Goal: Task Accomplishment & Management: Manage account settings

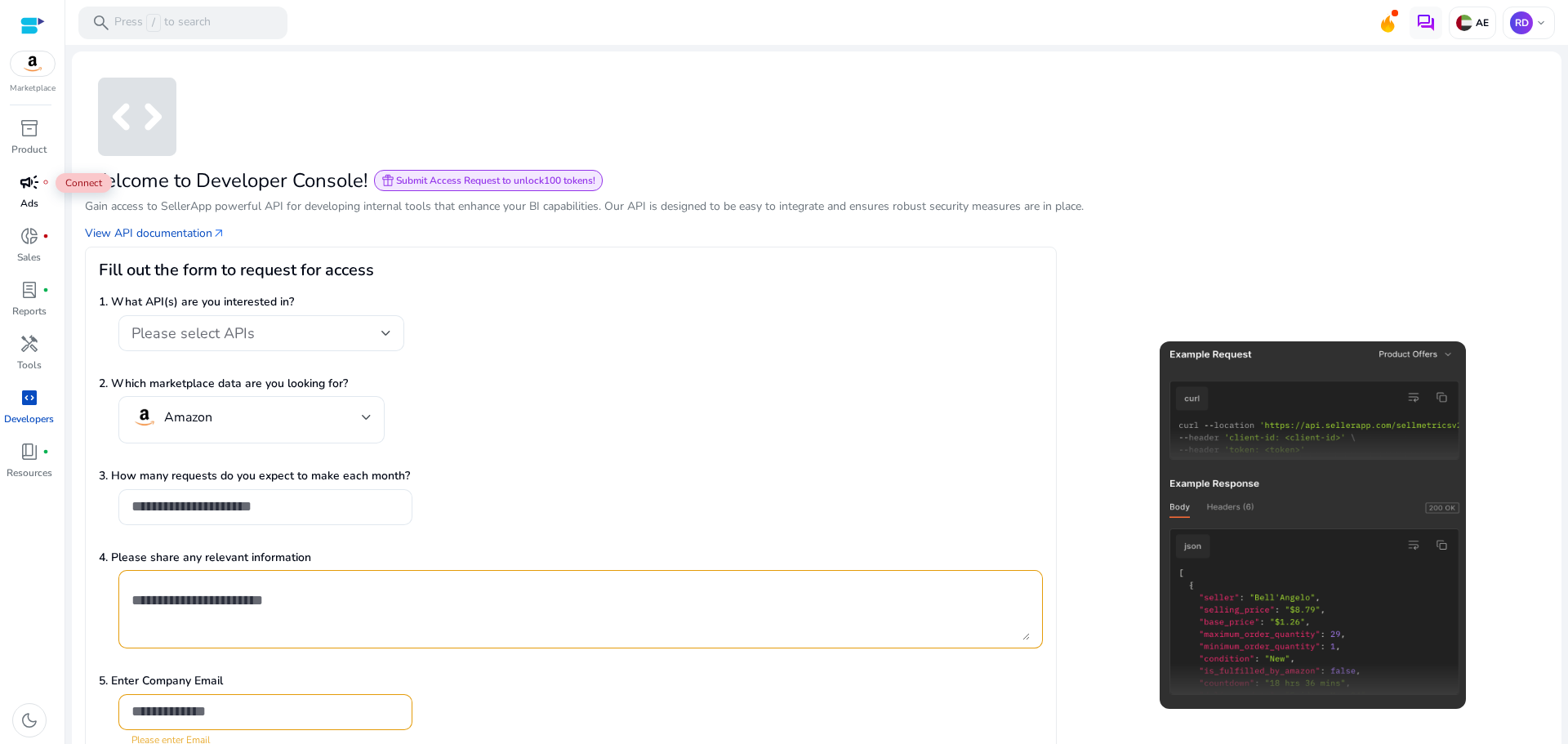
click at [36, 174] on span "campaign" at bounding box center [30, 182] width 20 height 20
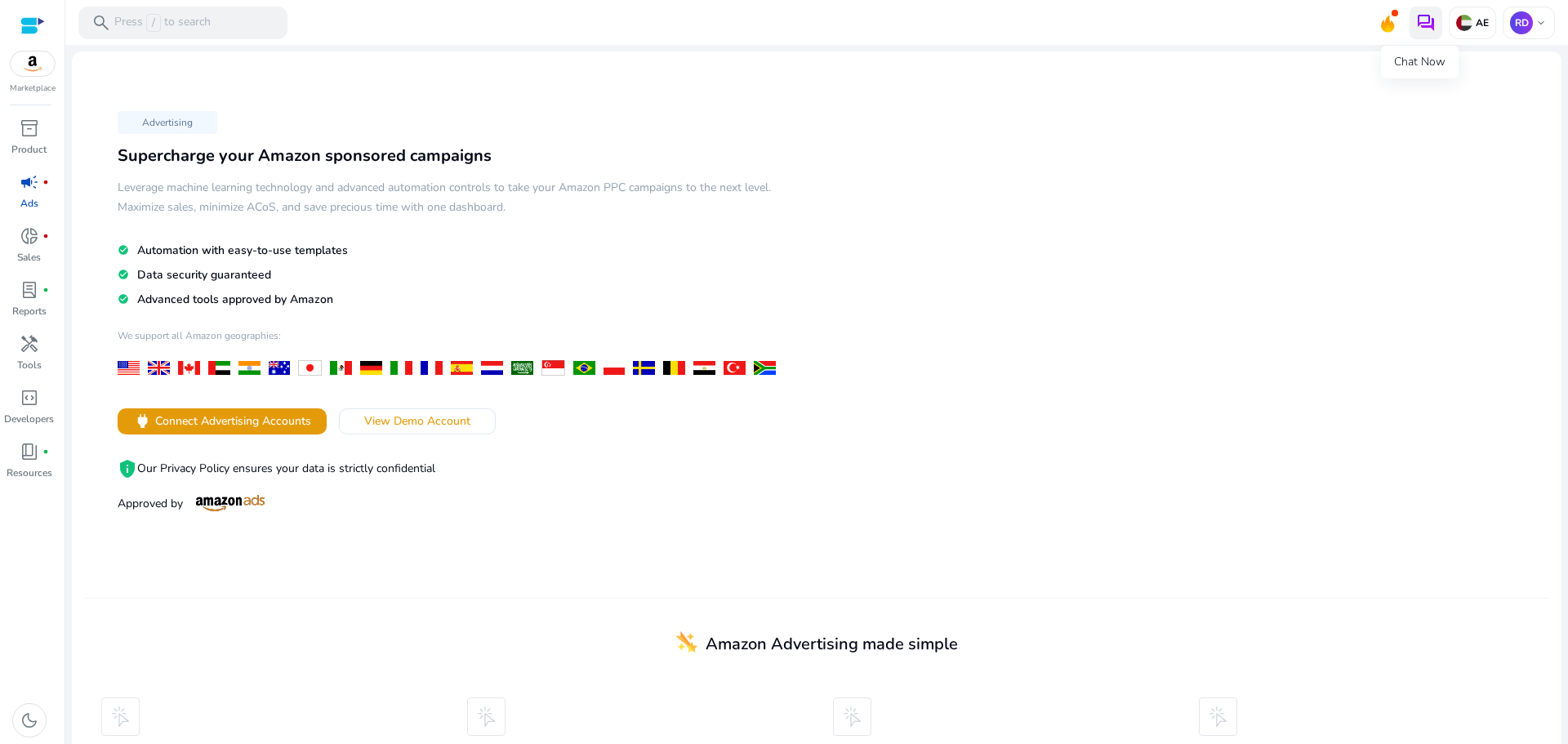
click at [1421, 25] on img at bounding box center [1426, 23] width 20 height 20
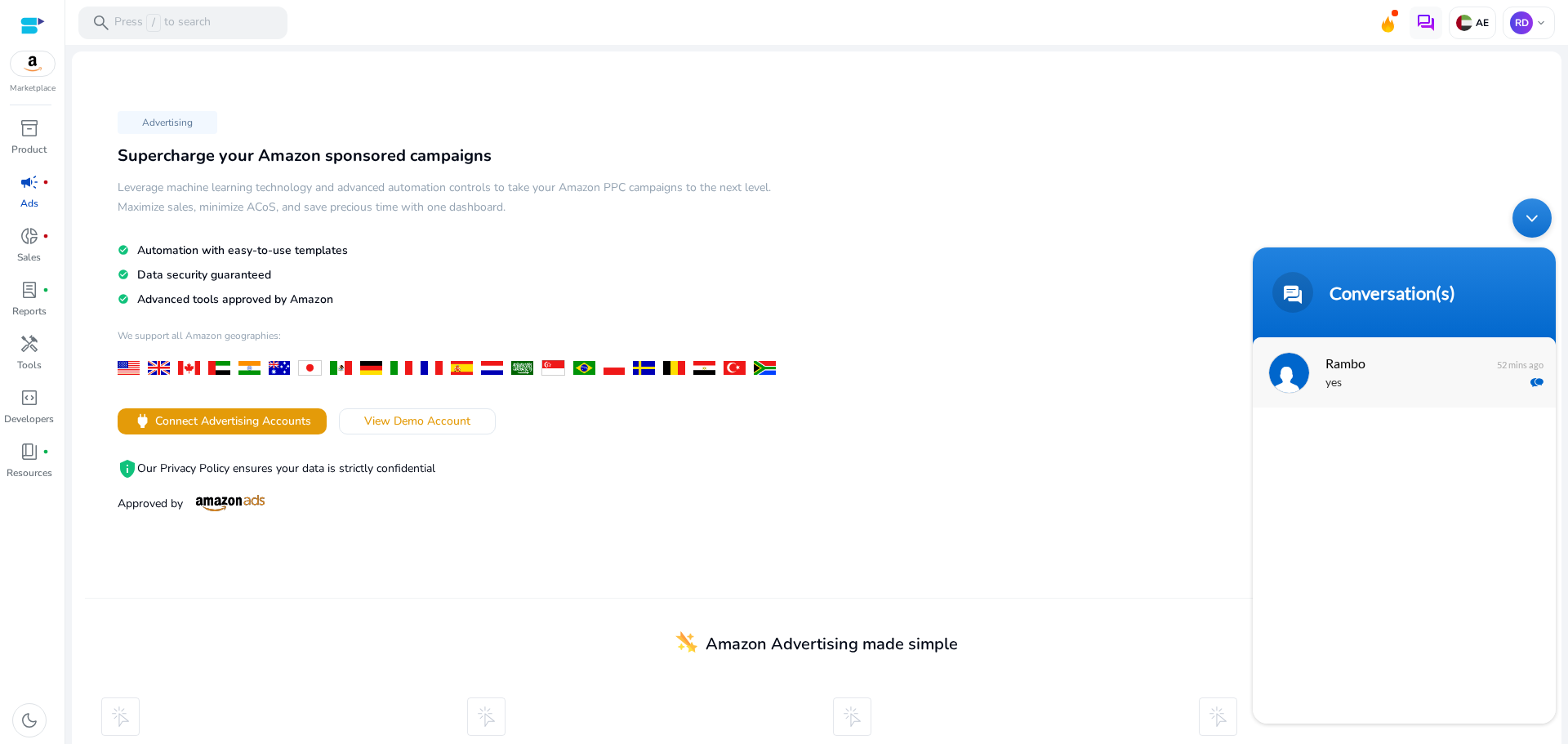
click at [1379, 380] on p "yes" at bounding box center [1429, 383] width 206 height 19
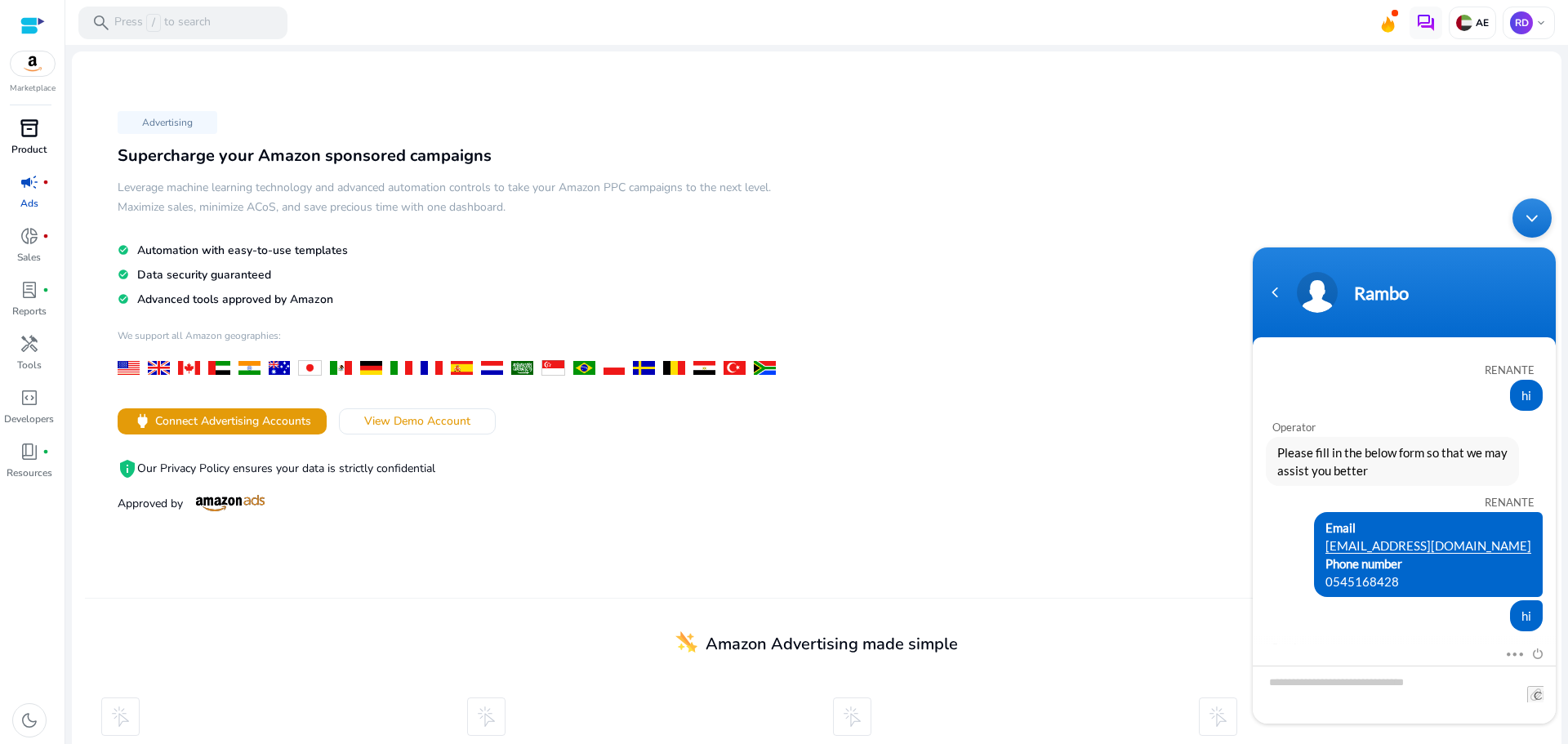
click at [32, 152] on p "Product" at bounding box center [29, 149] width 35 height 15
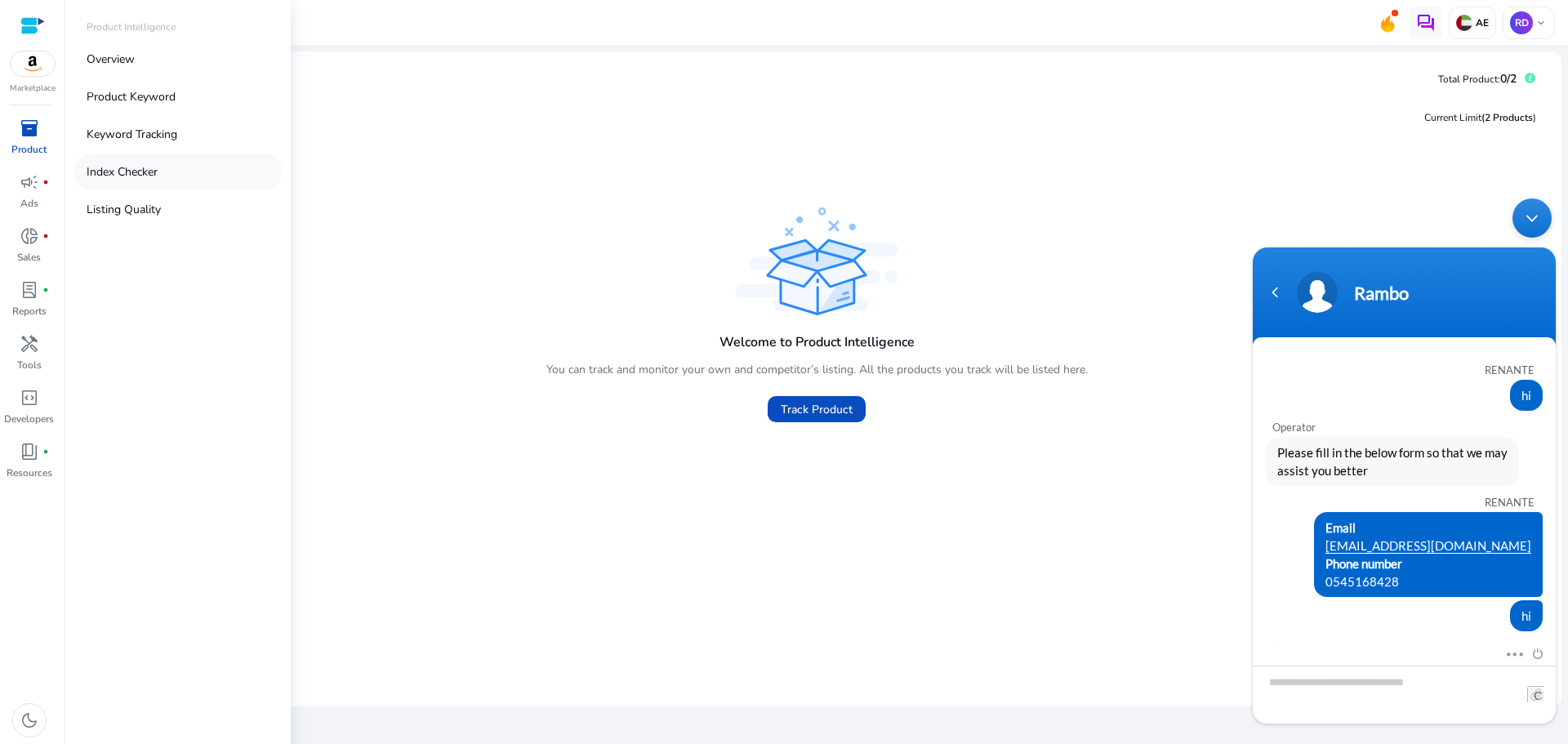
click at [129, 168] on p "Index Checker" at bounding box center [122, 171] width 71 height 17
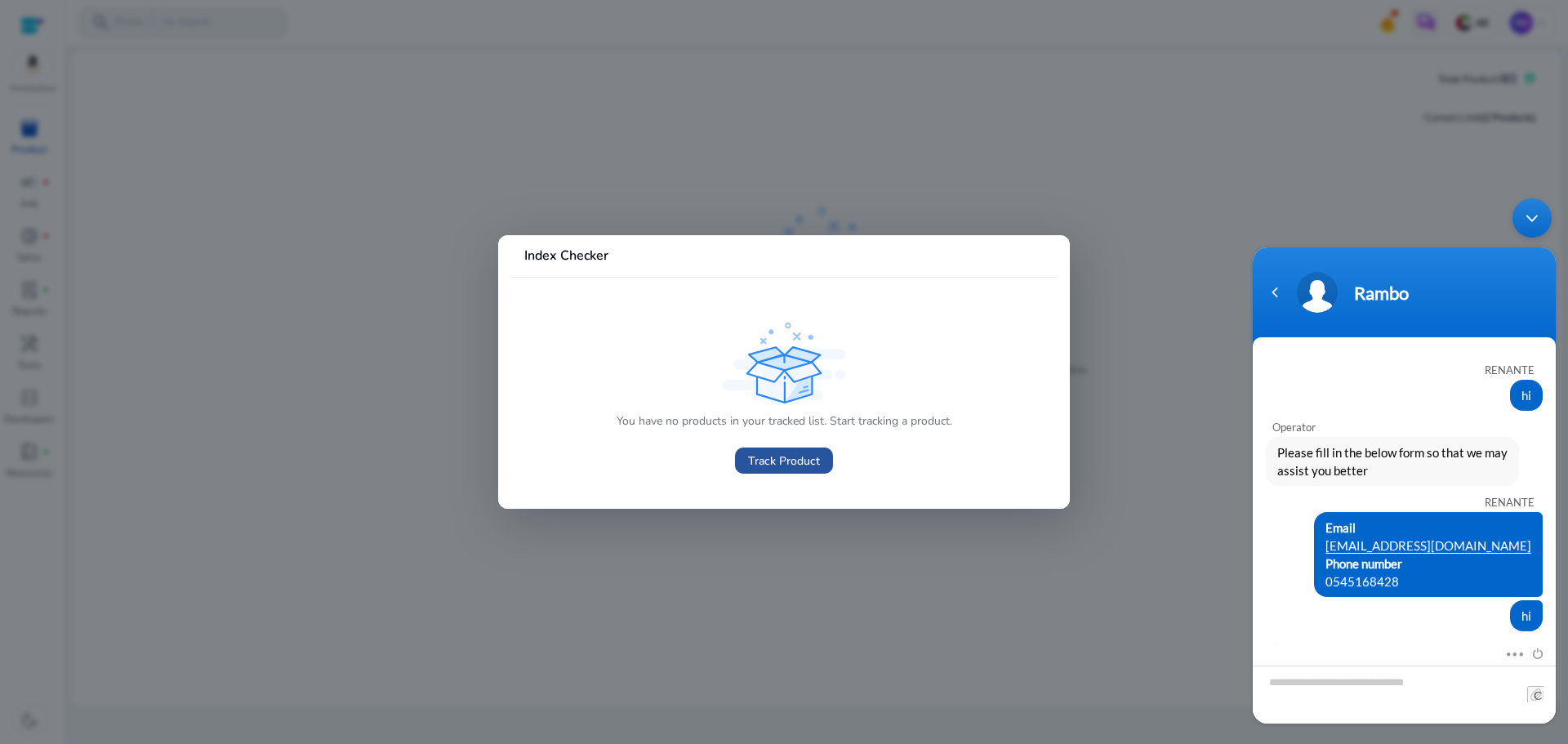
click at [793, 466] on span "Track Product" at bounding box center [784, 461] width 72 height 17
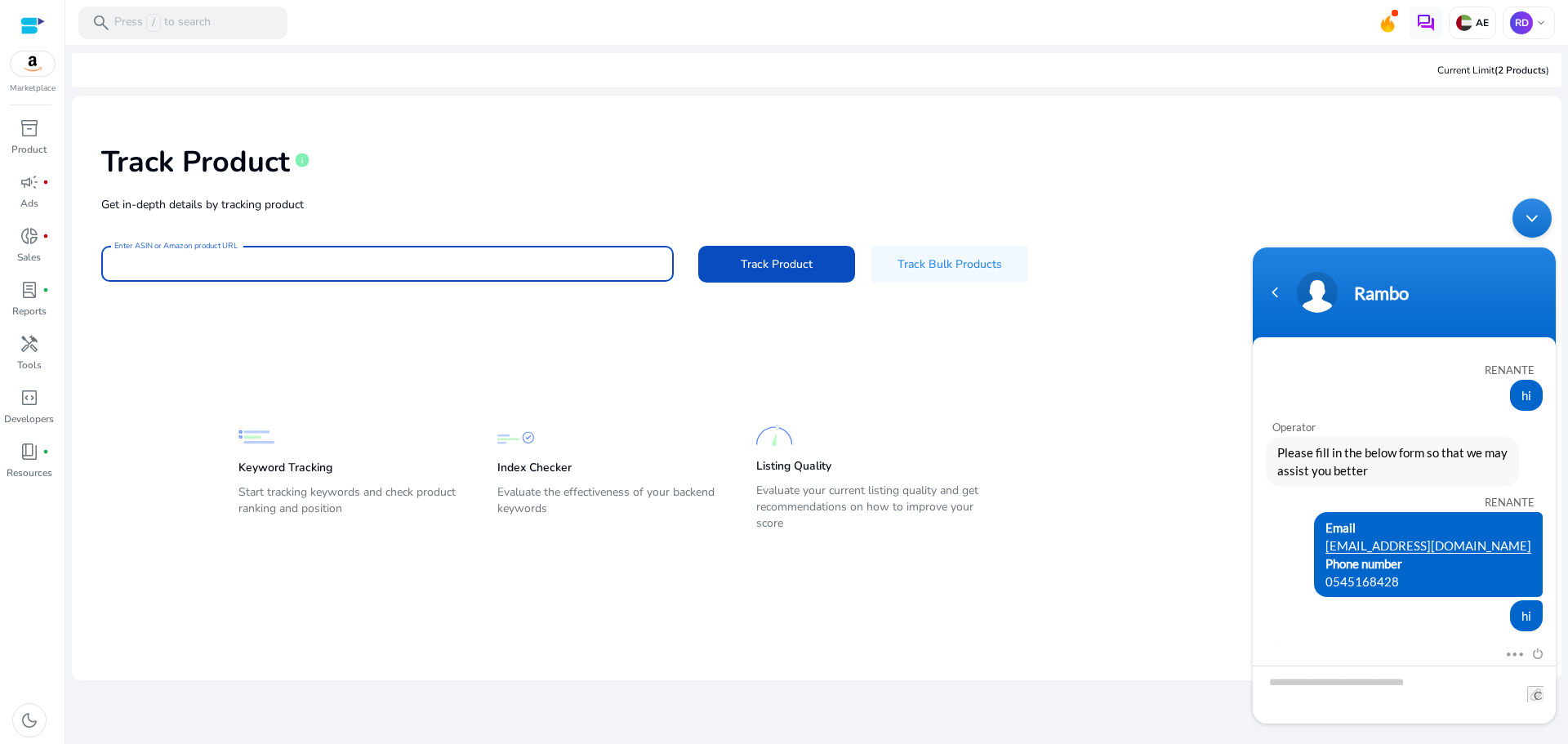
click at [420, 271] on input "Enter ASIN or Amazon product URL" at bounding box center [387, 264] width 546 height 18
click at [937, 271] on span "Track Bulk Products" at bounding box center [949, 264] width 105 height 17
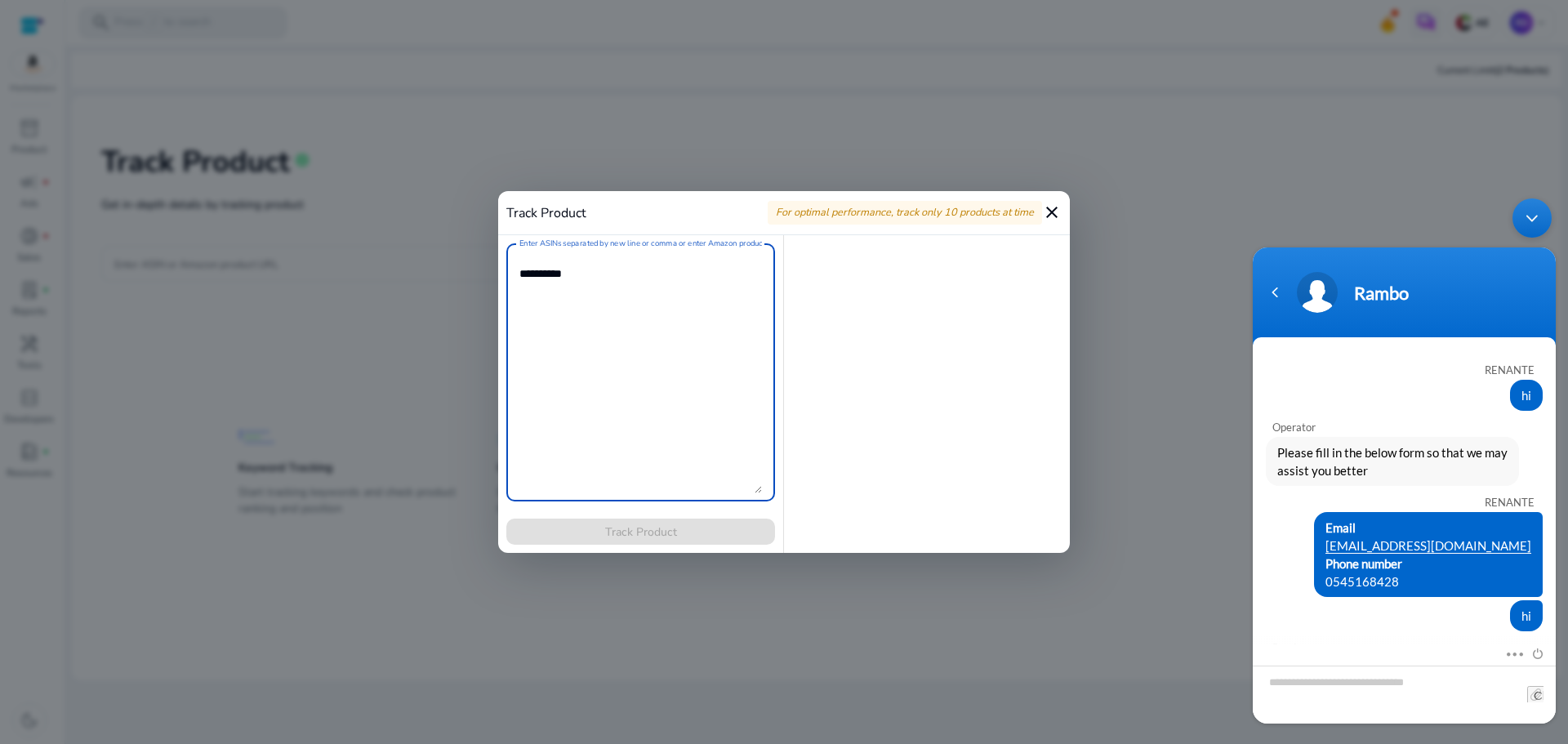
click at [626, 306] on textarea "Enter ASINs separated by new line or comma or enter Amazon product page URL" at bounding box center [640, 372] width 242 height 241
paste textarea "**********"
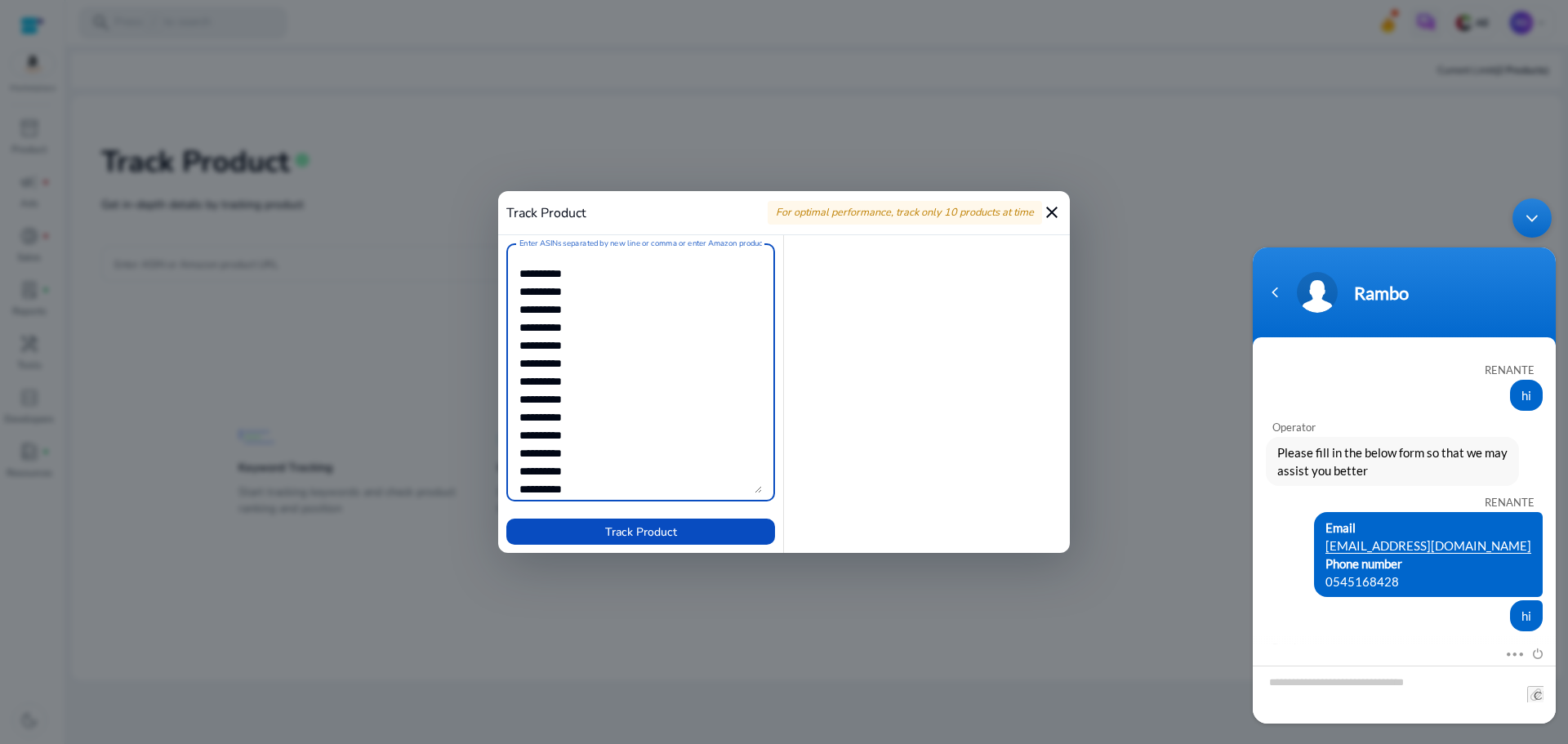
scroll to position [435, 0]
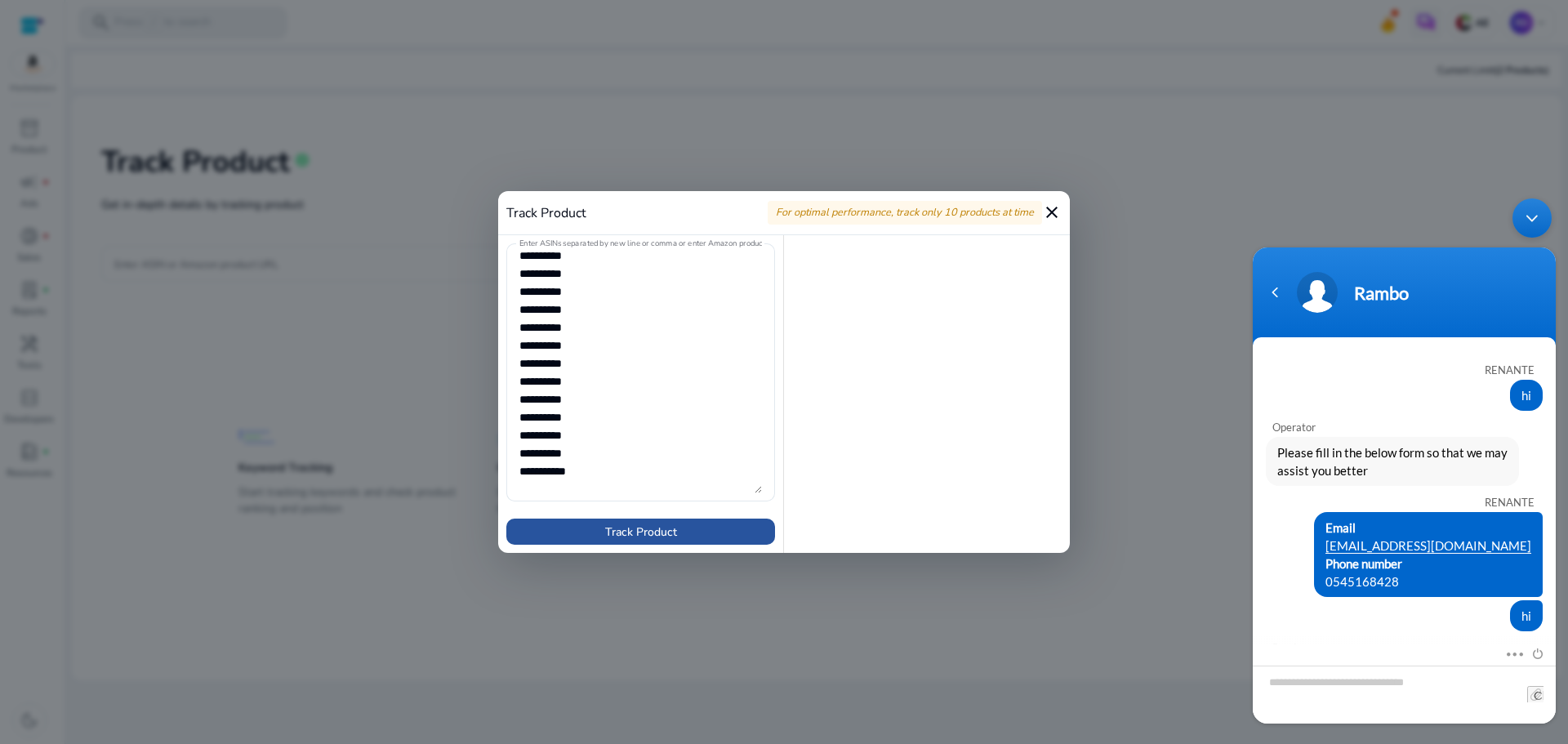
click at [682, 535] on span at bounding box center [641, 531] width 269 height 40
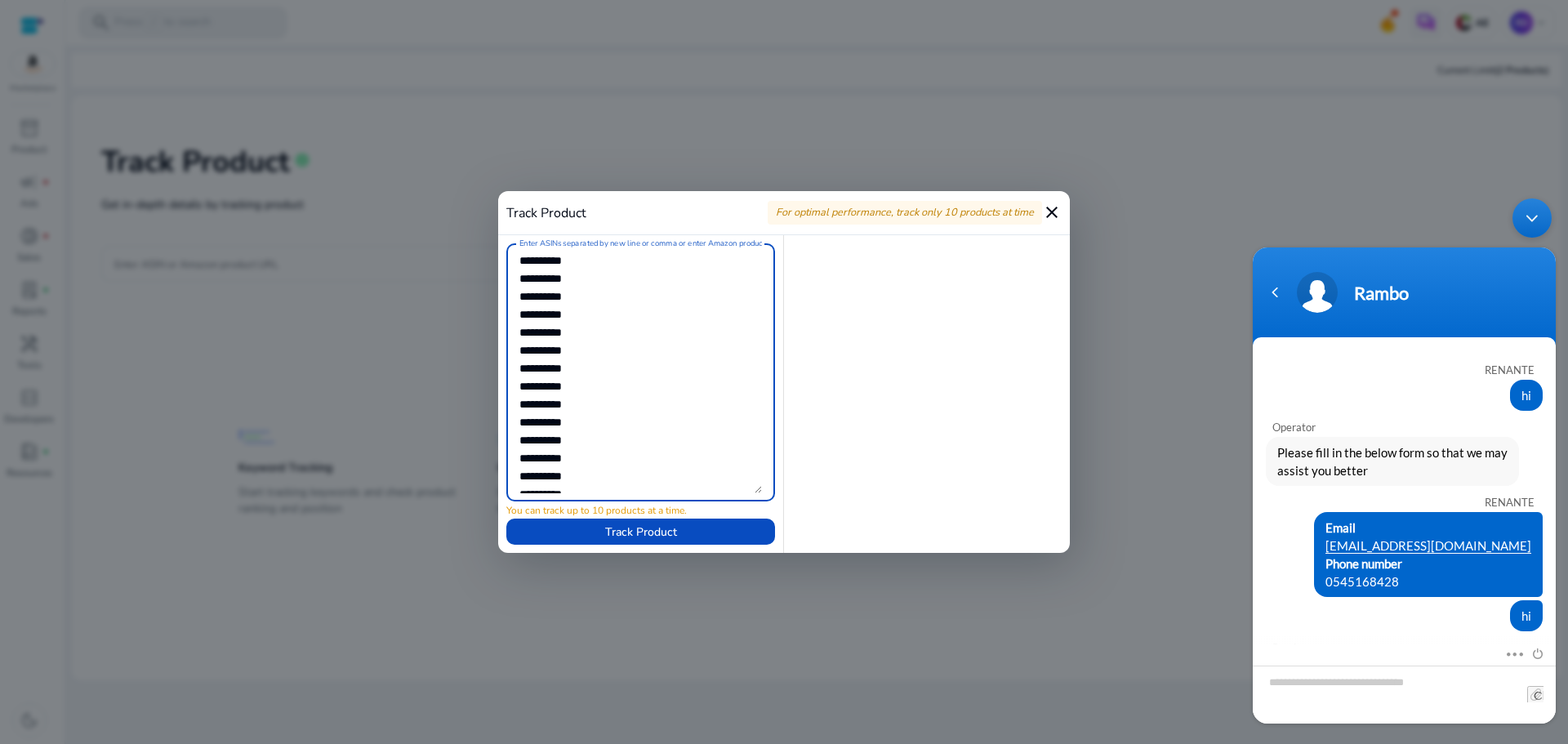
scroll to position [0, 0]
drag, startPoint x: 642, startPoint y: 488, endPoint x: 470, endPoint y: 221, distance: 317.6
click at [470, 221] on div "Track Product For optimal performance, track only 10 products at time close Ent…" at bounding box center [784, 372] width 1568 height 744
click at [557, 272] on textarea "Enter ASINs separated by new line or comma or enter Amazon product page URL" at bounding box center [640, 372] width 242 height 241
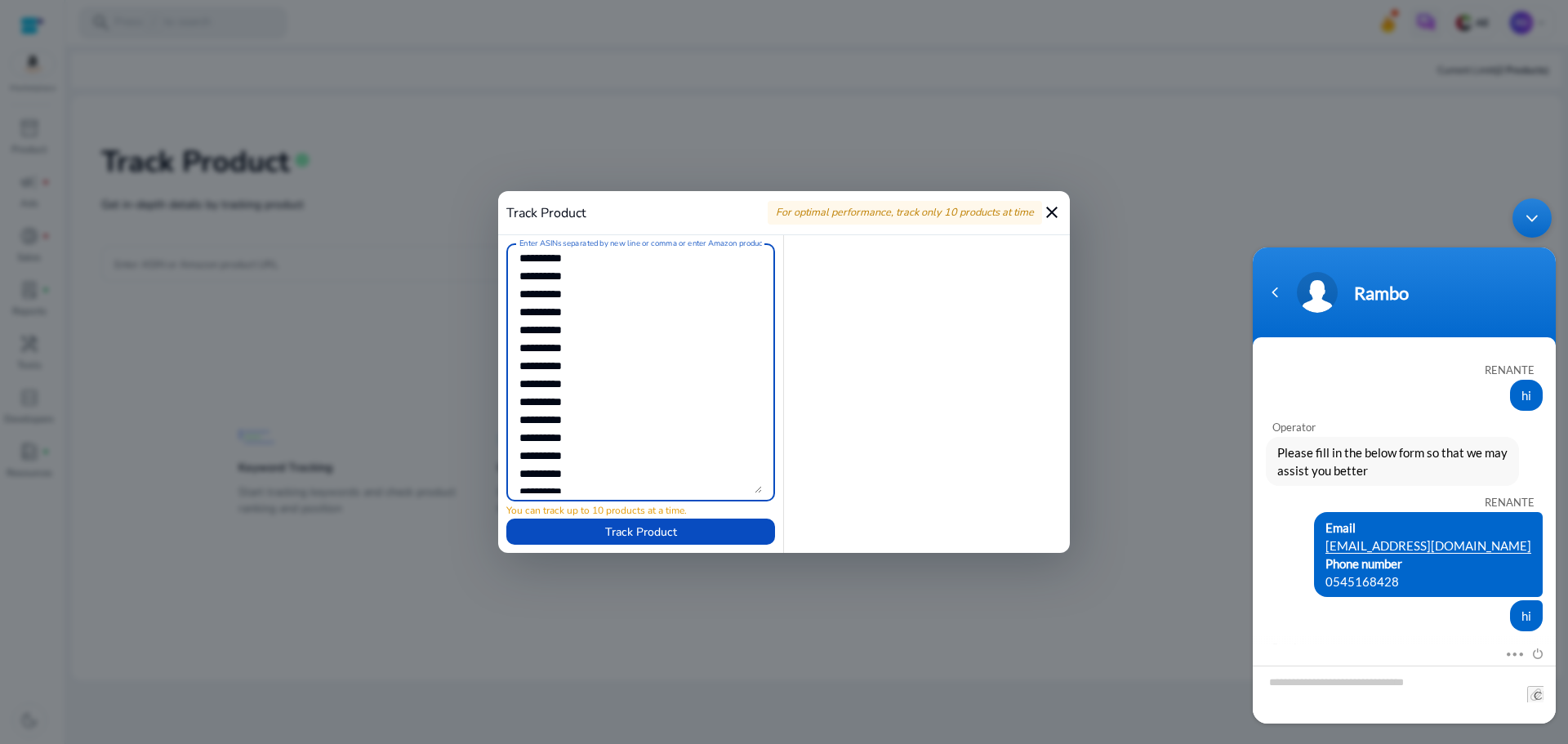
drag, startPoint x: 604, startPoint y: 463, endPoint x: 531, endPoint y: 354, distance: 131.2
click at [531, 354] on textarea "Enter ASINs separated by new line or comma or enter Amazon product page URL" at bounding box center [640, 372] width 242 height 241
click at [620, 262] on textarea "Enter ASINs separated by new line or comma or enter Amazon product page URL" at bounding box center [640, 372] width 242 height 241
drag, startPoint x: 516, startPoint y: 268, endPoint x: 566, endPoint y: 294, distance: 56.4
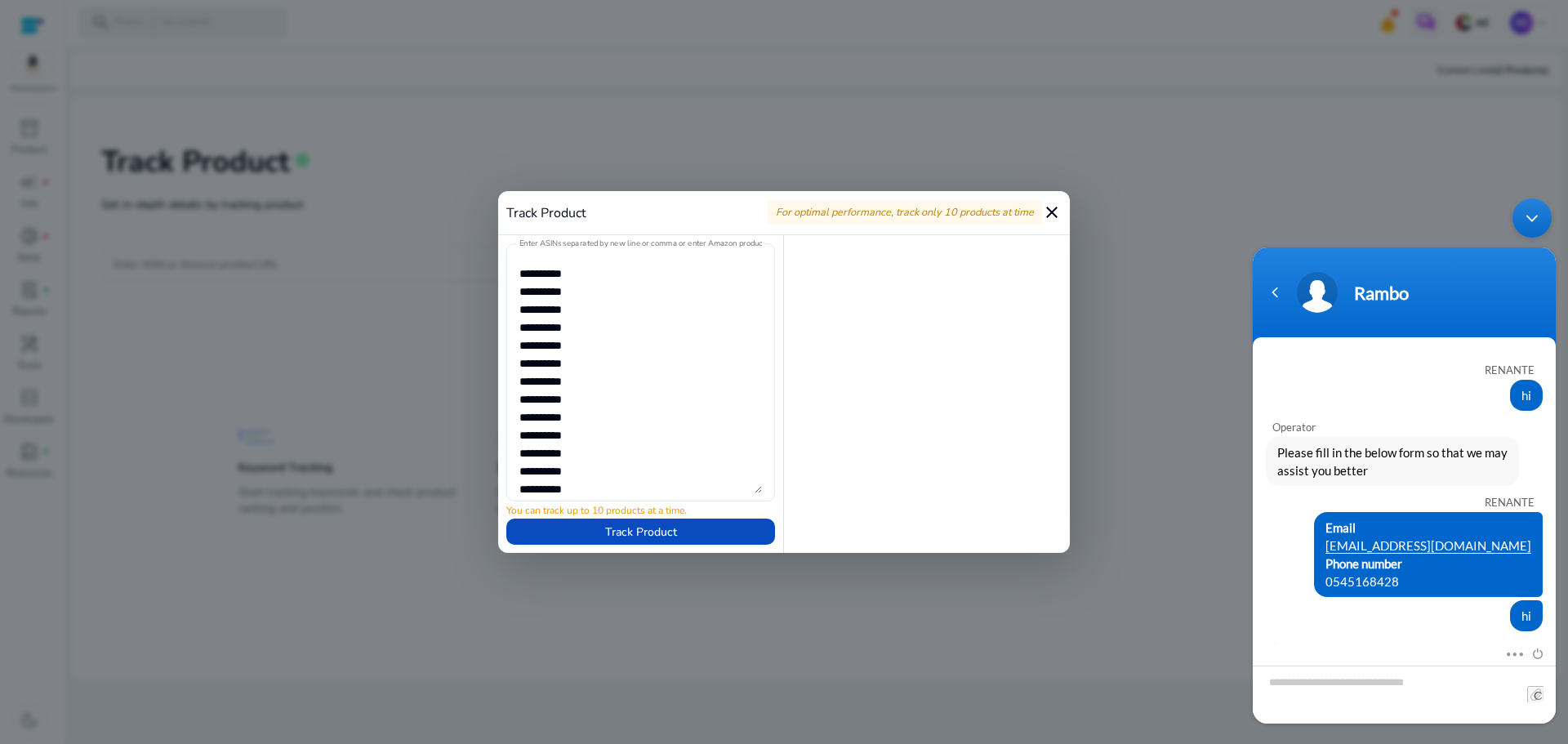
click at [566, 294] on div "Enter ASINs separated by new line or comma or enter Amazon product page URL" at bounding box center [641, 372] width 269 height 258
drag, startPoint x: 519, startPoint y: 275, endPoint x: 625, endPoint y: 474, distance: 225.5
click at [625, 474] on textarea "Enter ASINs separated by new line or comma or enter Amazon product page URL" at bounding box center [640, 372] width 242 height 241
click at [626, 472] on textarea "Enter ASINs separated by new line or comma or enter Amazon product page URL" at bounding box center [640, 372] width 242 height 241
paste textarea
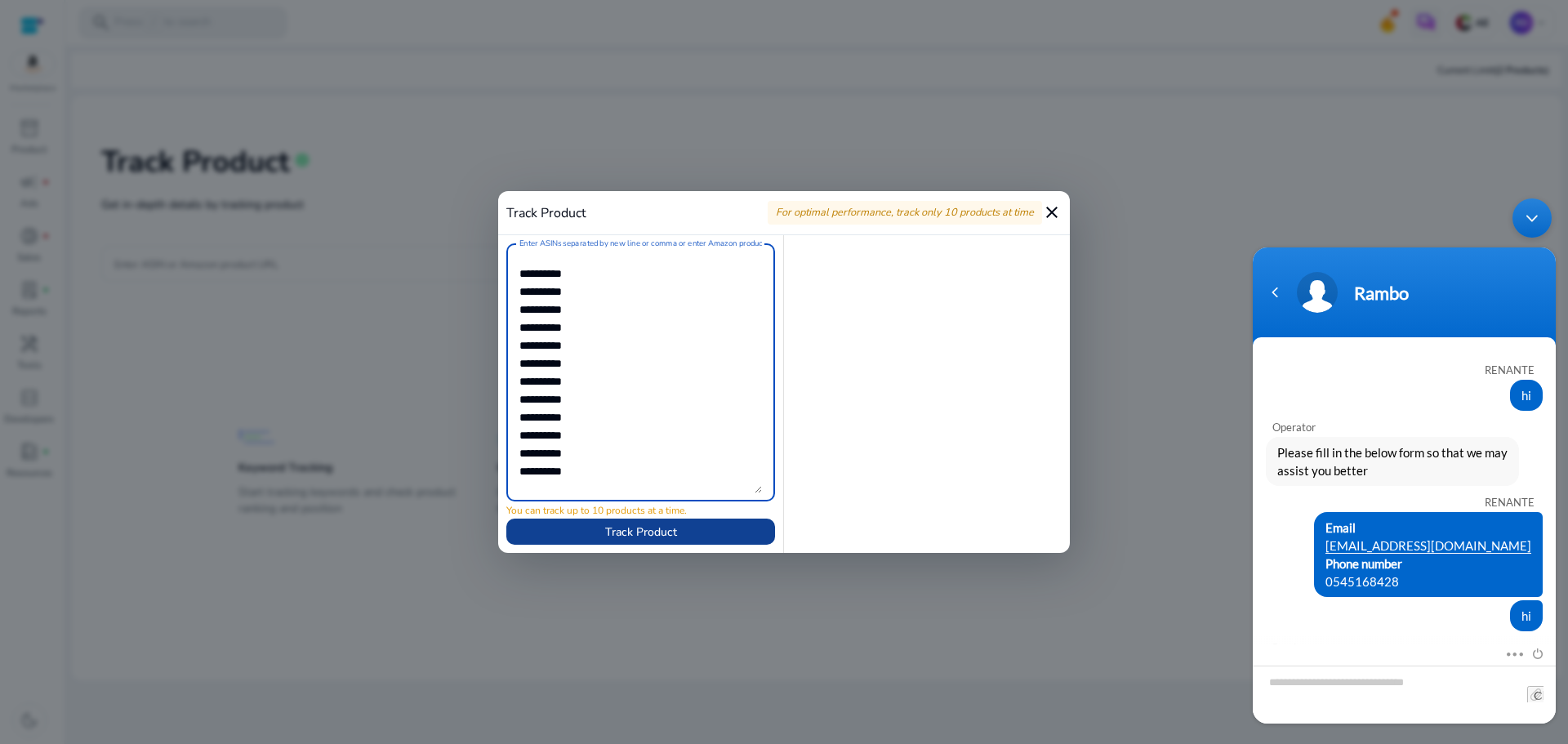
click at [625, 531] on span "Track Product" at bounding box center [640, 531] width 72 height 17
drag, startPoint x: 519, startPoint y: 469, endPoint x: 489, endPoint y: 464, distance: 30.4
click at [489, 464] on div "Track Product For optimal performance, track only 10 products at time close Ent…" at bounding box center [784, 372] width 1568 height 744
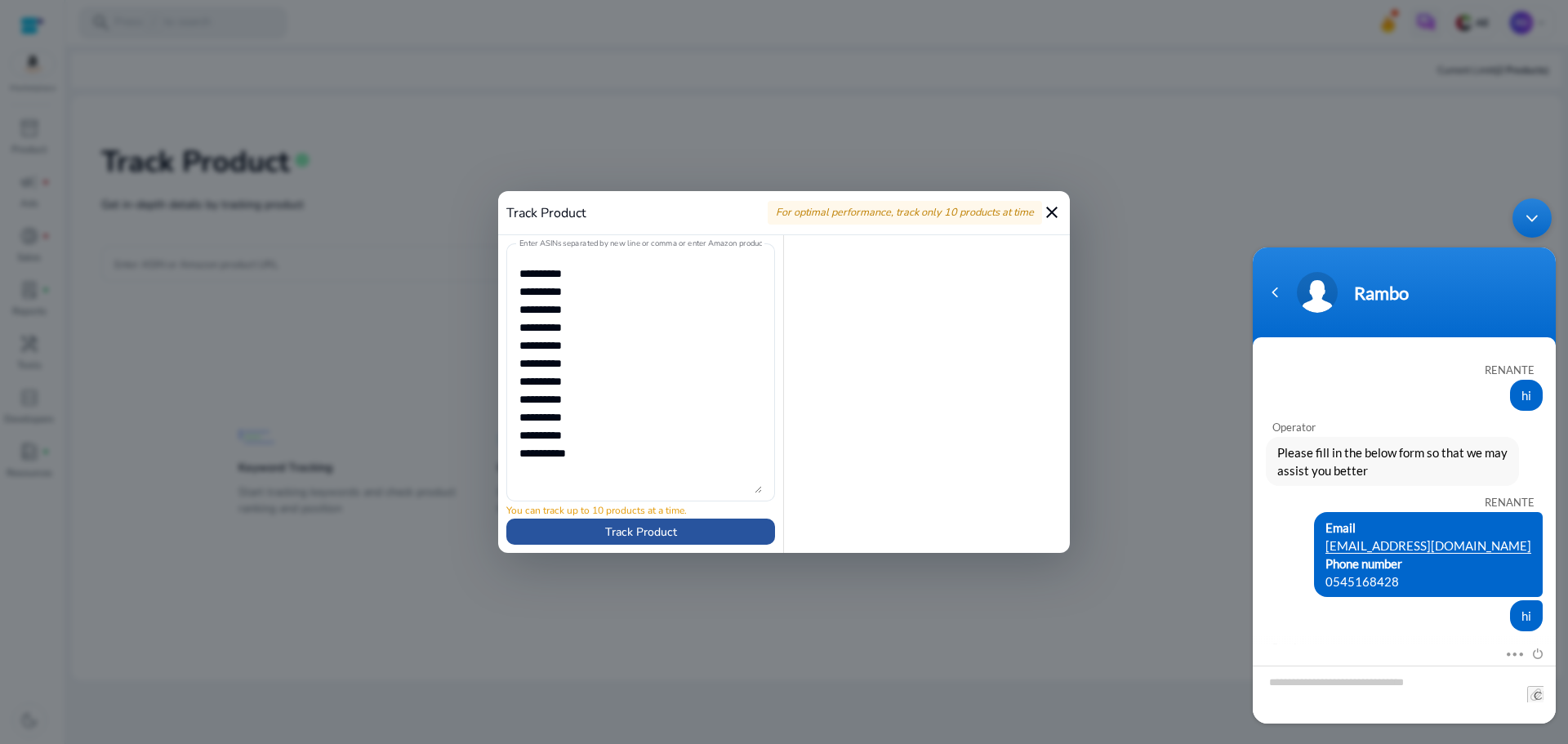
click at [654, 528] on span "Track Product" at bounding box center [640, 531] width 72 height 17
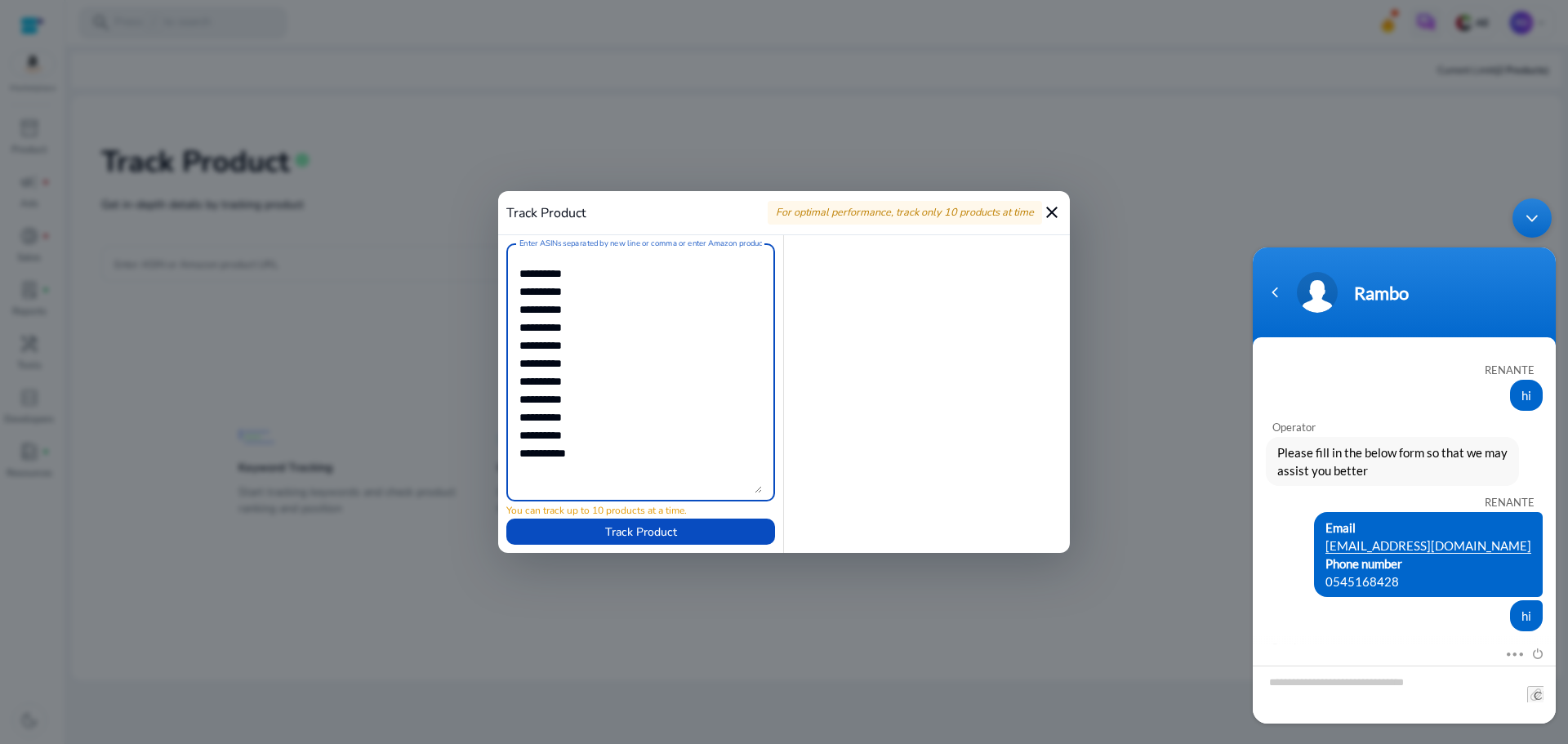
click at [550, 486] on textarea "Enter ASINs separated by new line or comma or enter Amazon product page URL" at bounding box center [640, 372] width 242 height 241
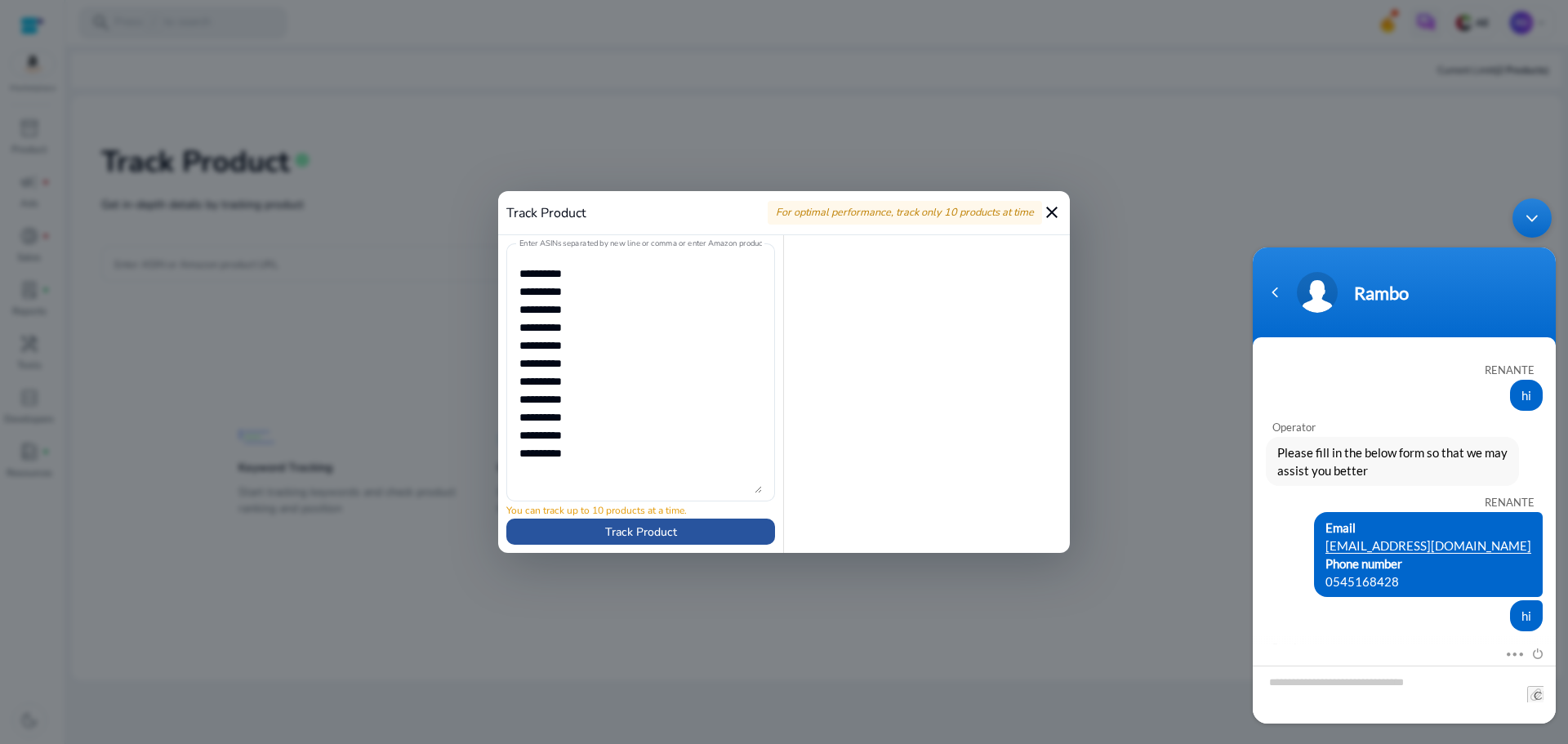
click at [596, 537] on span at bounding box center [641, 531] width 269 height 40
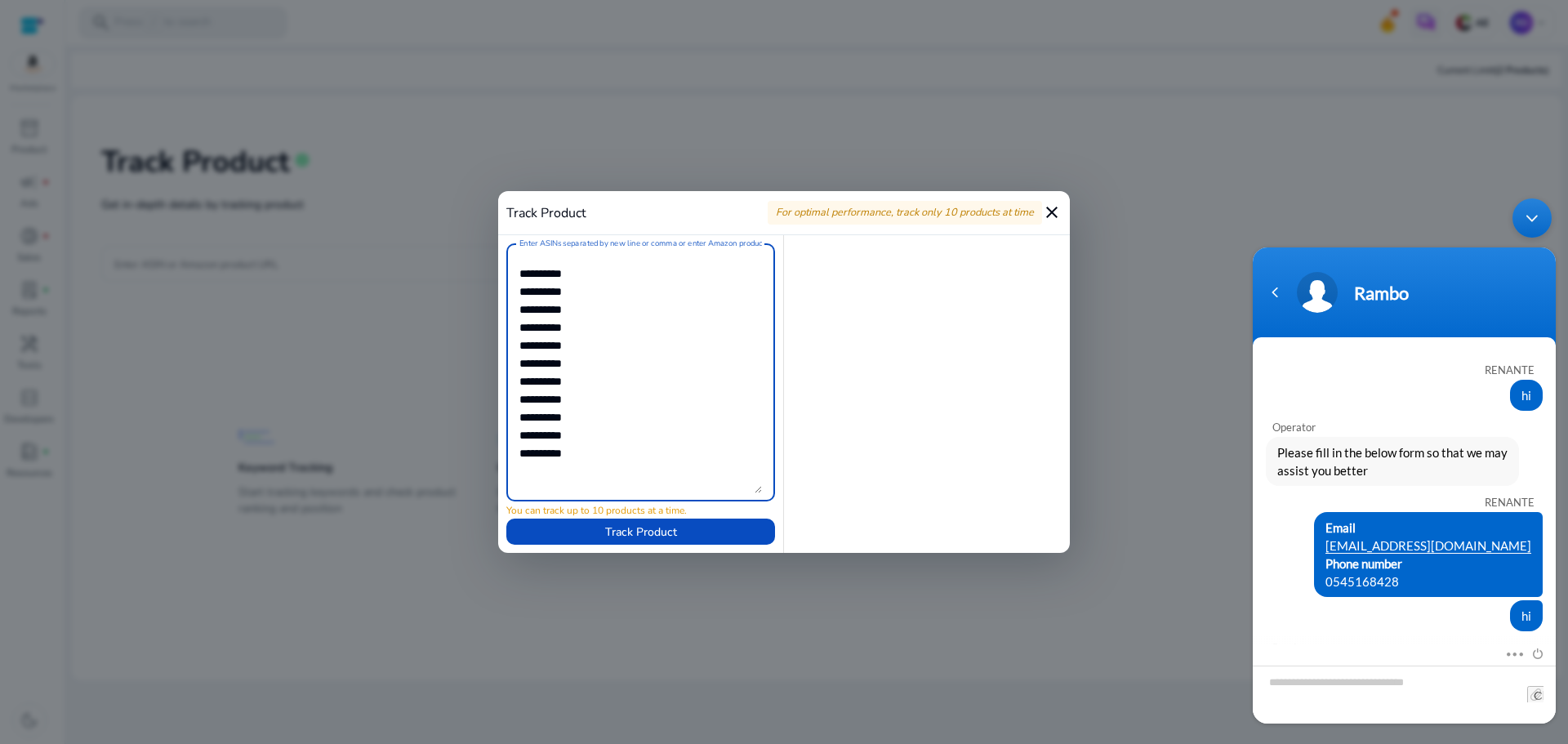
click at [611, 291] on textarea "Enter ASINs separated by new line or comma or enter Amazon product page URL" at bounding box center [640, 372] width 242 height 241
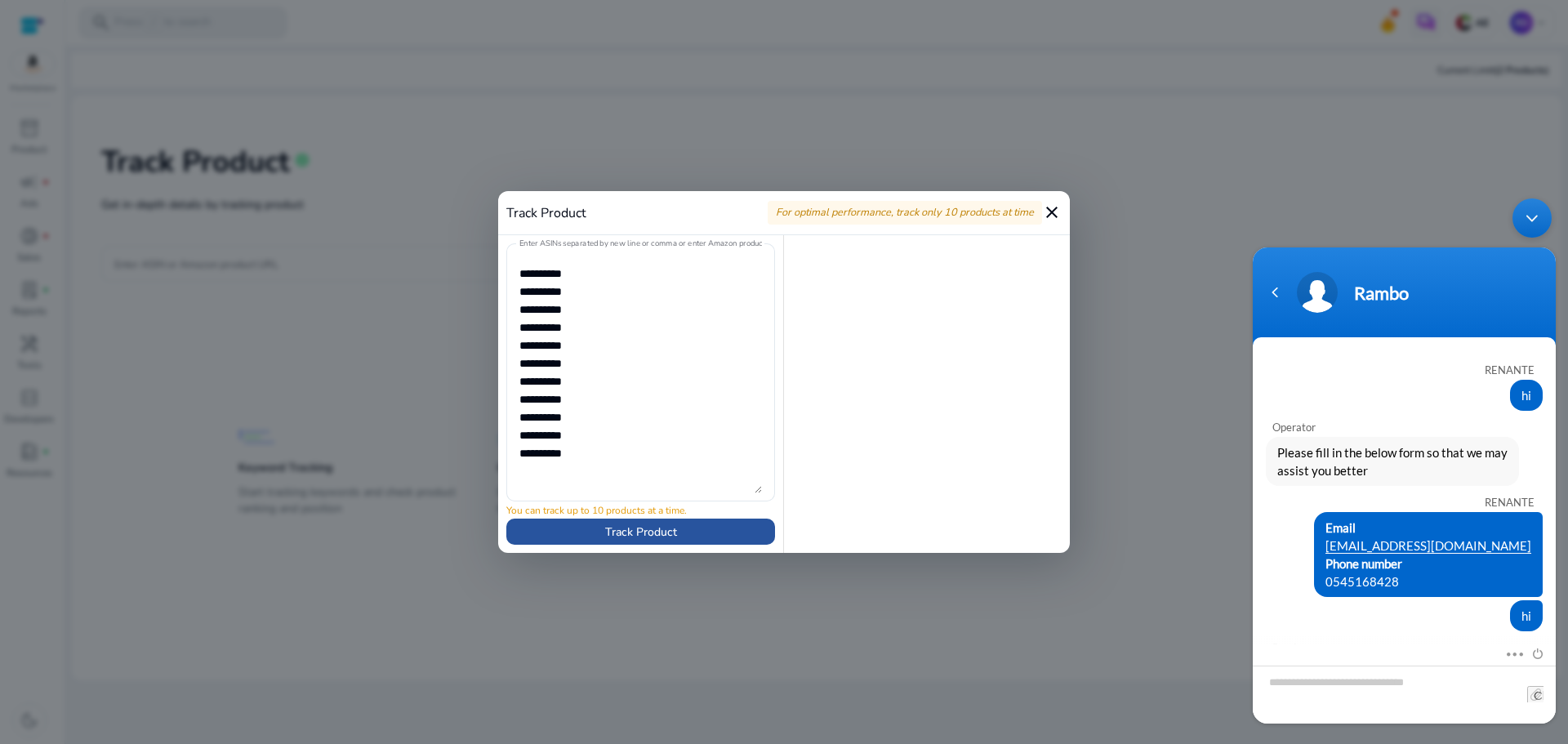
click at [644, 532] on span "Track Product" at bounding box center [640, 531] width 72 height 17
click at [582, 278] on textarea "Enter ASINs separated by new line or comma or enter Amazon product page URL" at bounding box center [640, 372] width 242 height 241
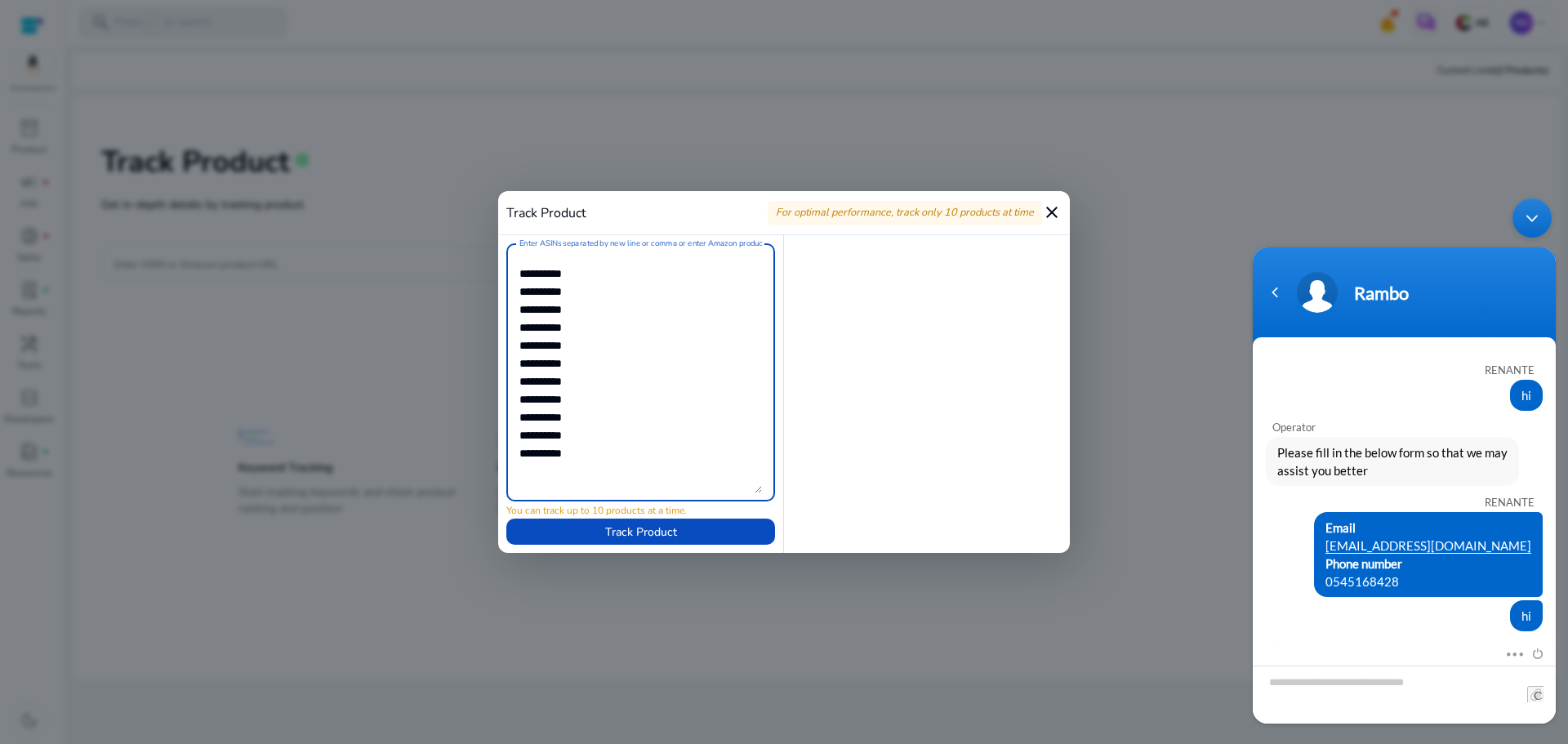
click at [587, 294] on textarea "Enter ASINs separated by new line or comma or enter Amazon product page URL" at bounding box center [640, 372] width 242 height 241
click at [595, 312] on textarea "Enter ASINs separated by new line or comma or enter Amazon product page URL" at bounding box center [640, 372] width 242 height 241
click at [595, 329] on textarea "Enter ASINs separated by new line or comma or enter Amazon product page URL" at bounding box center [640, 372] width 242 height 241
click at [592, 347] on textarea "Enter ASINs separated by new line or comma or enter Amazon product page URL" at bounding box center [640, 372] width 242 height 241
click at [592, 368] on textarea "Enter ASINs separated by new line or comma or enter Amazon product page URL" at bounding box center [640, 372] width 242 height 241
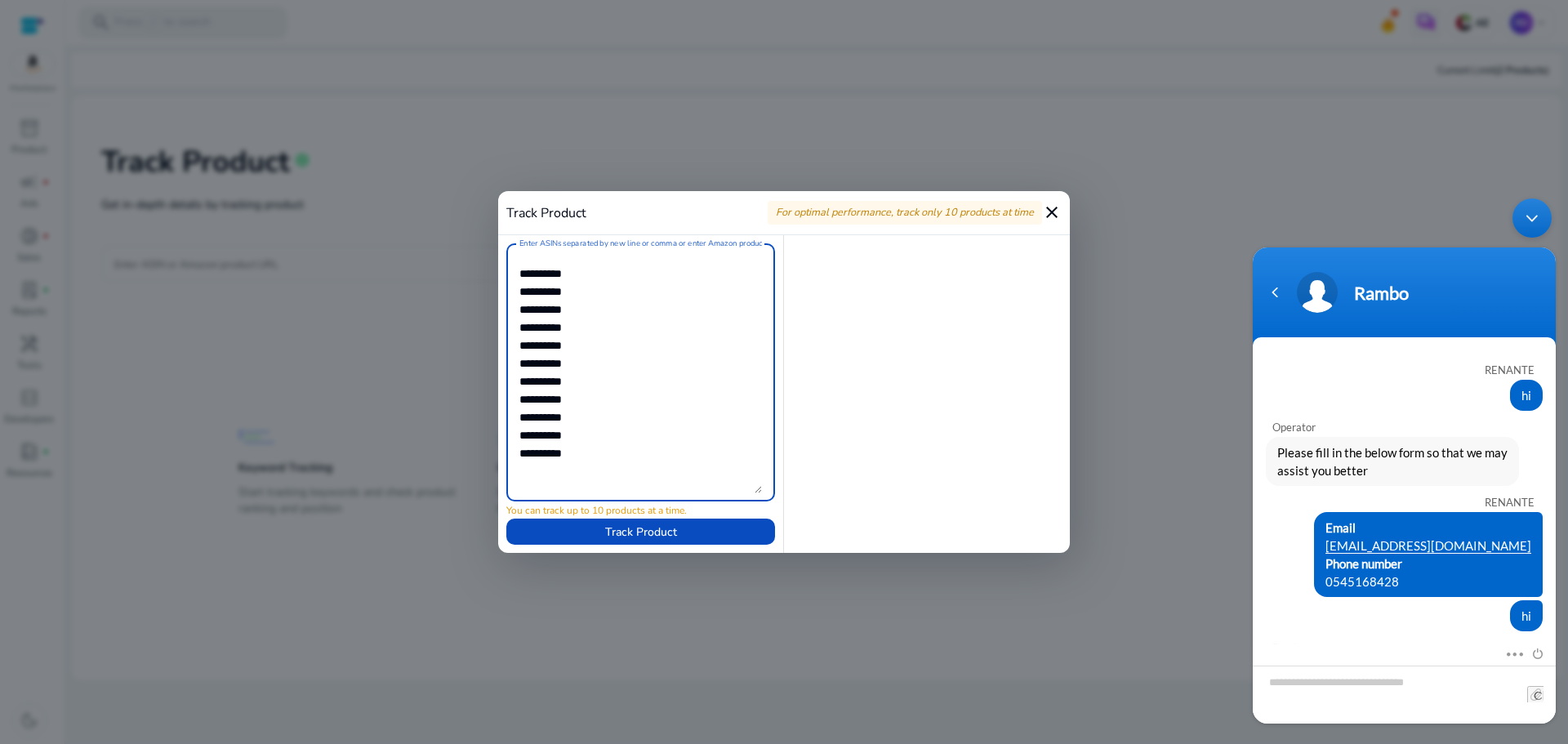
click at [592, 389] on textarea "Enter ASINs separated by new line or comma or enter Amazon product page URL" at bounding box center [640, 372] width 242 height 241
click at [593, 401] on textarea "Enter ASINs separated by new line or comma or enter Amazon product page URL" at bounding box center [640, 372] width 242 height 241
click at [598, 418] on textarea "Enter ASINs separated by new line or comma or enter Amazon product page URL" at bounding box center [640, 372] width 242 height 241
click at [597, 436] on textarea "Enter ASINs separated by new line or comma or enter Amazon product page URL" at bounding box center [640, 372] width 242 height 241
drag, startPoint x: 614, startPoint y: 453, endPoint x: 438, endPoint y: 453, distance: 176.0
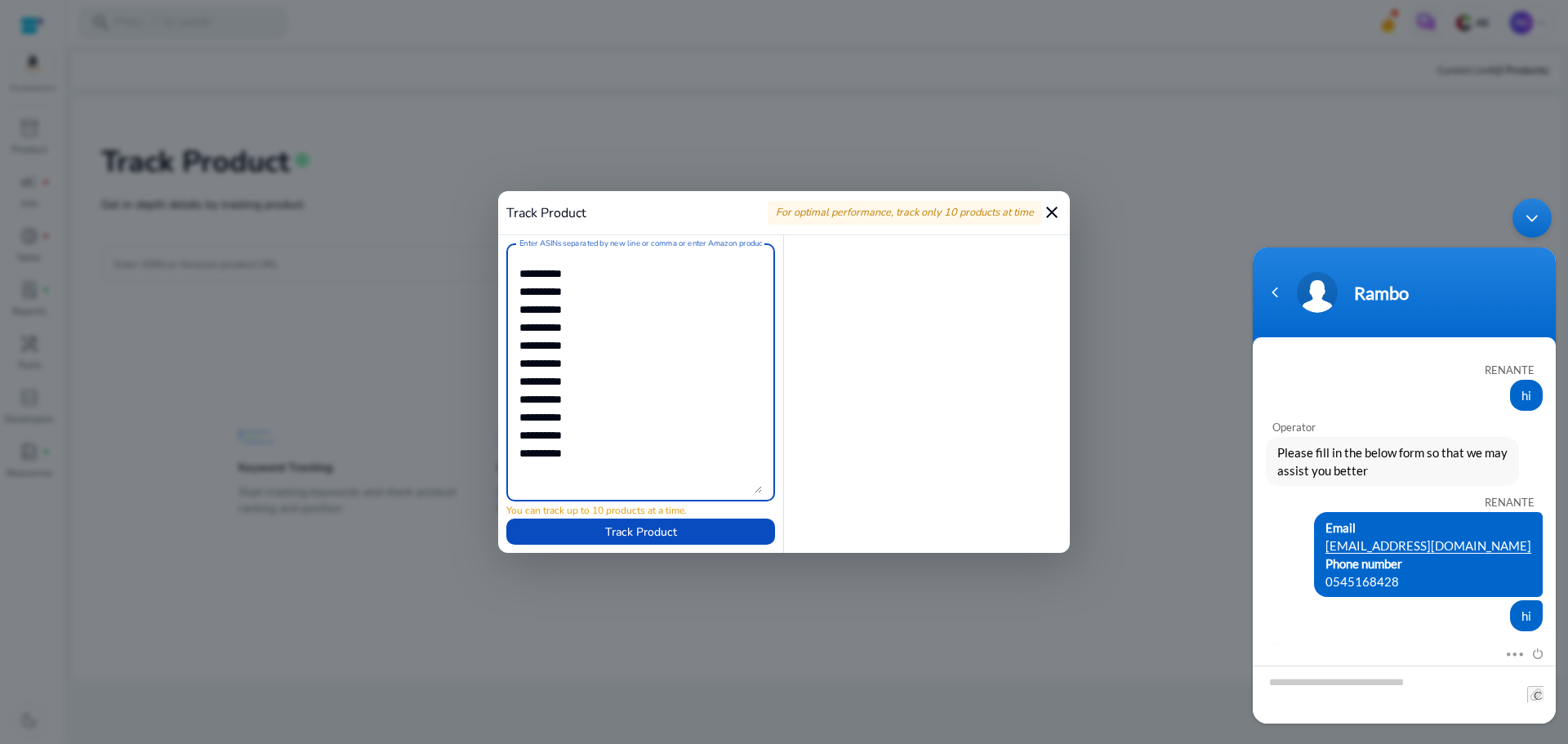
click at [438, 453] on div "Track Product For optimal performance, track only 10 products at time close Ent…" at bounding box center [784, 372] width 1568 height 744
type textarea "**********"
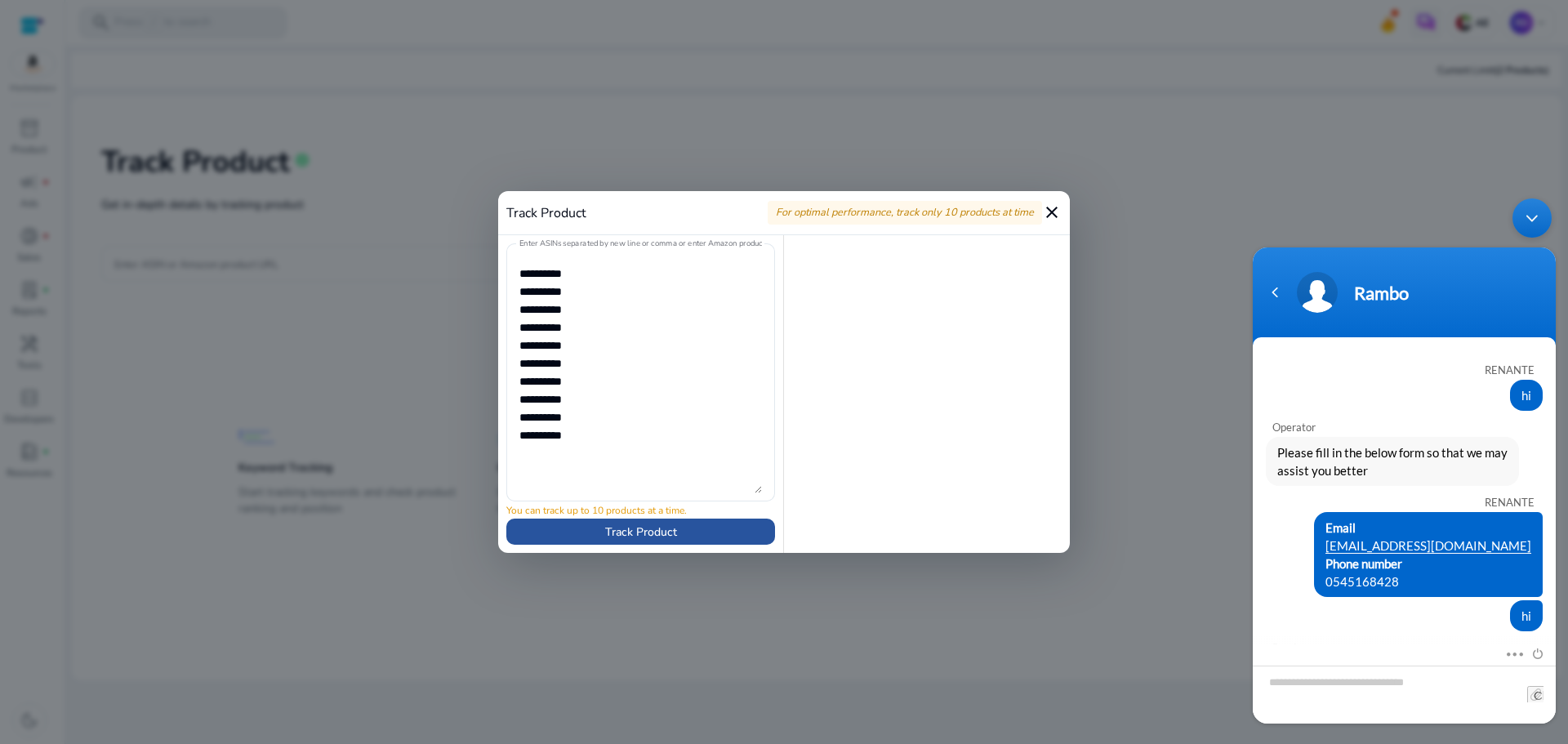
click at [601, 536] on span at bounding box center [641, 531] width 269 height 40
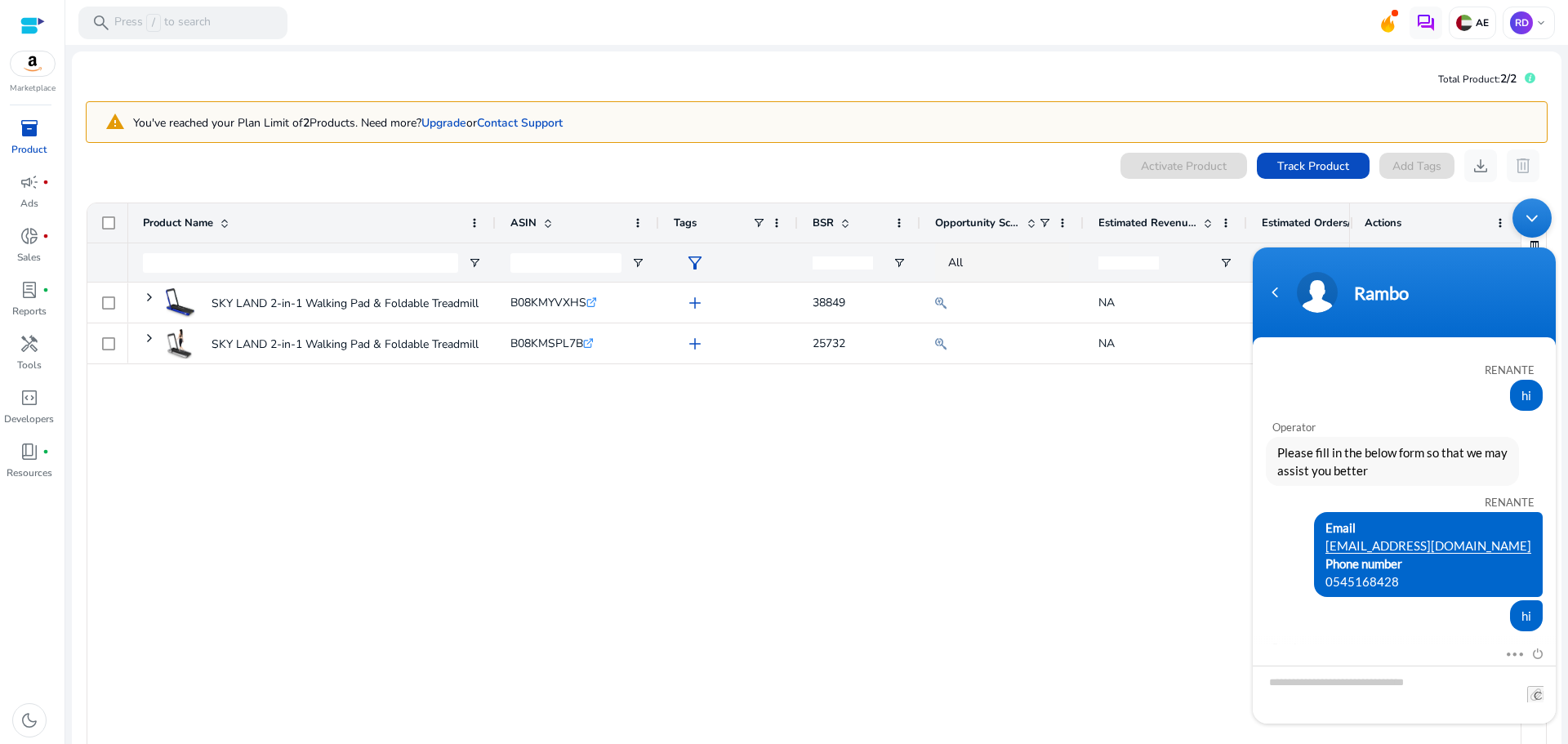
click at [1538, 218] on div "Minimize live chat window" at bounding box center [1533, 218] width 40 height 40
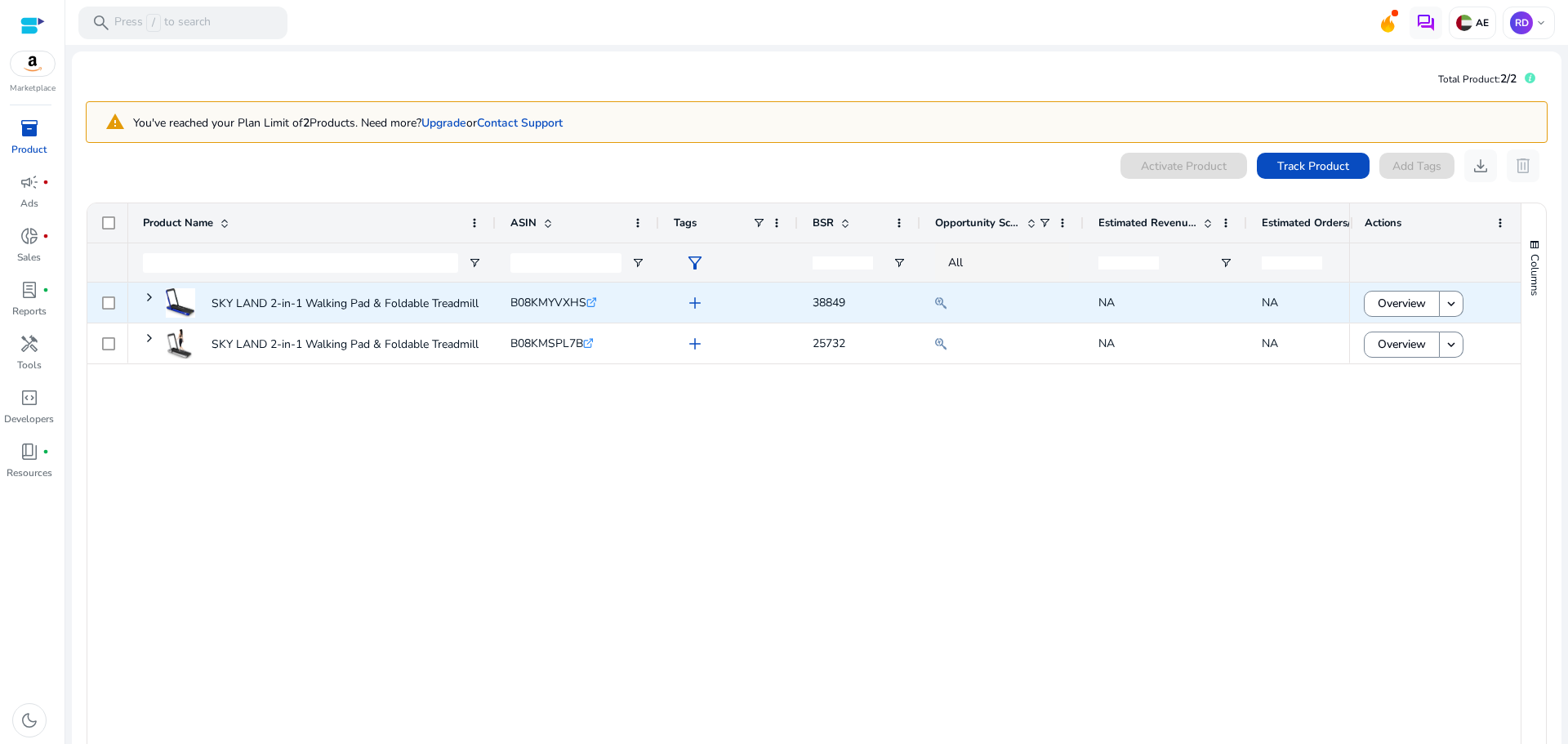
click at [696, 303] on span "add" at bounding box center [695, 303] width 20 height 20
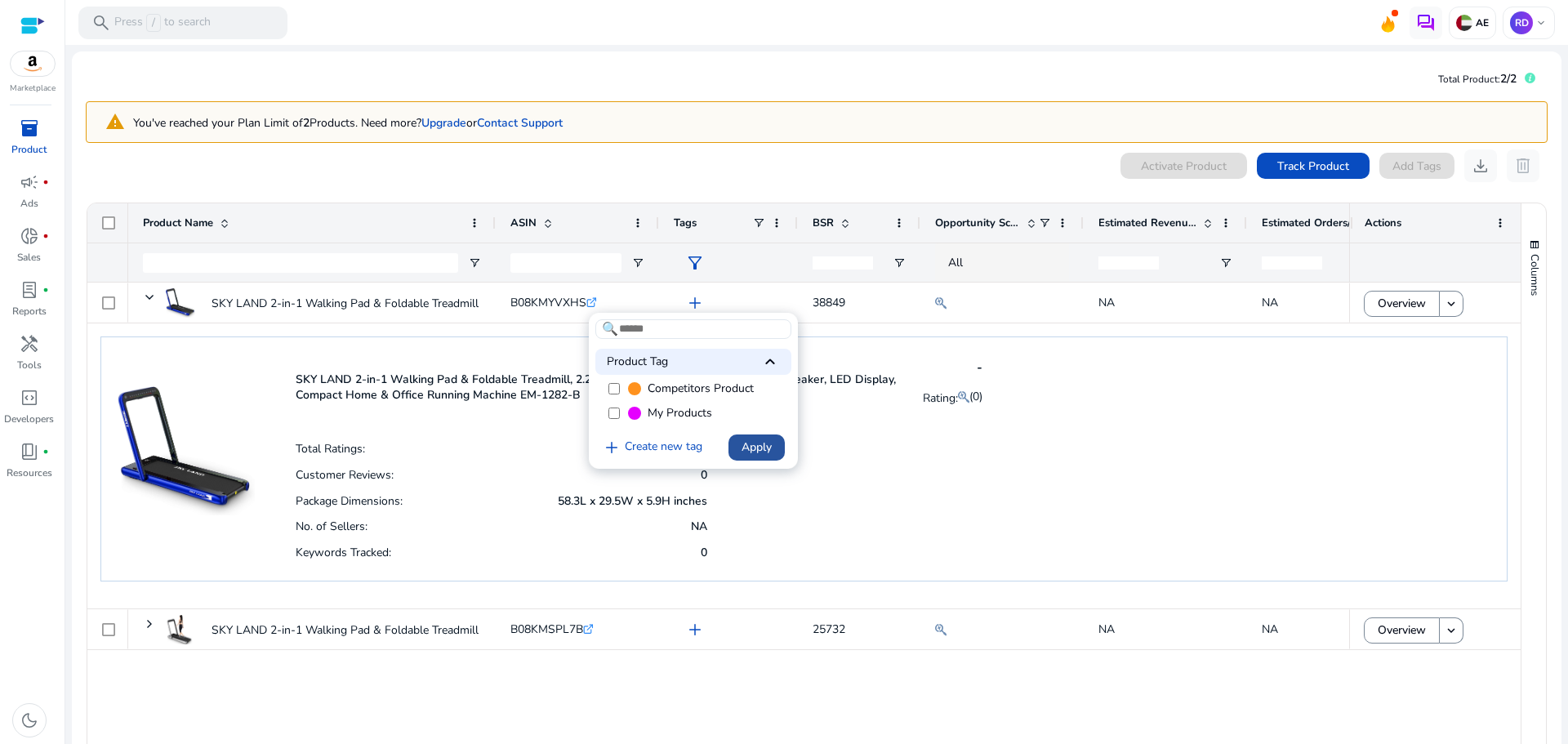
click at [753, 452] on span "Apply" at bounding box center [756, 447] width 30 height 17
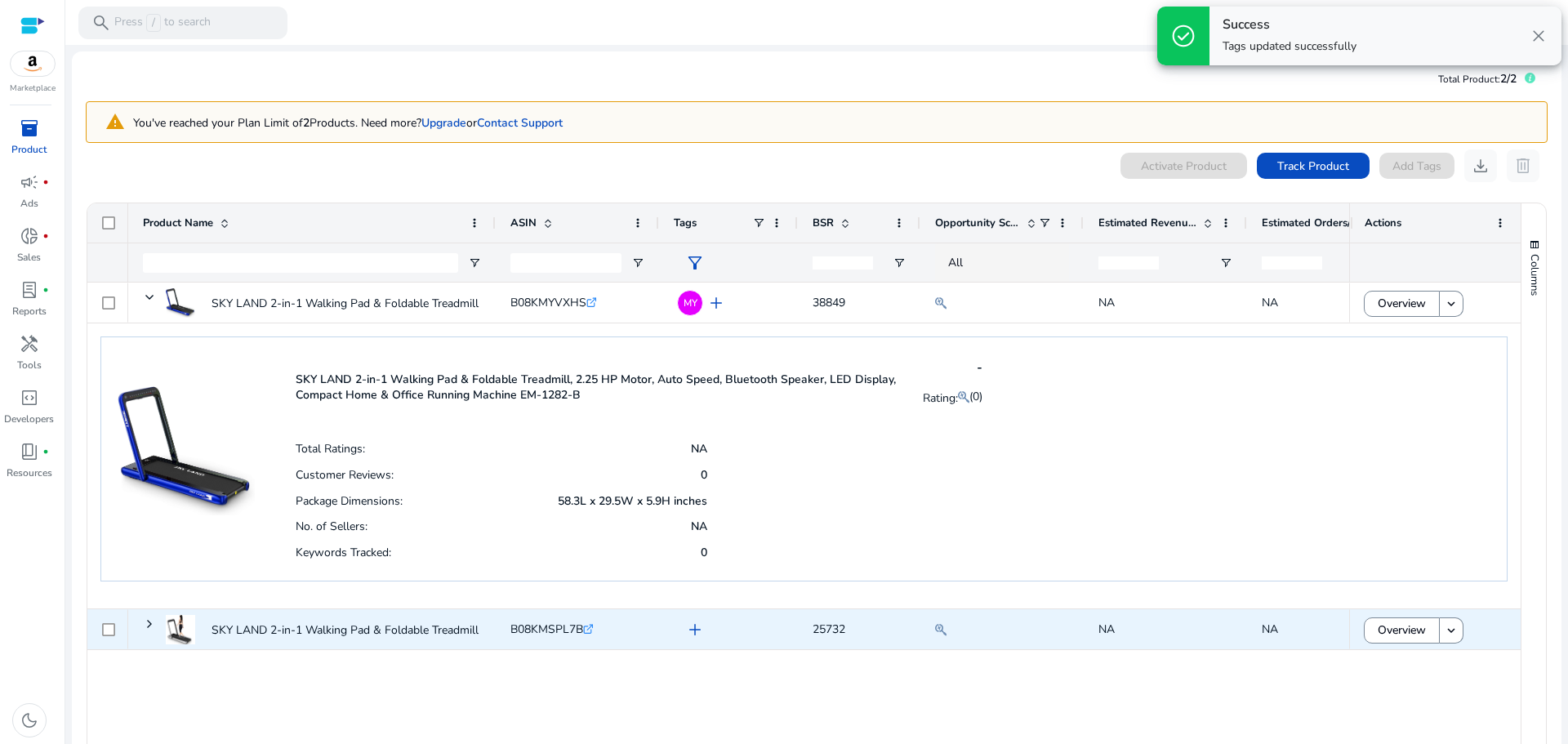
click at [711, 634] on div "add" at bounding box center [733, 629] width 101 height 30
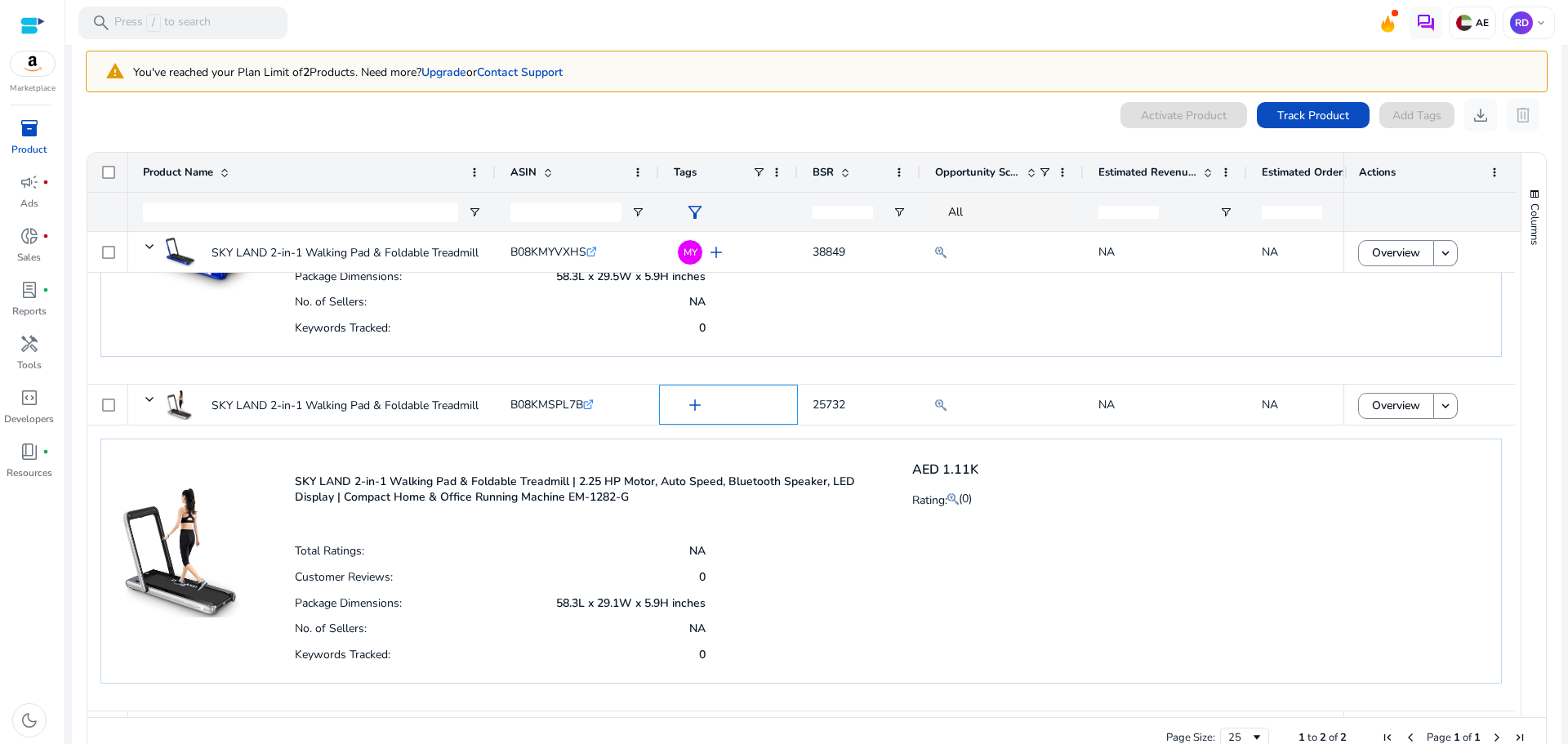
scroll to position [86, 0]
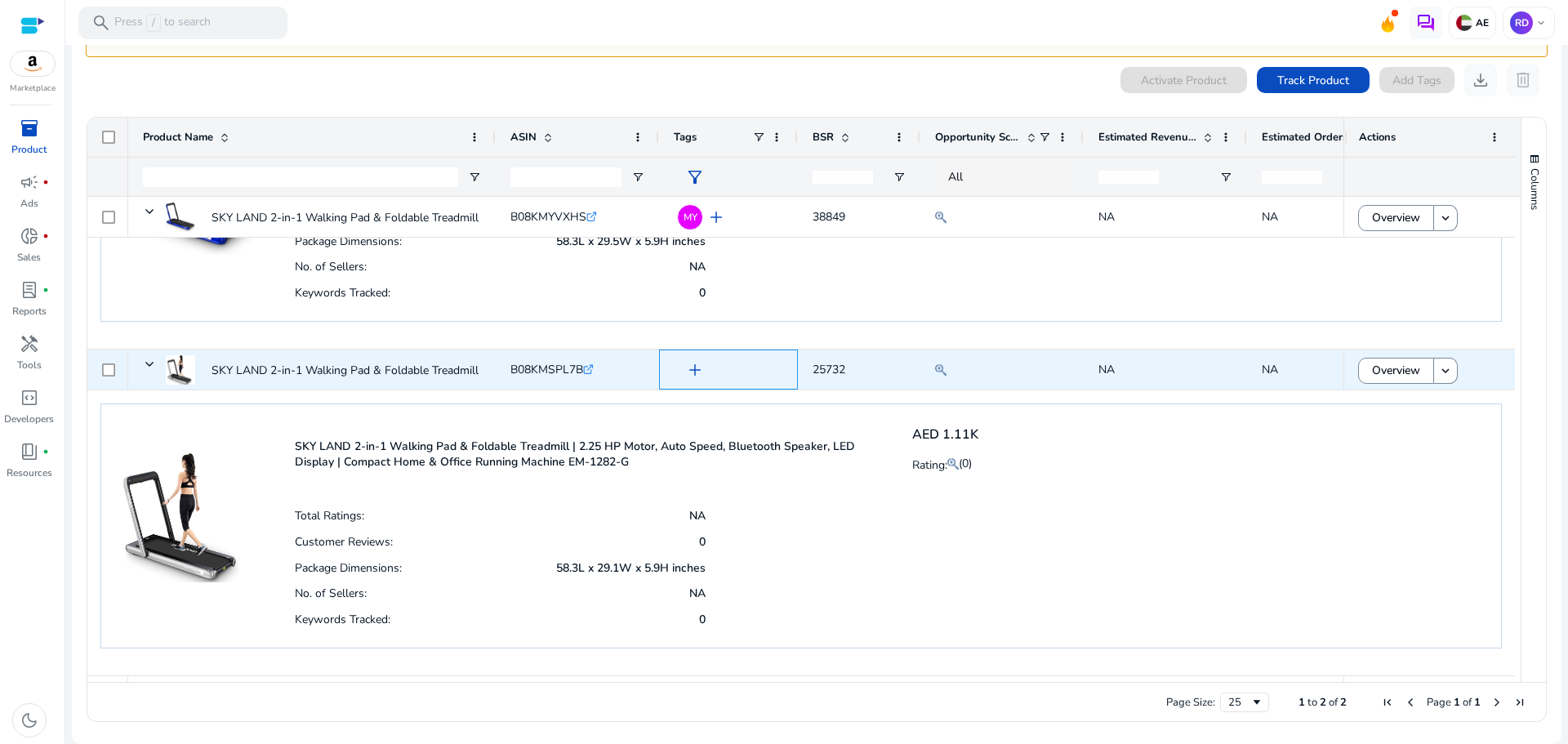
click at [695, 376] on span "add" at bounding box center [695, 370] width 20 height 20
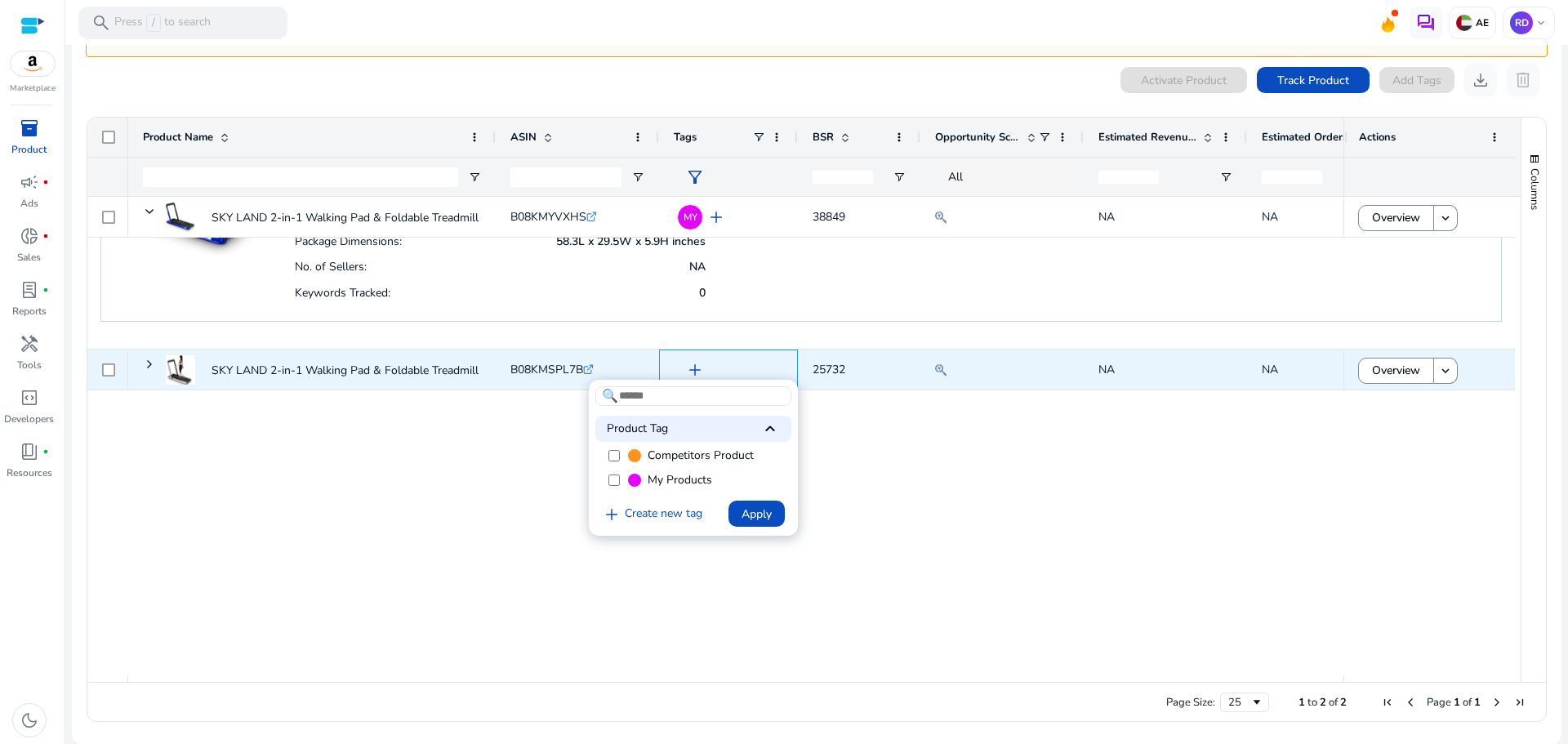
scroll to position [0, 0]
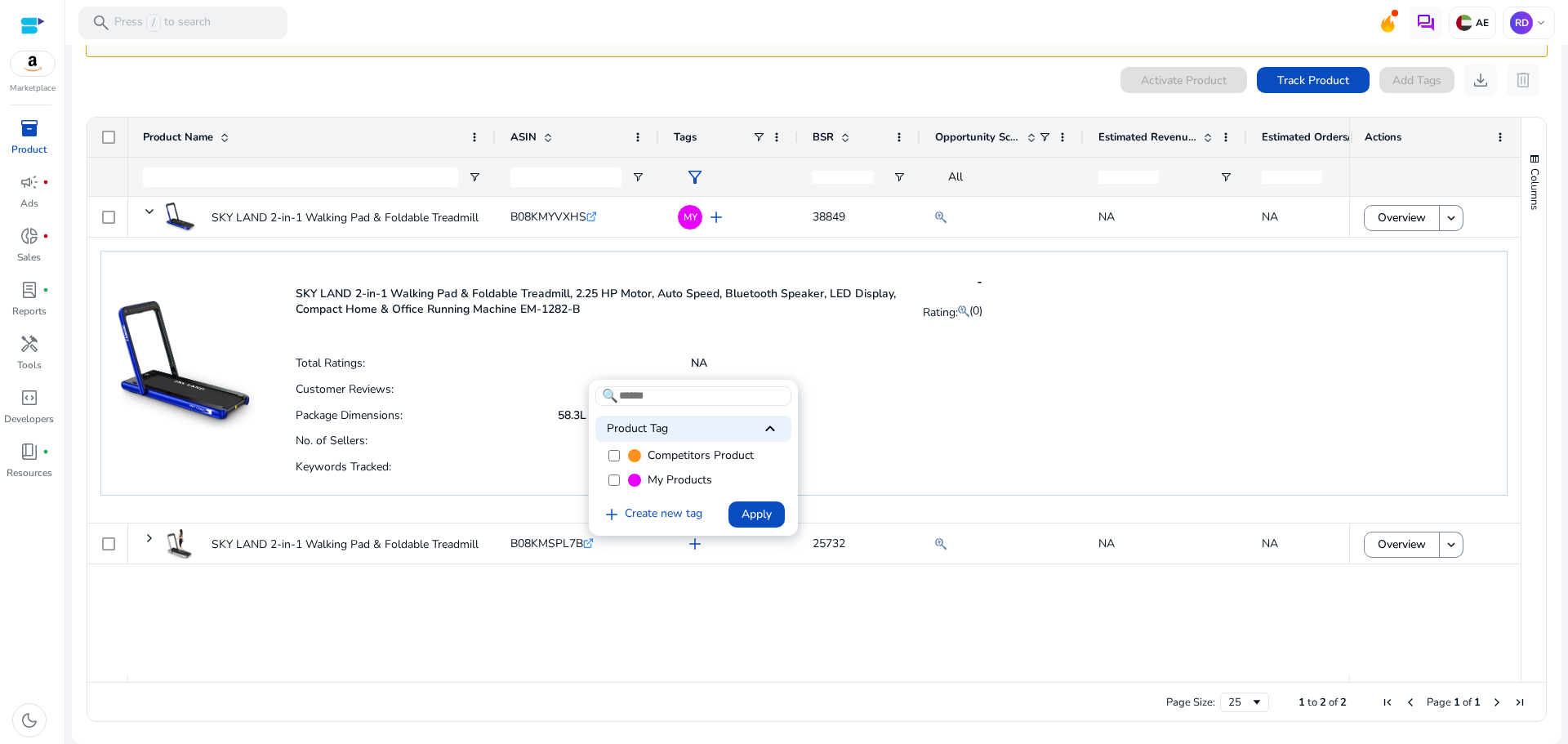
click at [688, 474] on span "My Products" at bounding box center [680, 480] width 64 height 16
click at [762, 522] on span "Apply" at bounding box center [756, 514] width 30 height 17
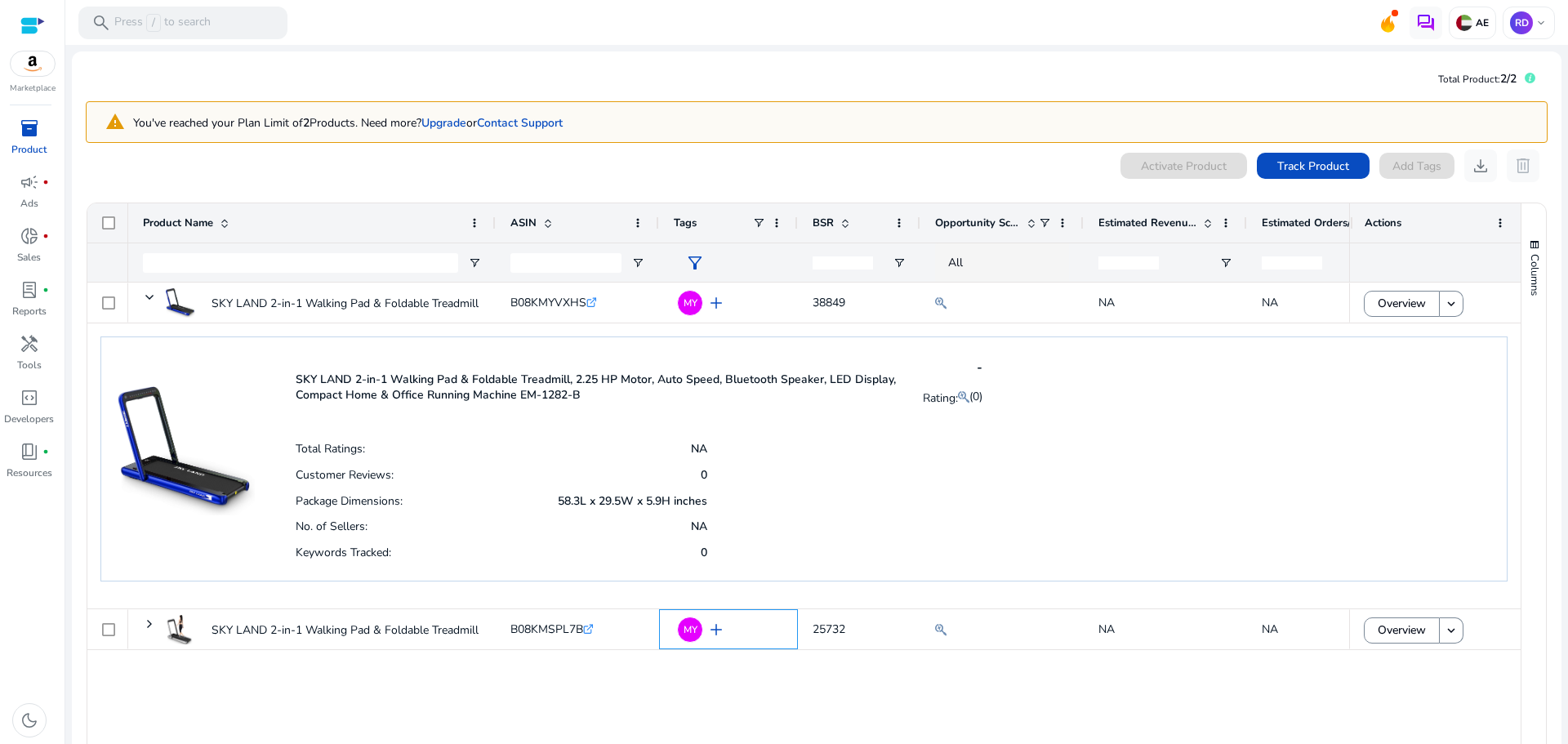
scroll to position [86, 0]
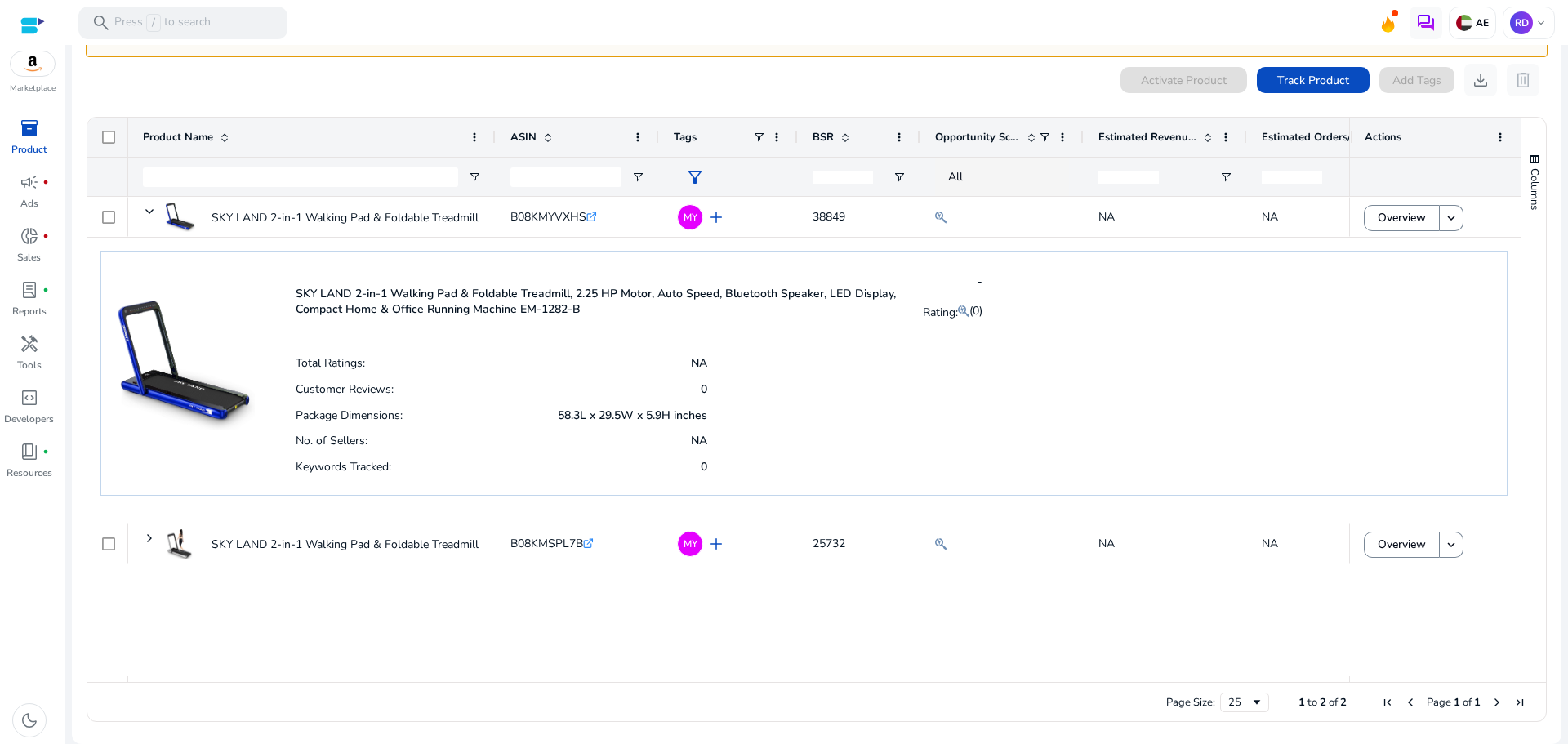
click at [1006, 140] on span "Opportunity Score" at bounding box center [977, 138] width 85 height 15
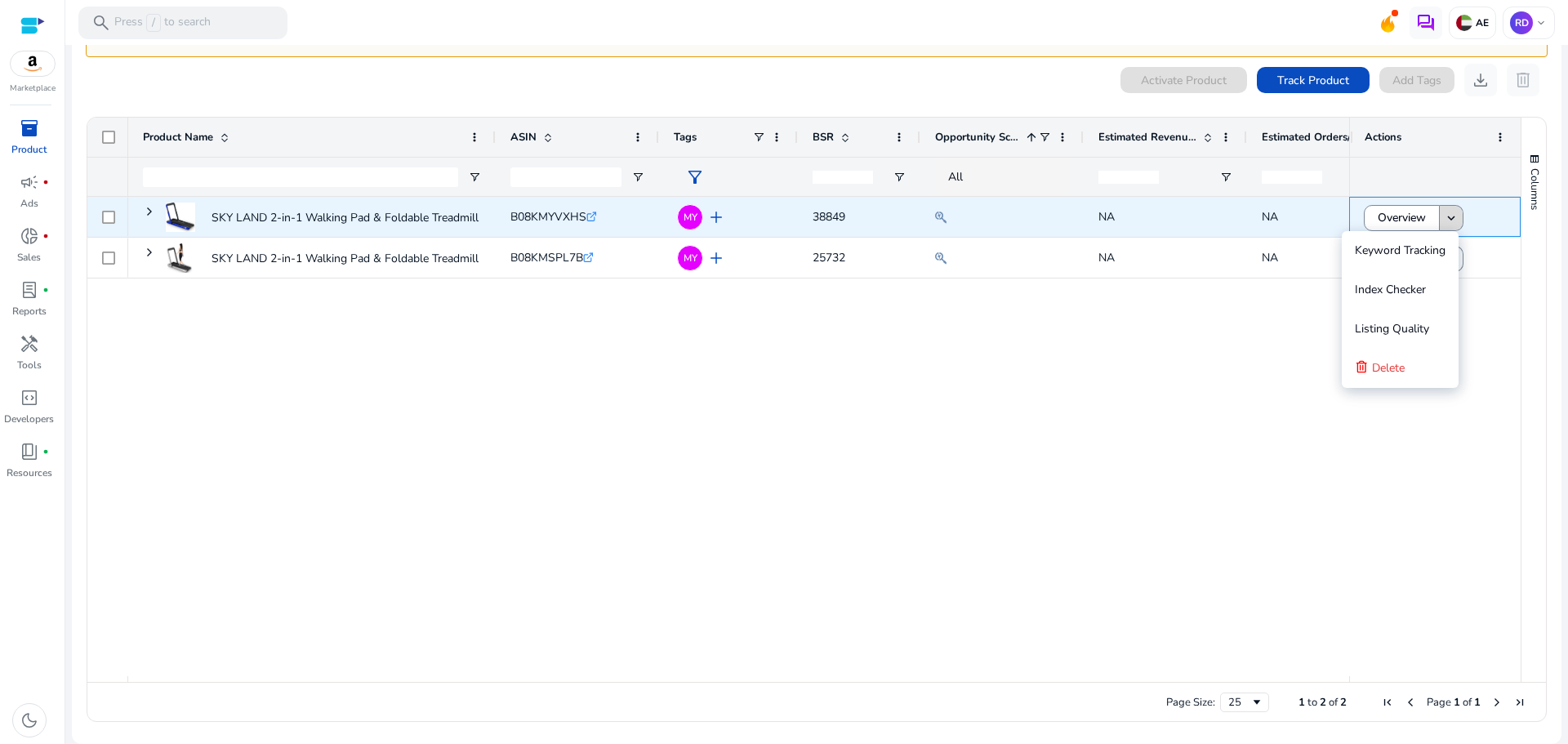
click at [1444, 224] on mat-icon "keyboard_arrow_down" at bounding box center [1451, 218] width 15 height 15
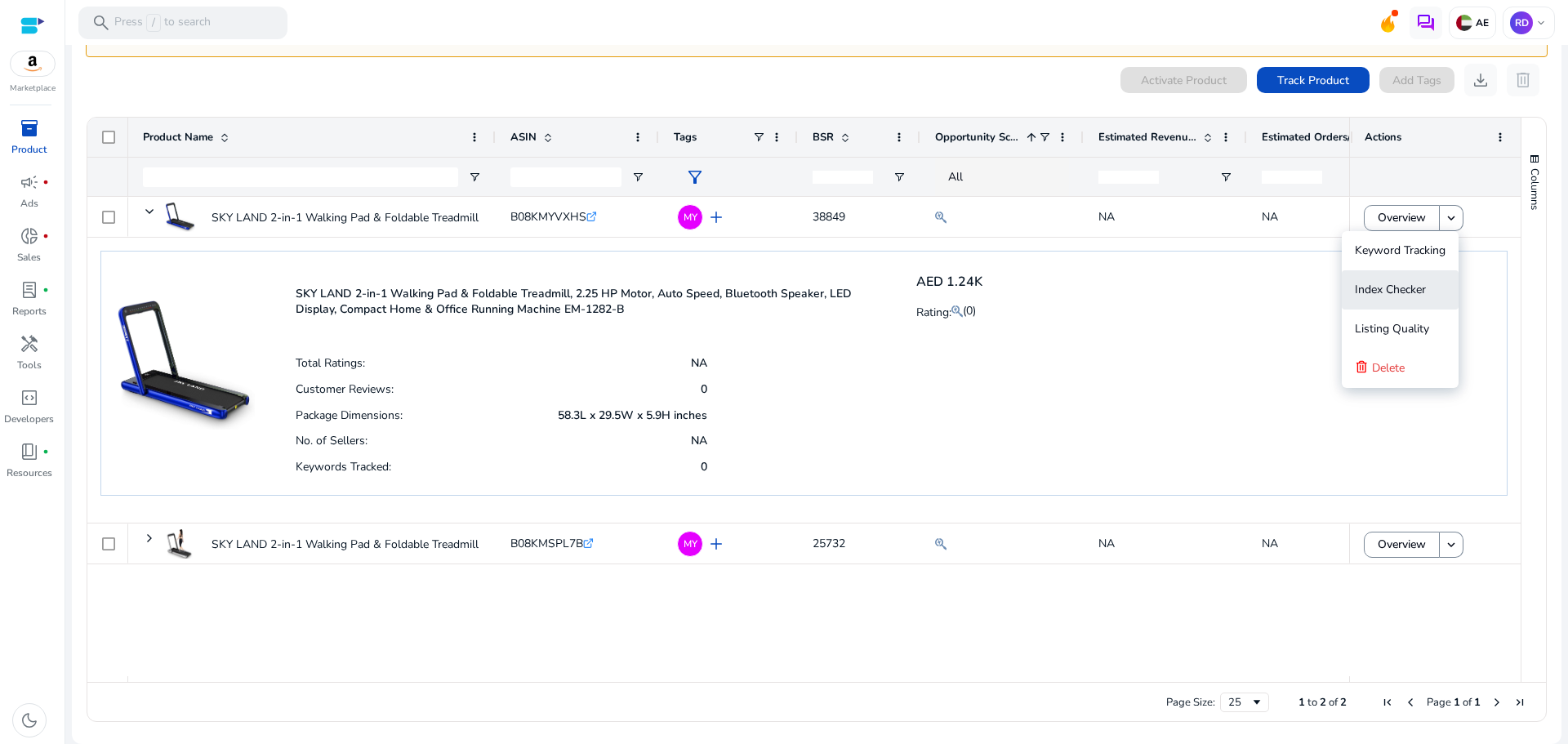
click at [1398, 283] on span "Index Checker" at bounding box center [1390, 289] width 71 height 16
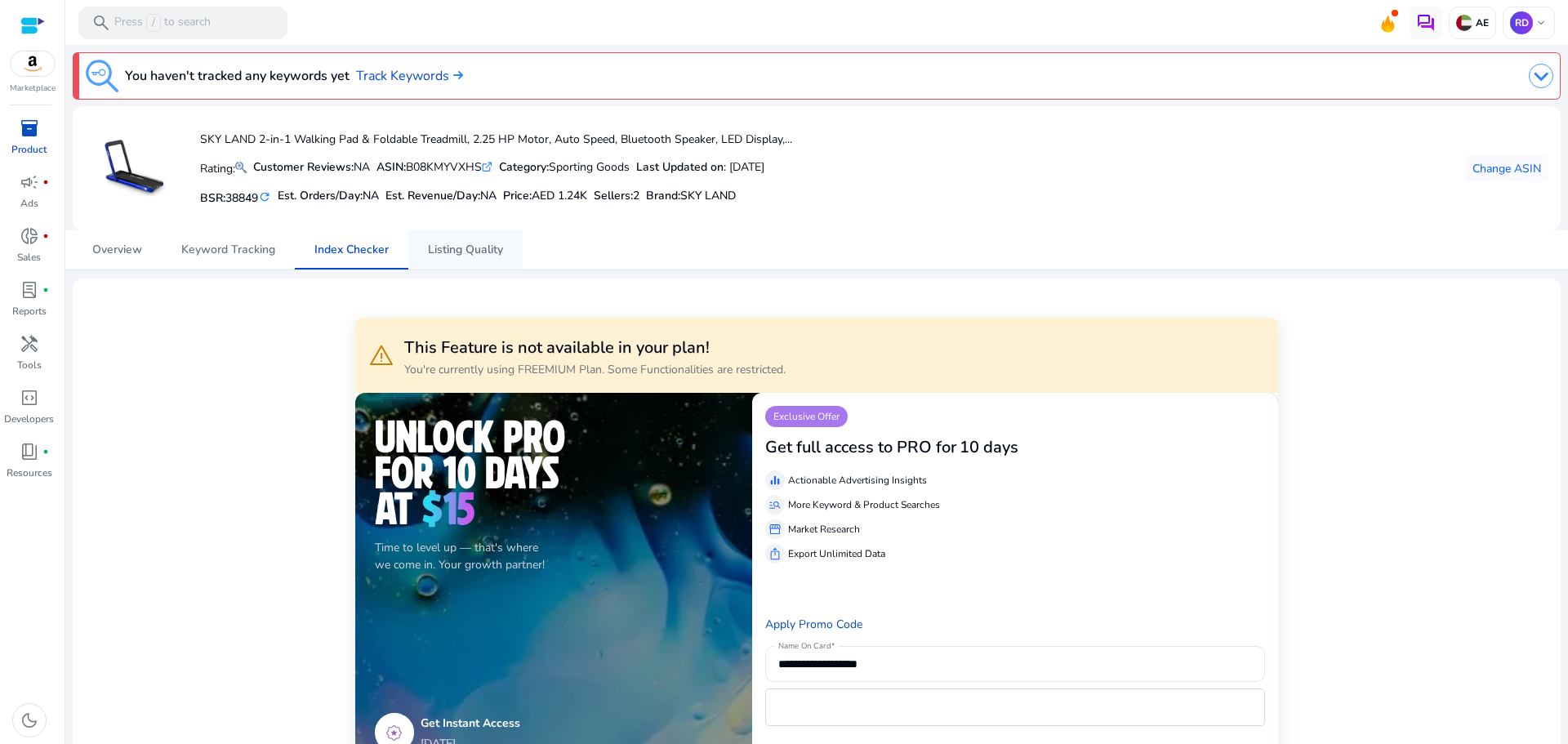
click at [441, 253] on span "Listing Quality" at bounding box center [465, 250] width 75 height 12
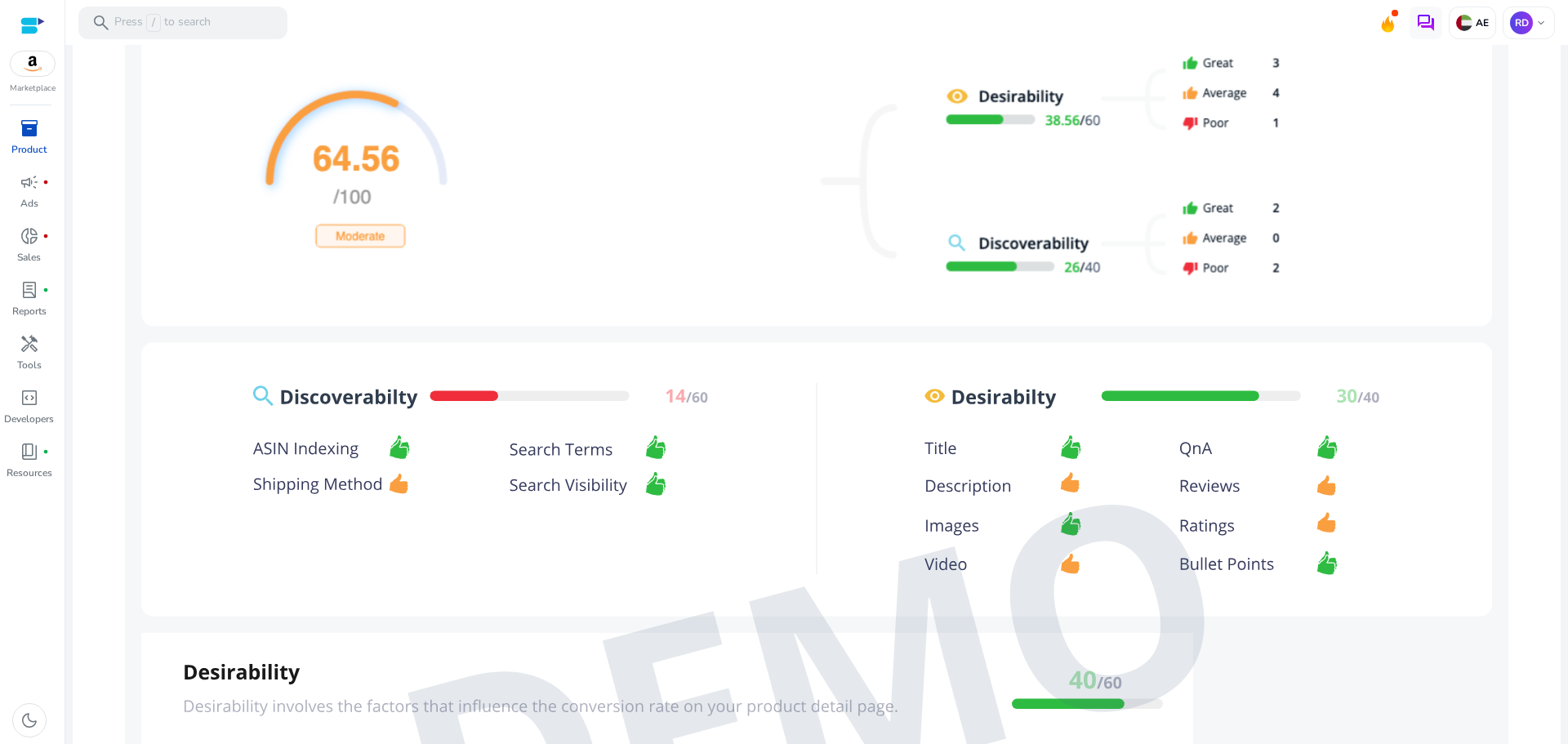
scroll to position [1144, 0]
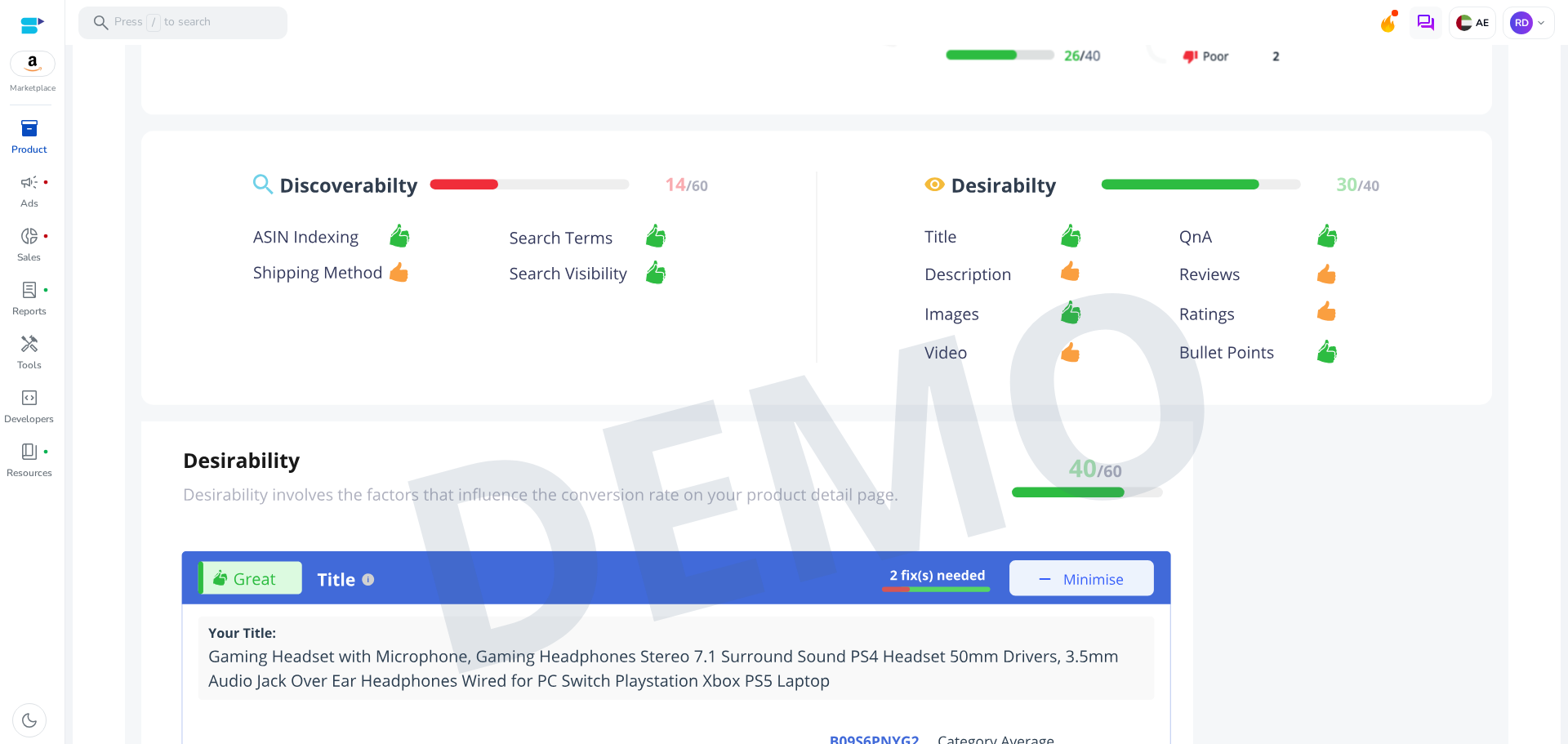
click at [382, 269] on img at bounding box center [817, 474] width 1383 height 1442
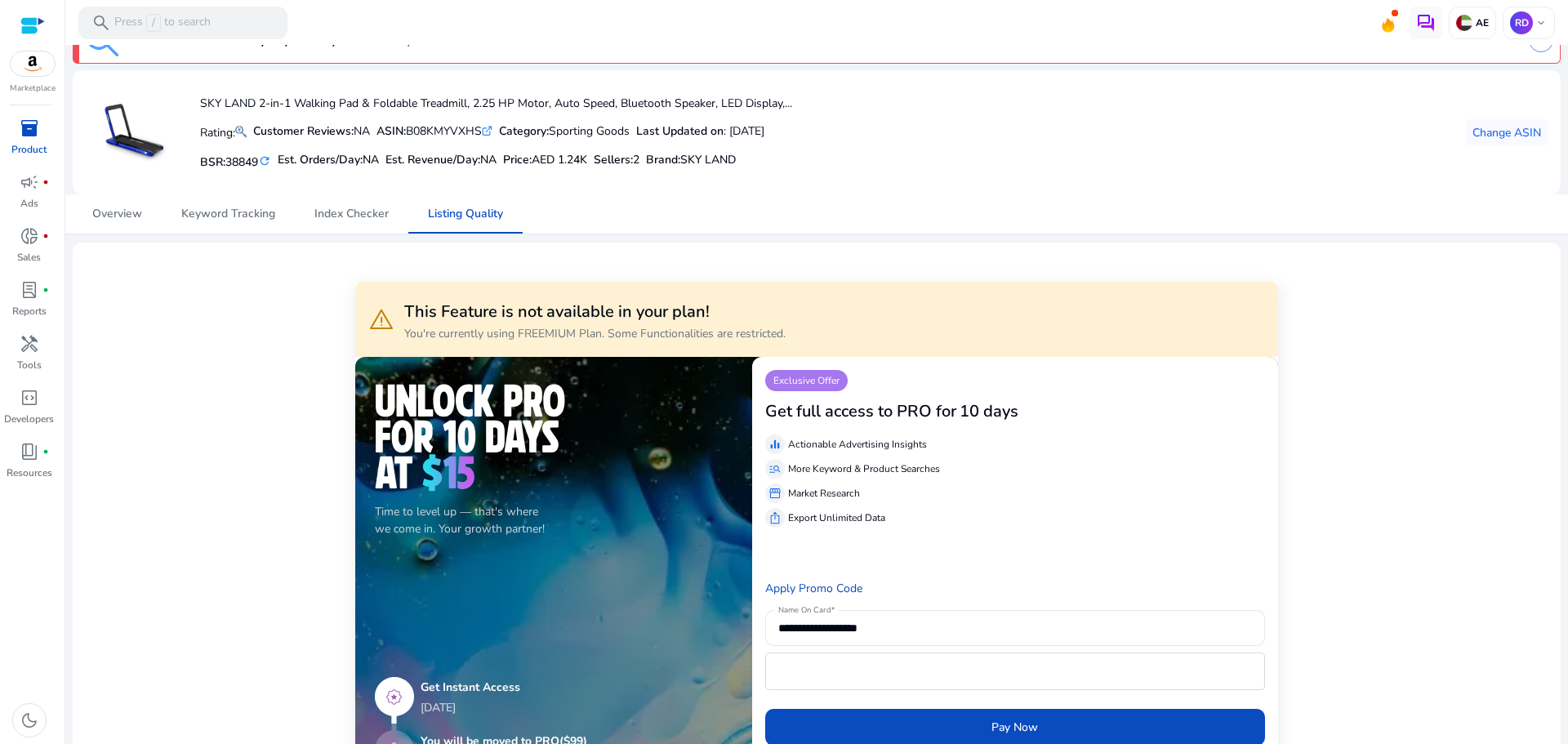
scroll to position [0, 0]
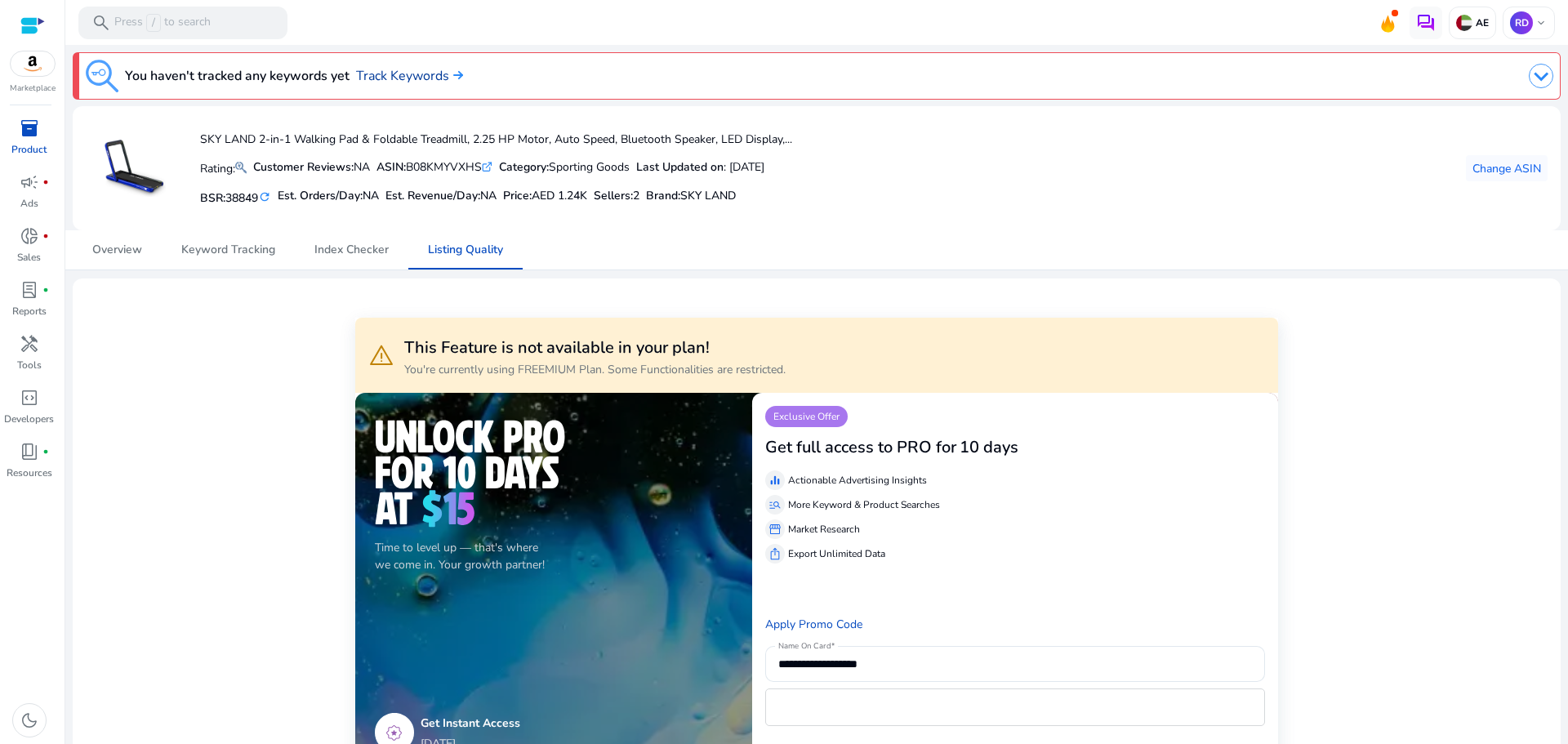
click at [418, 82] on link "Track Keywords" at bounding box center [410, 76] width 107 height 20
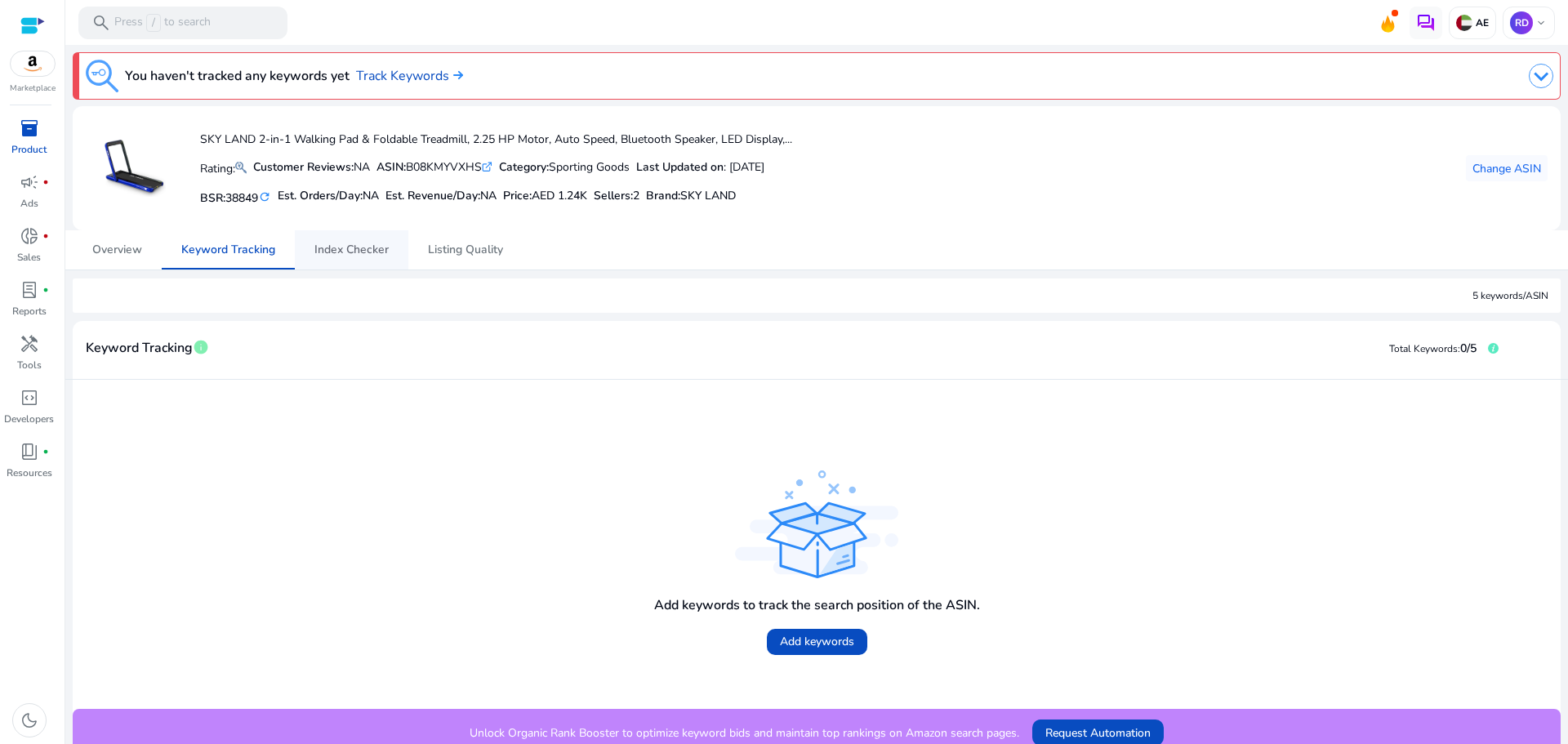
click at [337, 245] on span "Index Checker" at bounding box center [352, 250] width 74 height 12
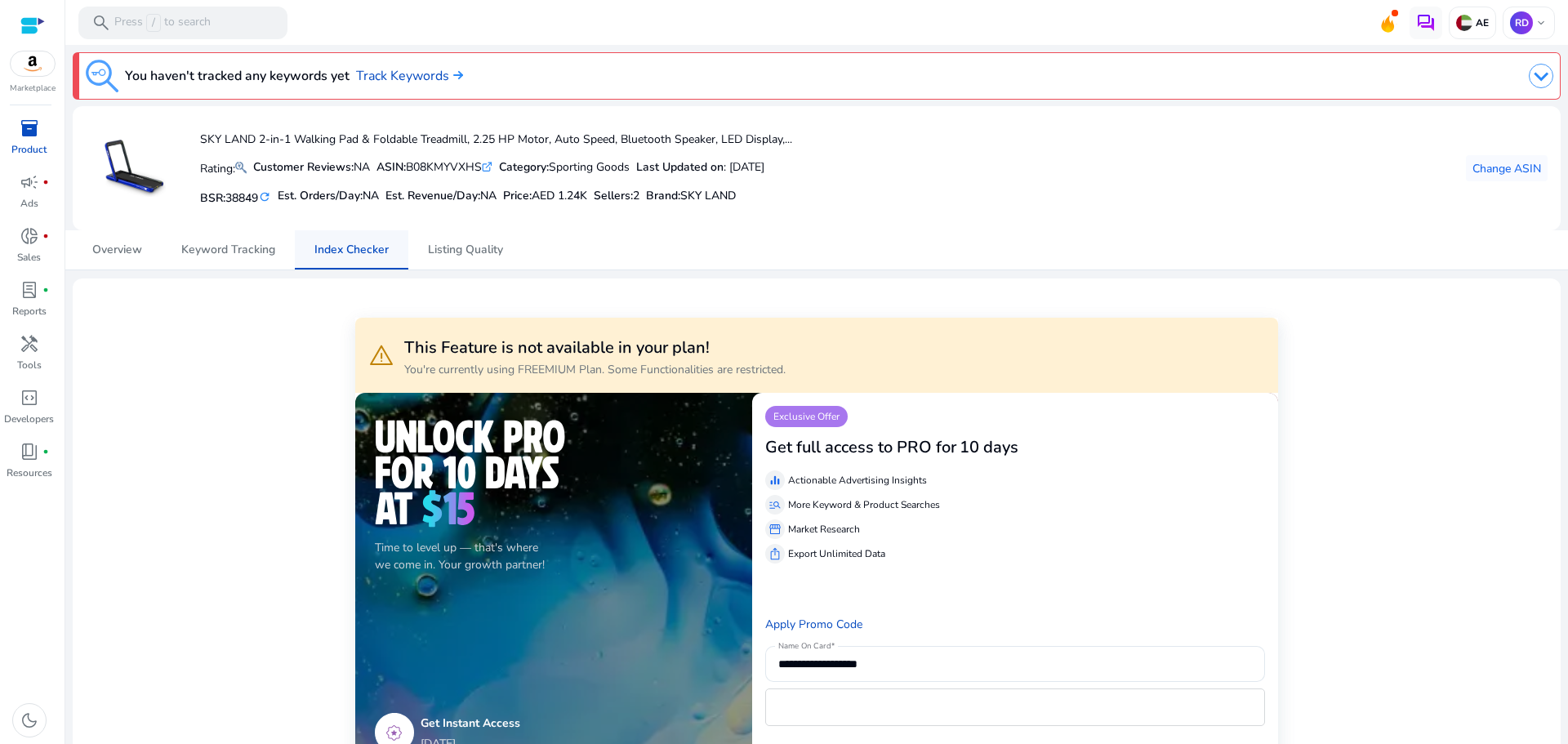
scroll to position [13, 0]
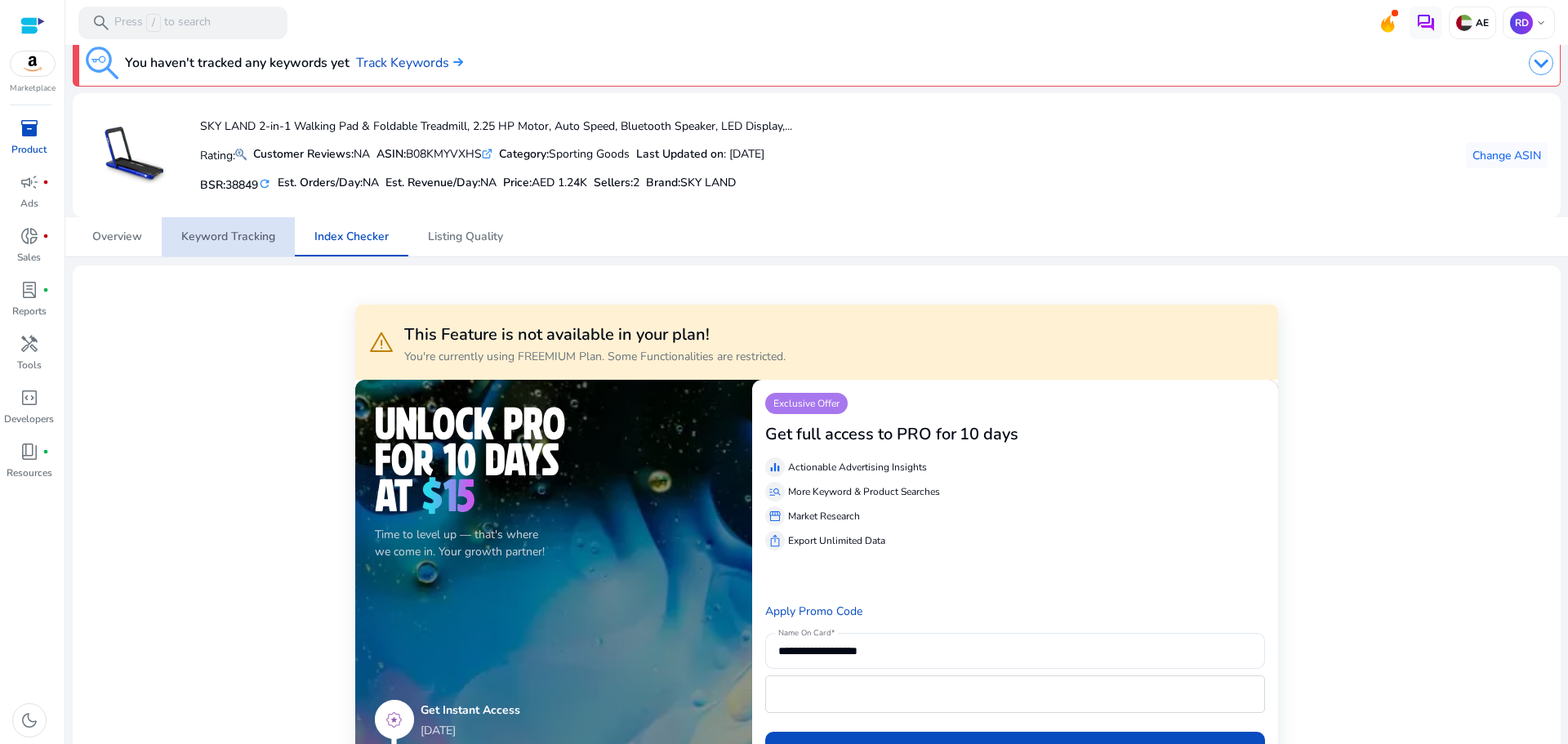
click at [253, 247] on span "Keyword Tracking" at bounding box center [228, 237] width 94 height 40
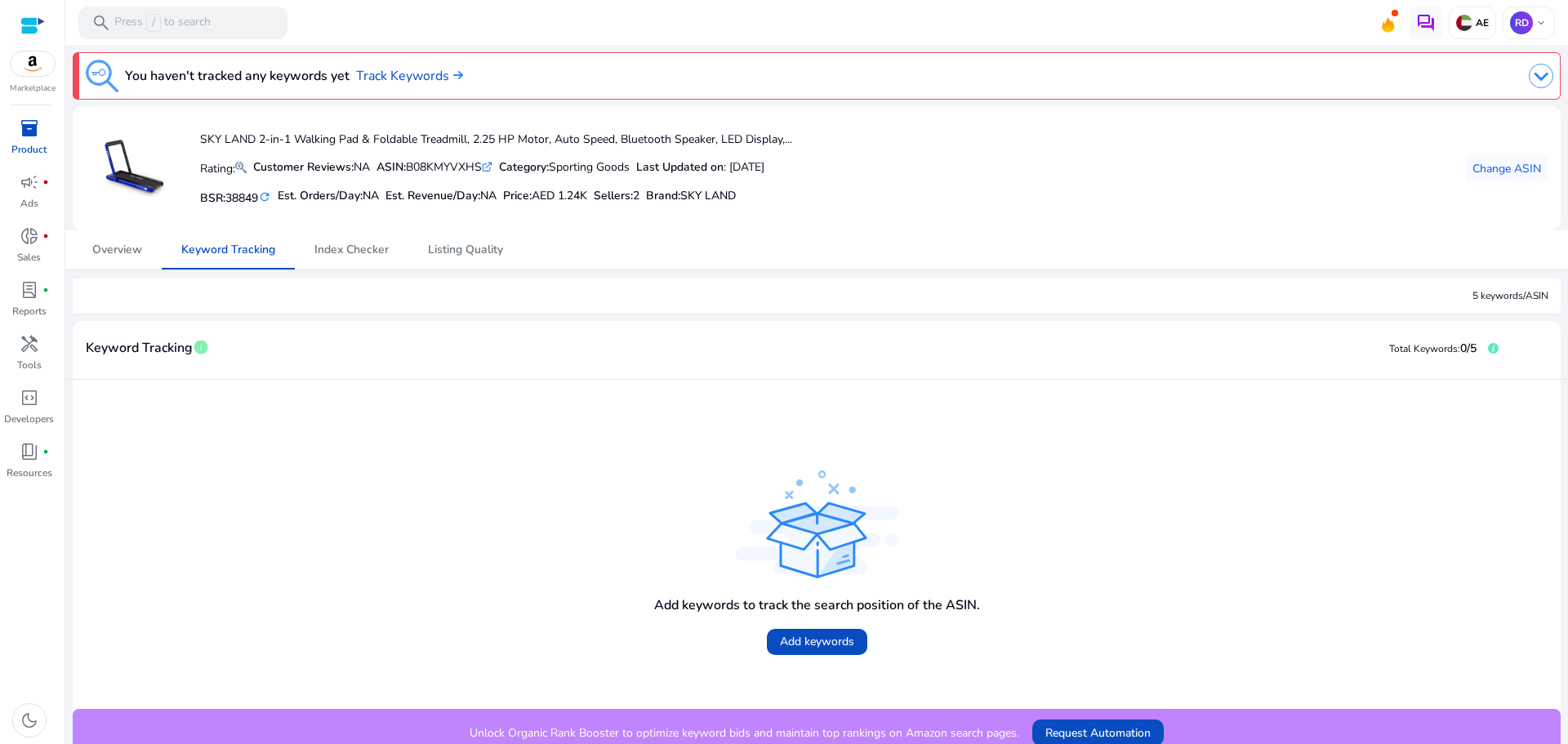
scroll to position [13, 0]
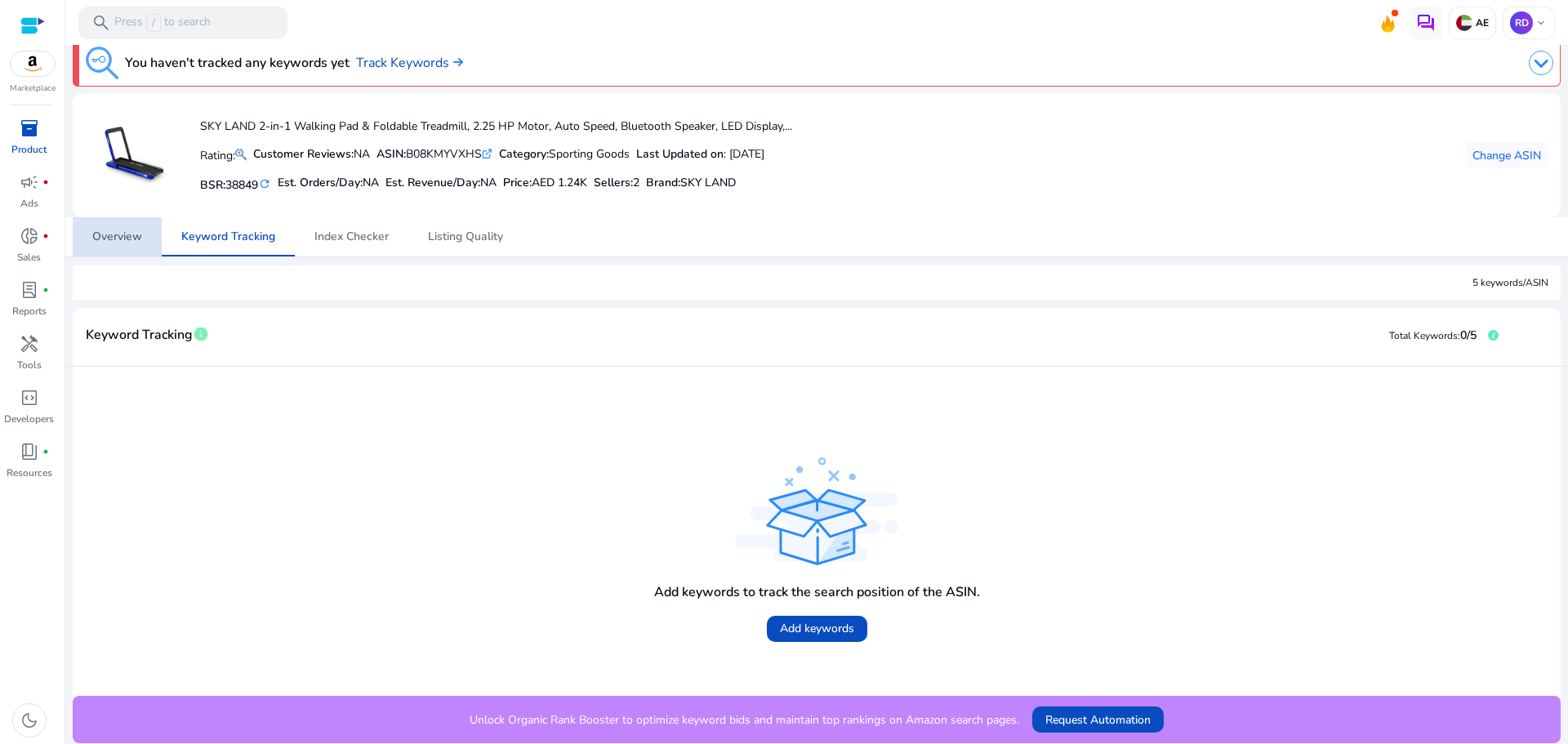
click at [106, 249] on span "Overview" at bounding box center [117, 237] width 49 height 40
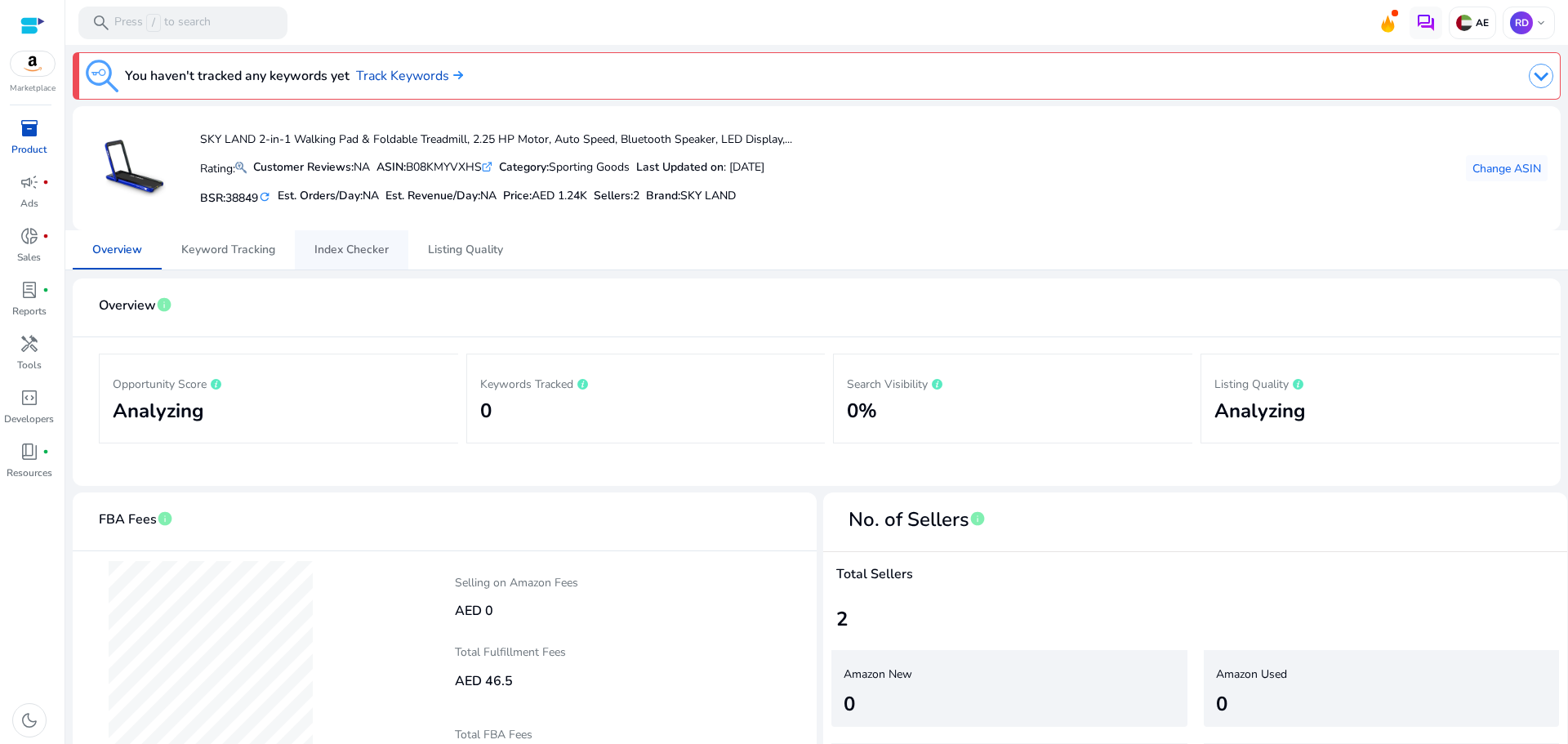
click at [338, 246] on span "Index Checker" at bounding box center [352, 250] width 74 height 12
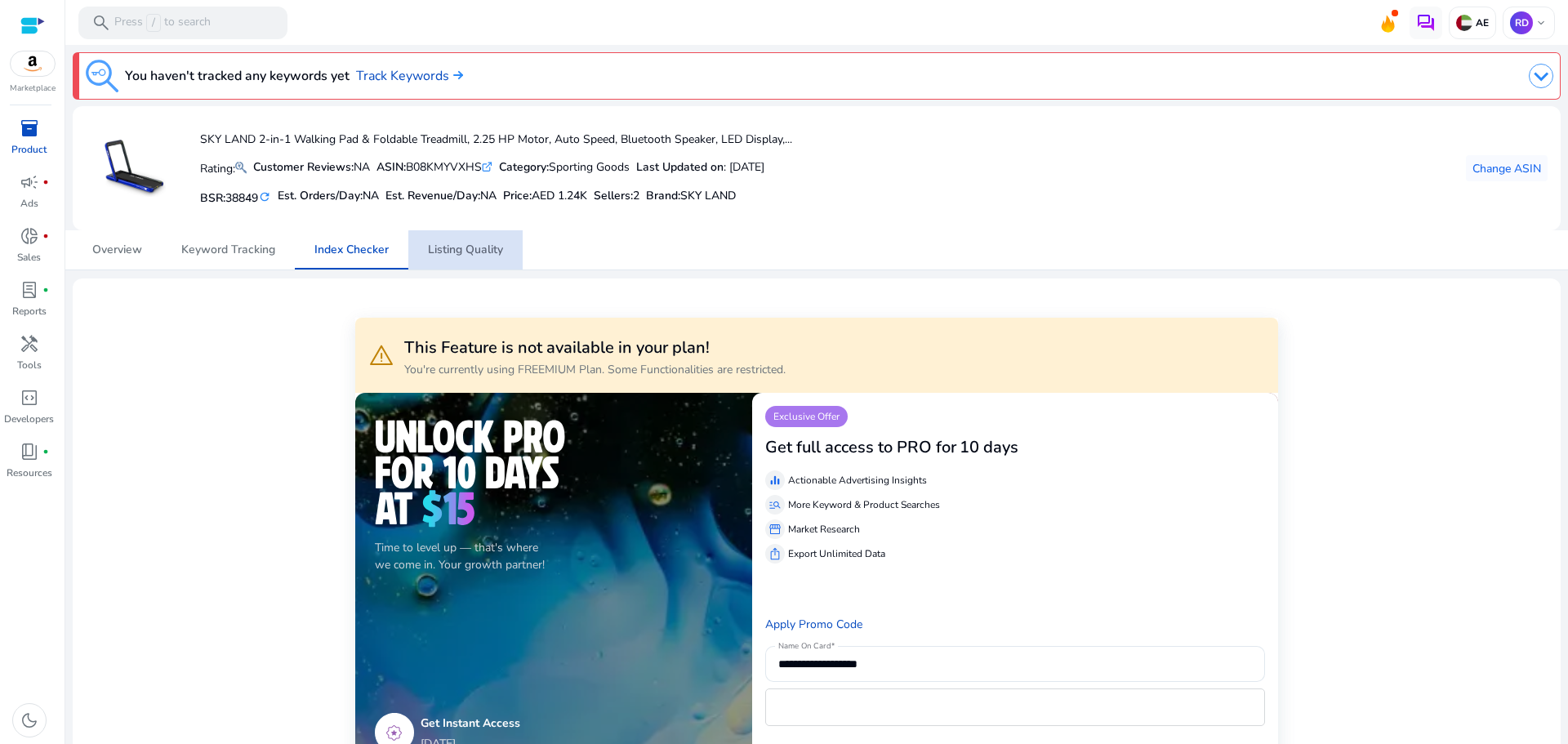
click at [483, 255] on span "Listing Quality" at bounding box center [465, 250] width 75 height 12
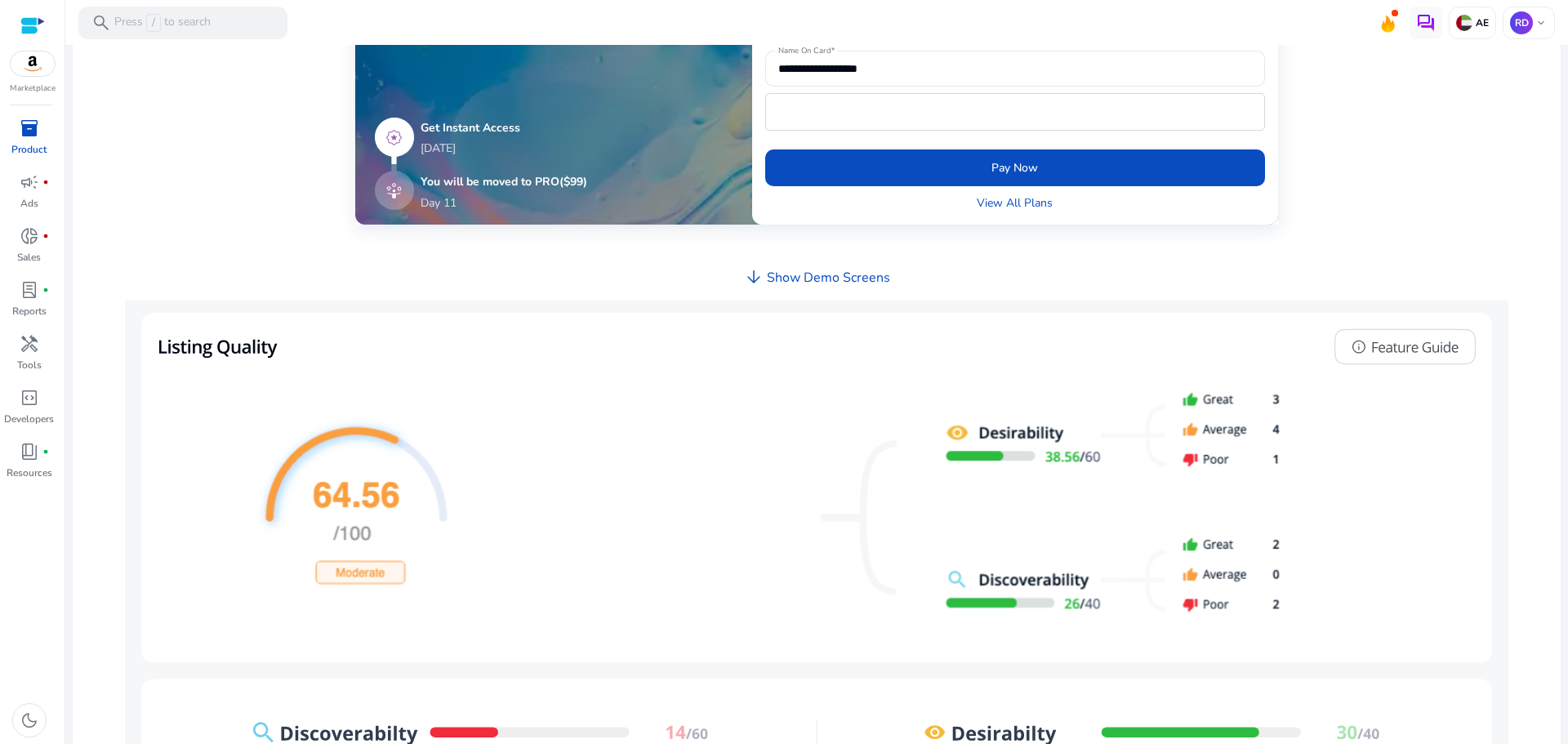
scroll to position [653, 0]
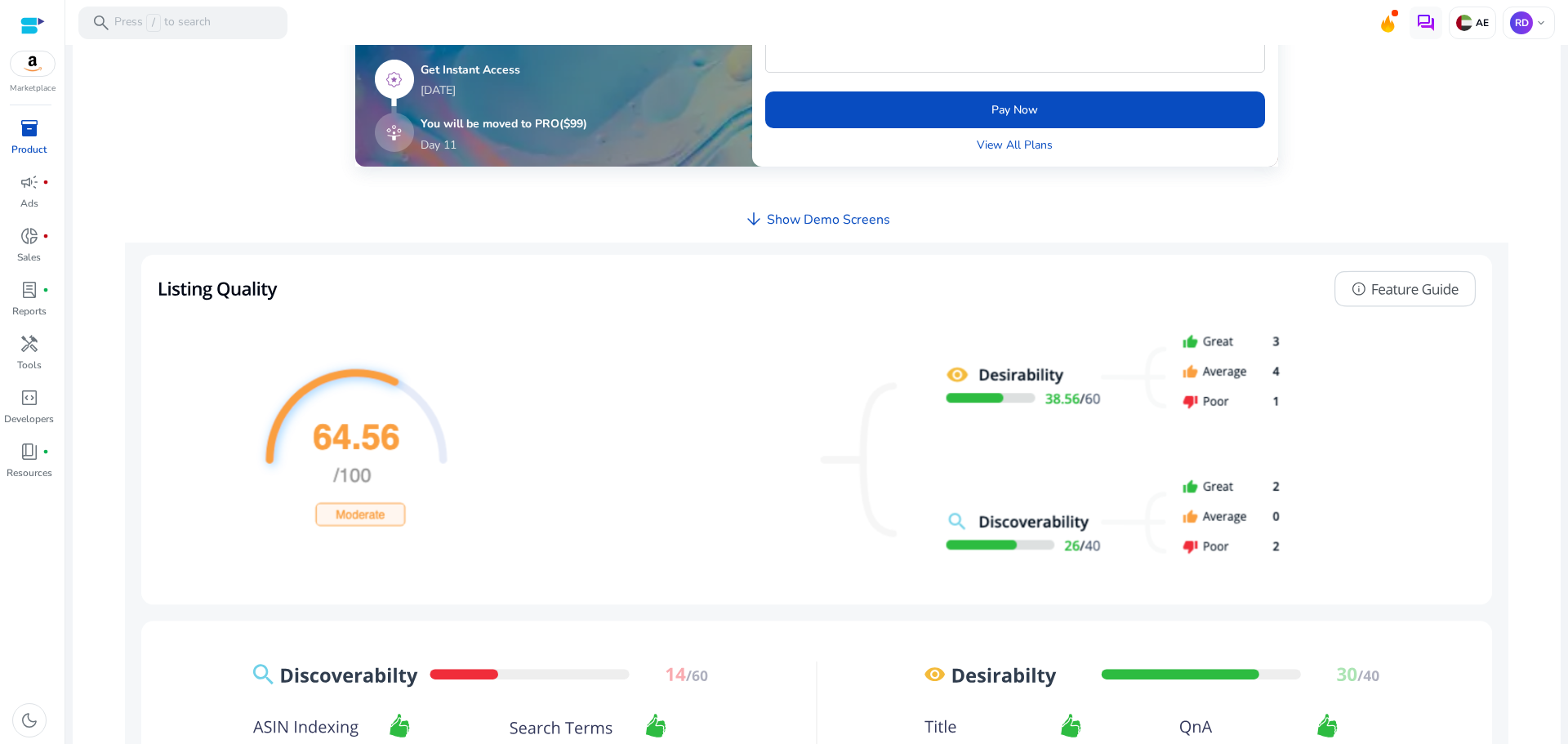
click at [771, 225] on h4 "Show Demo Screens" at bounding box center [829, 220] width 124 height 16
click at [786, 222] on h4 "Show Demo Screens" at bounding box center [829, 220] width 124 height 16
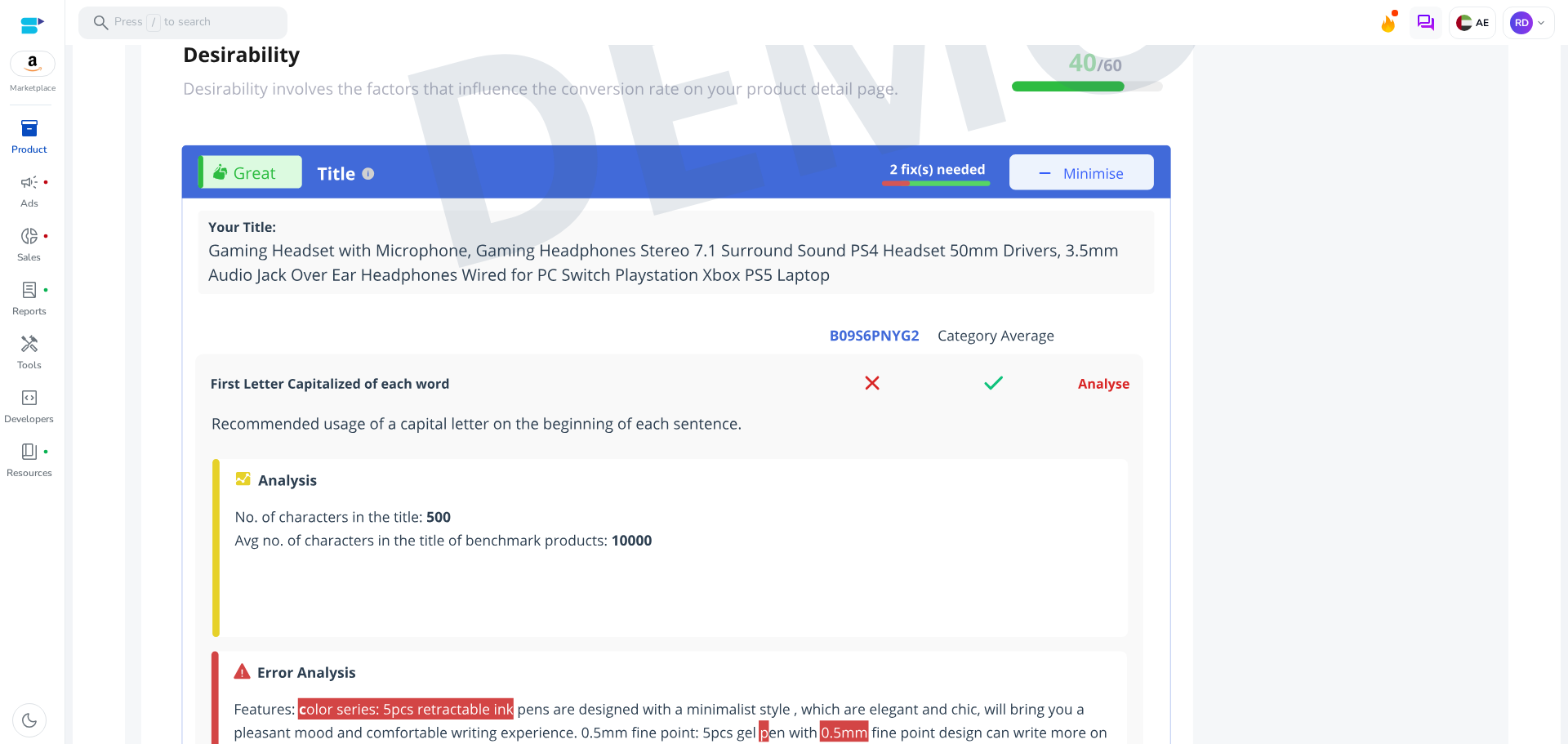
scroll to position [1602, 0]
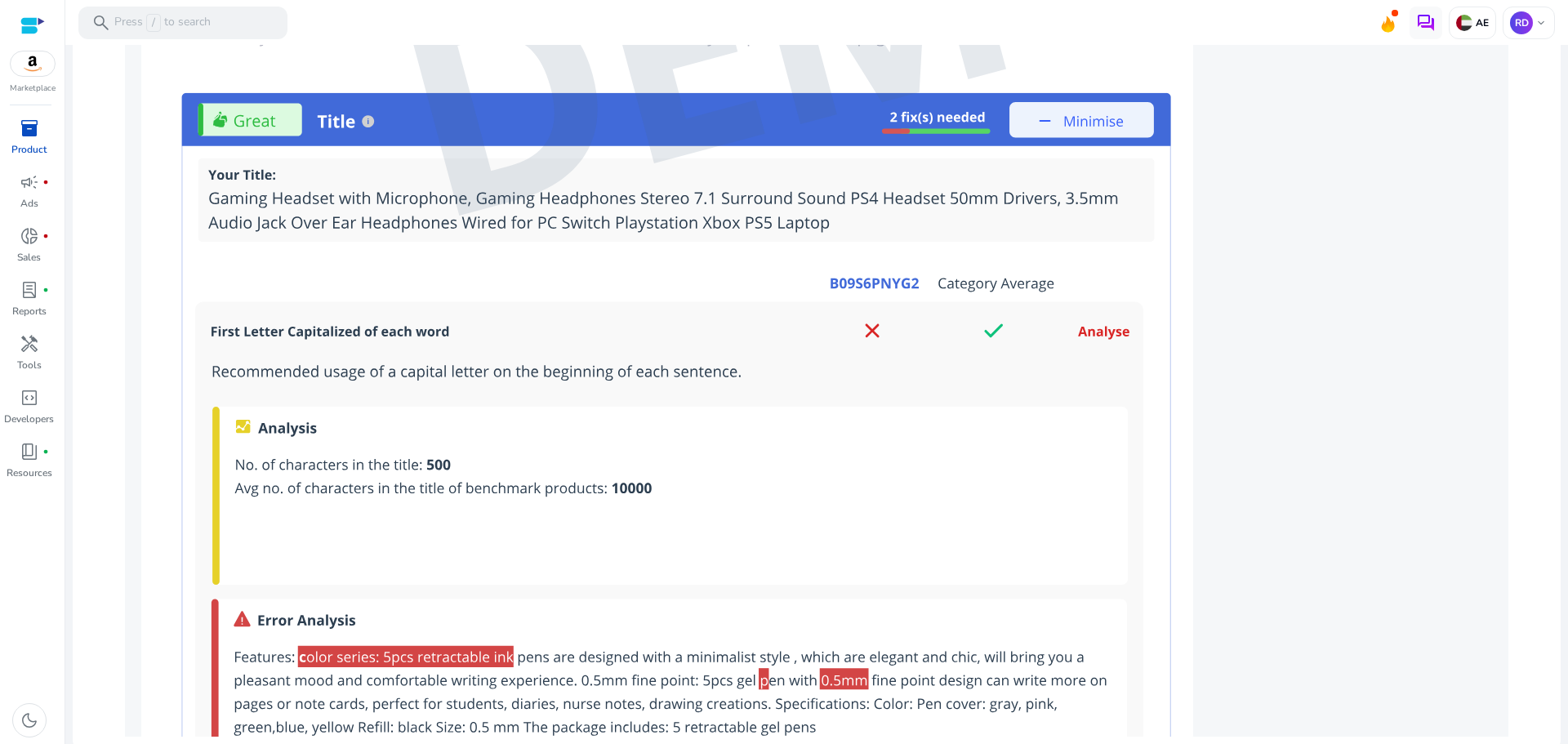
click at [573, 573] on img at bounding box center [817, 16] width 1383 height 1442
click at [765, 681] on img at bounding box center [817, 16] width 1383 height 1442
click at [871, 720] on img at bounding box center [817, 16] width 1383 height 1442
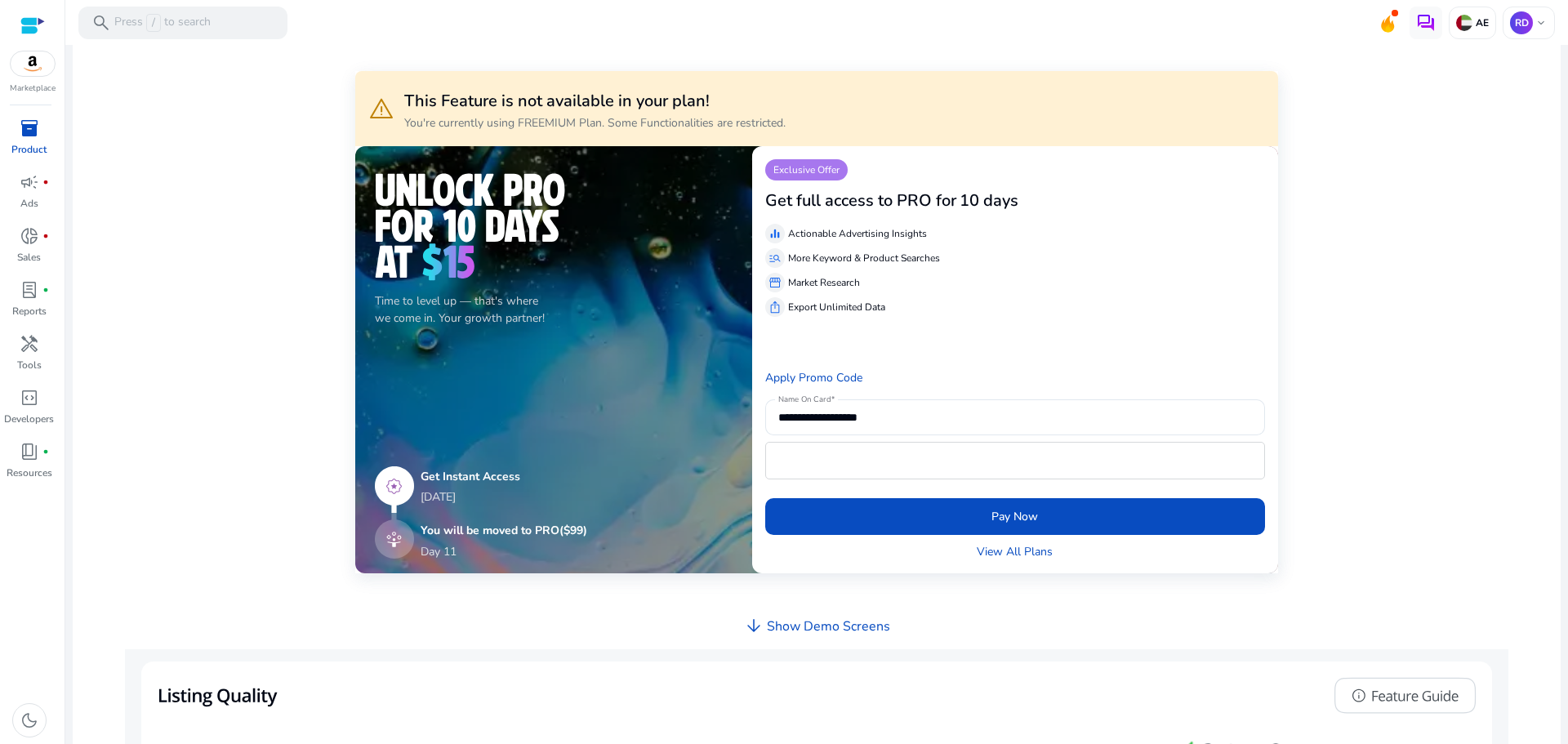
scroll to position [0, 0]
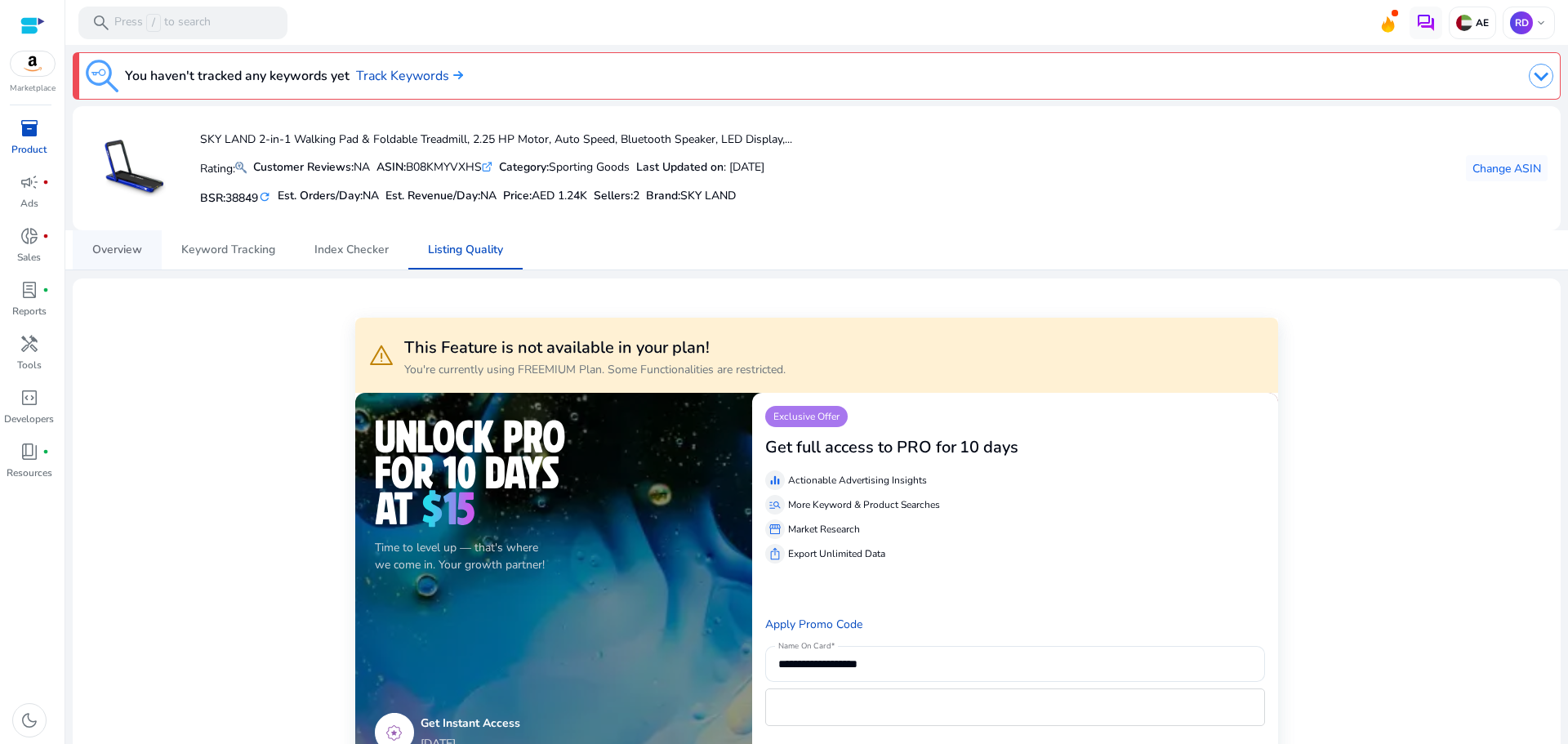
click at [124, 238] on span "Overview" at bounding box center [117, 250] width 49 height 40
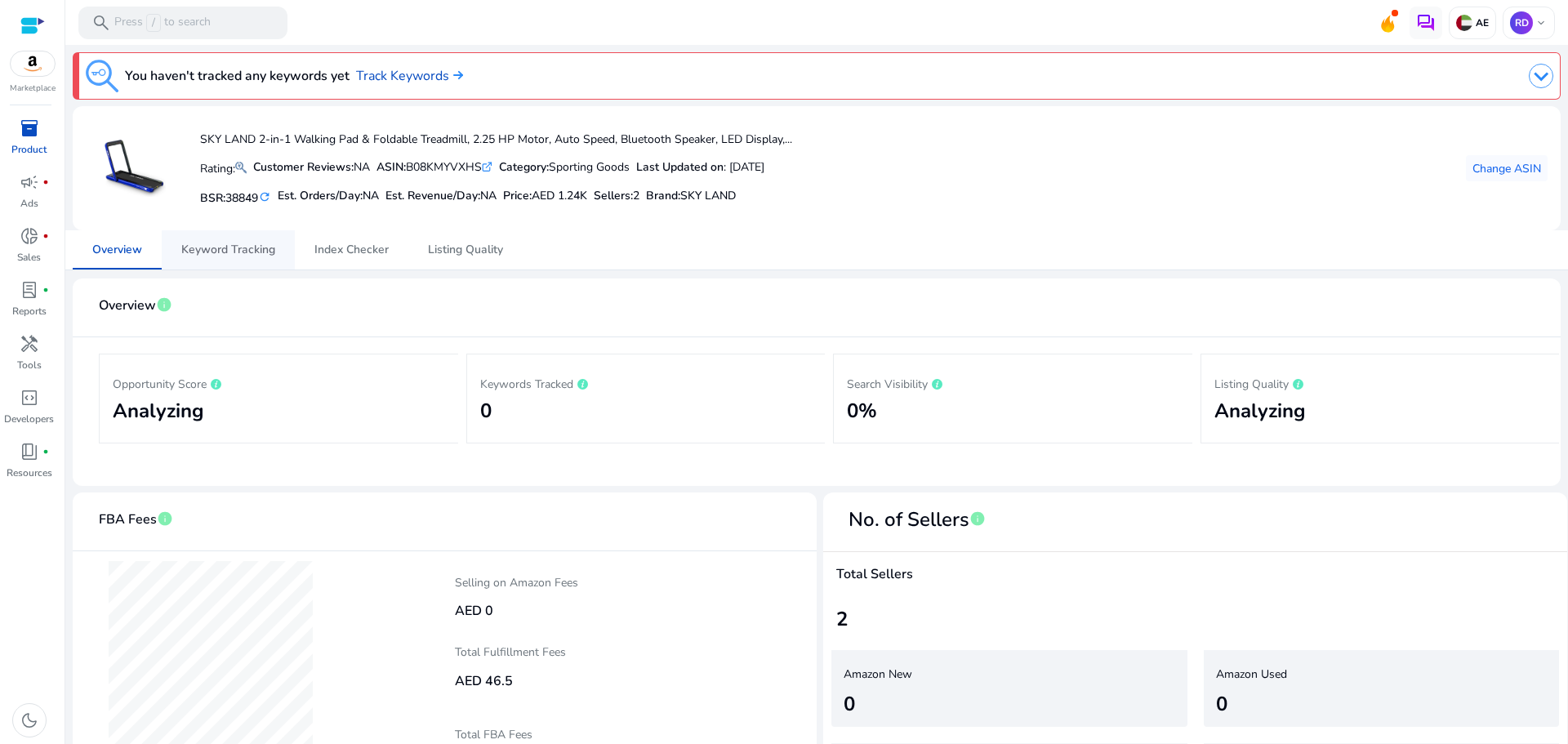
click at [241, 269] on span "Keyword Tracking" at bounding box center [228, 250] width 94 height 40
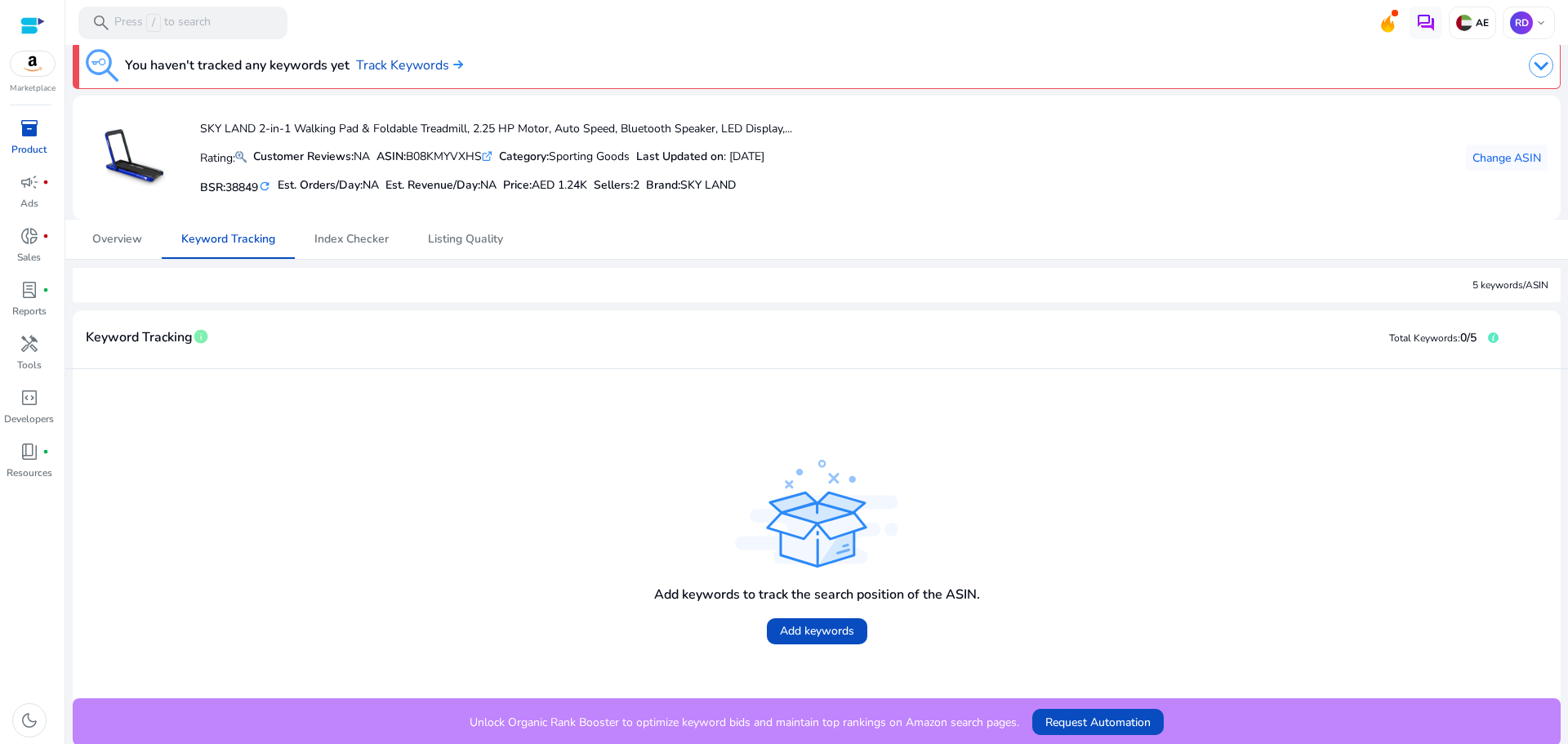
scroll to position [13, 0]
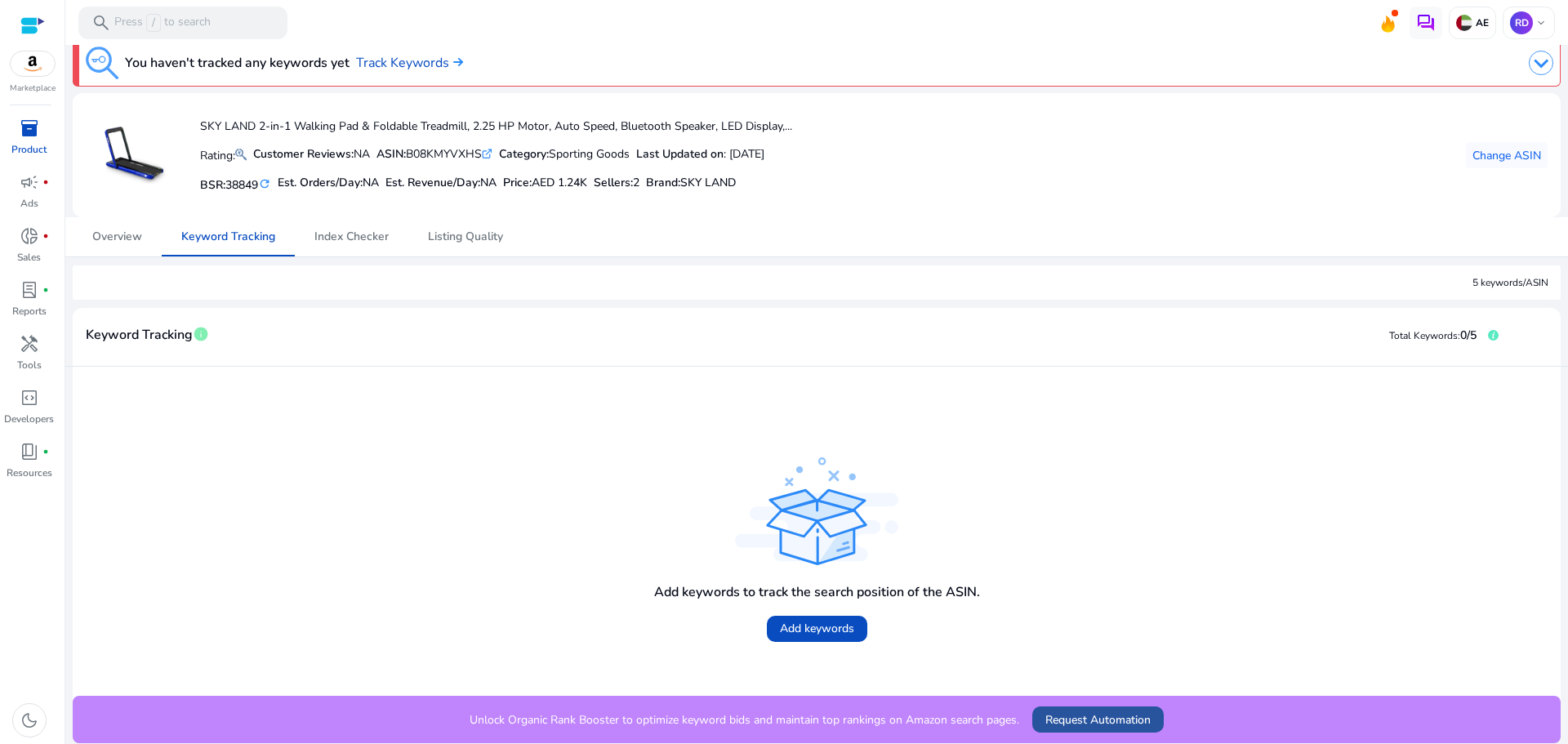
click at [1084, 725] on span "Request Automation" at bounding box center [1098, 719] width 105 height 17
click at [327, 232] on span "Index Checker" at bounding box center [352, 237] width 74 height 12
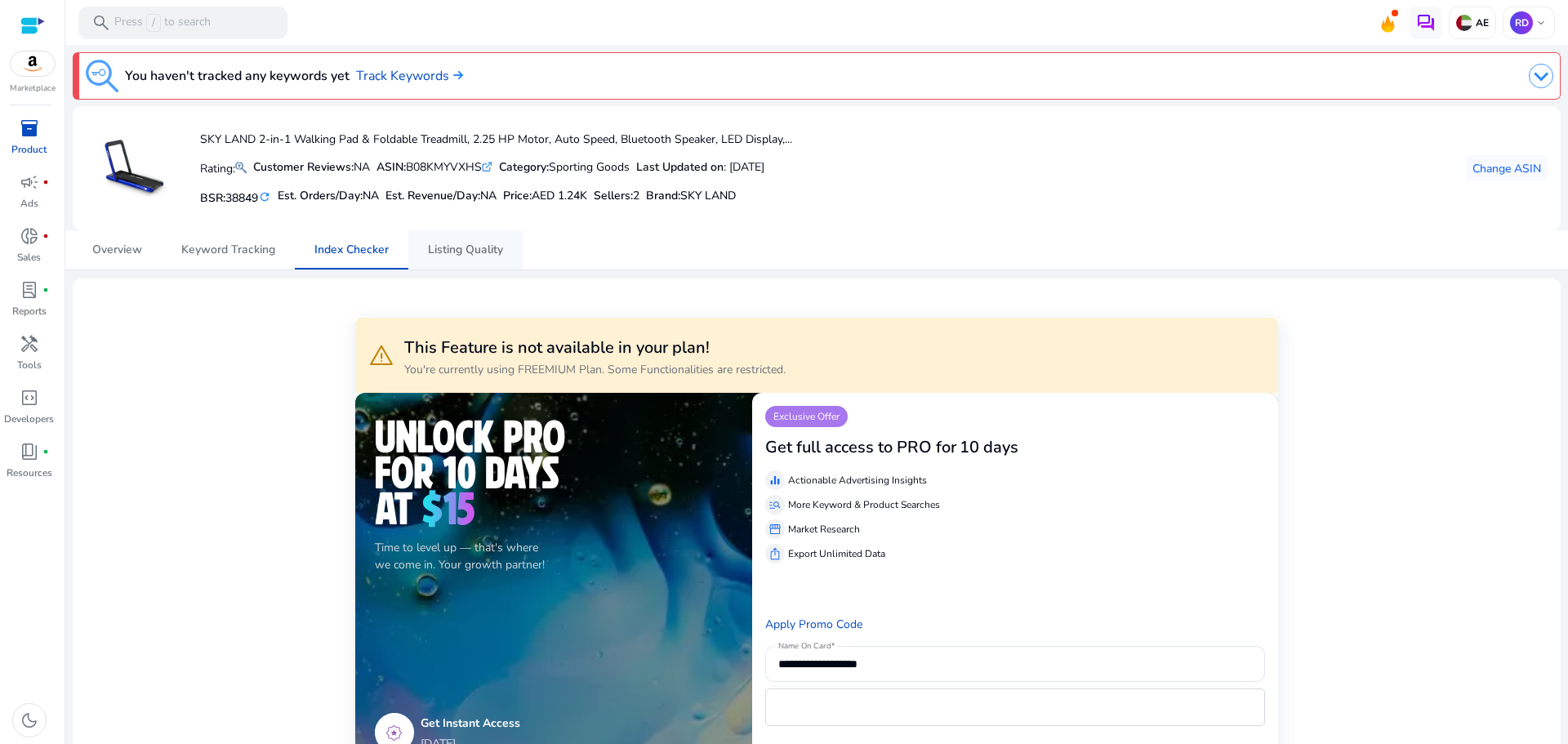
click at [448, 255] on span "Listing Quality" at bounding box center [465, 250] width 75 height 12
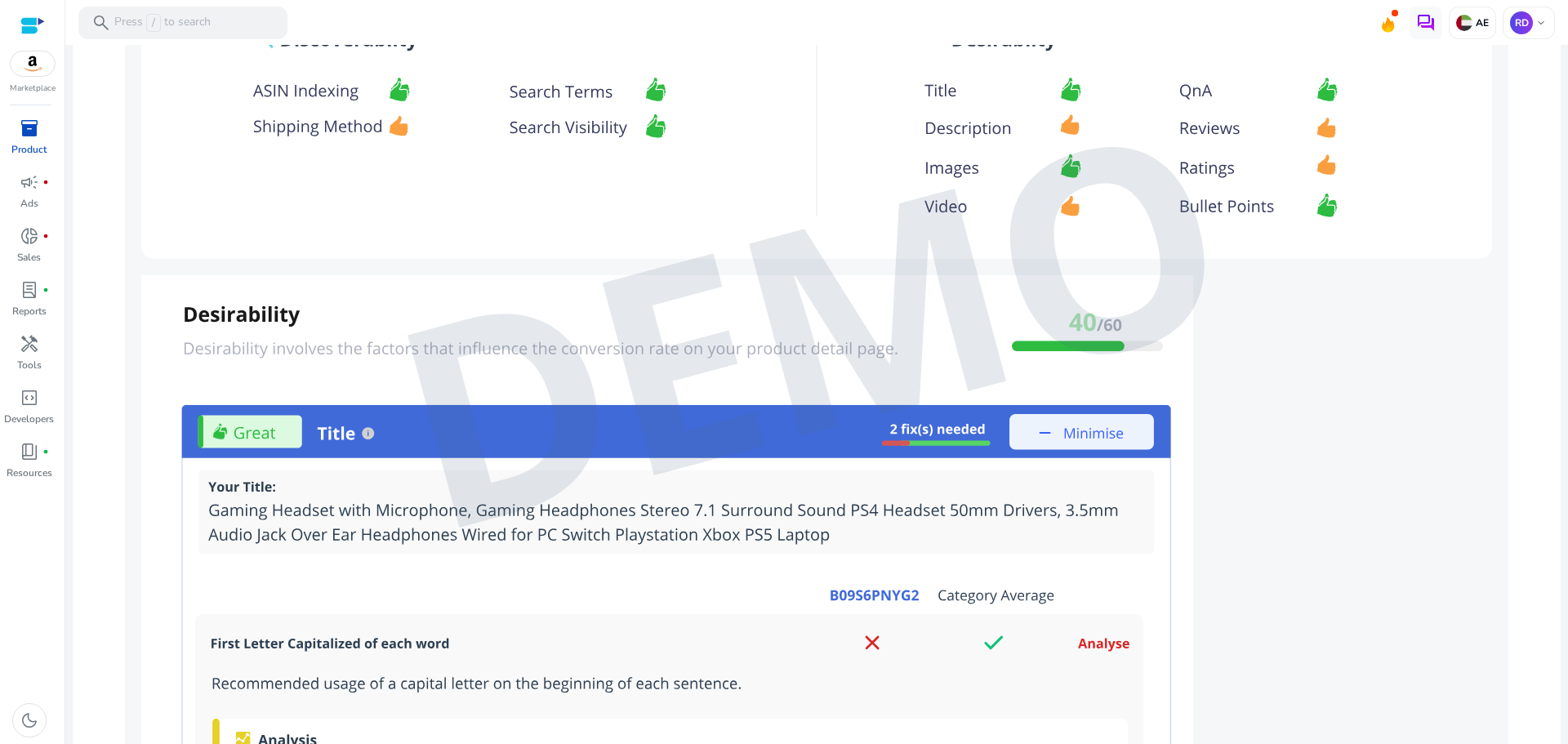
scroll to position [948, 0]
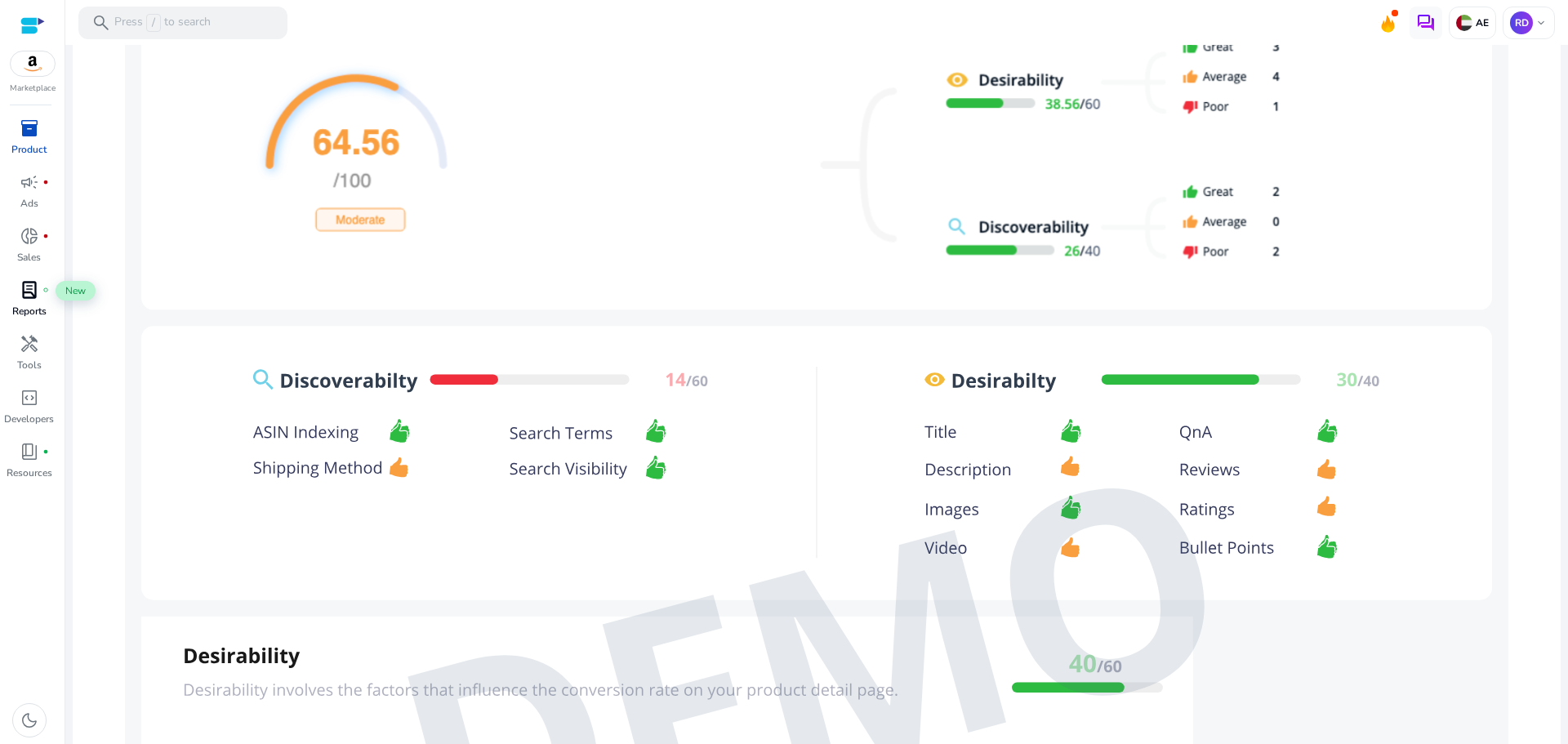
click at [38, 290] on span "lab_profile" at bounding box center [30, 290] width 20 height 20
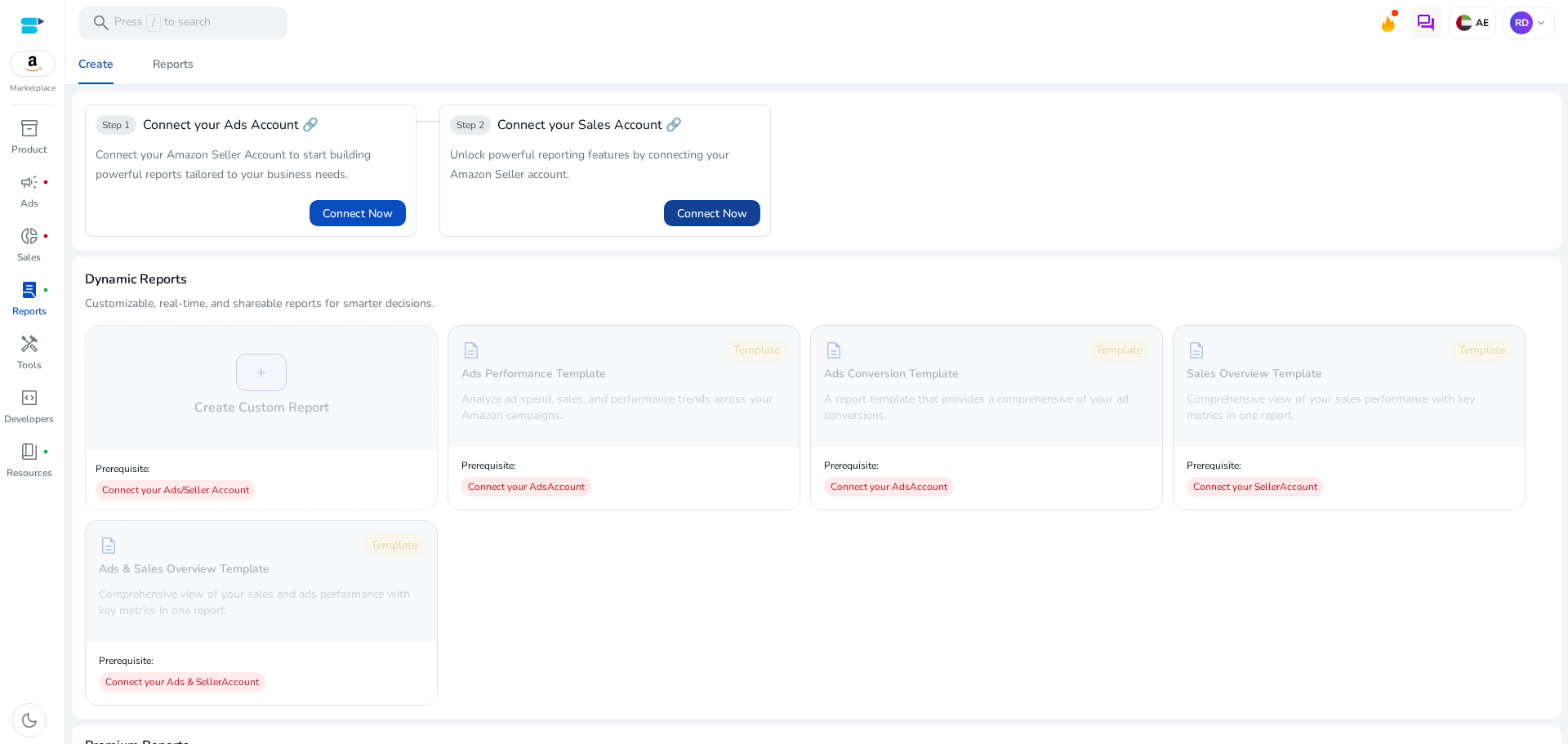
click at [700, 215] on span "Connect Now" at bounding box center [712, 213] width 70 height 17
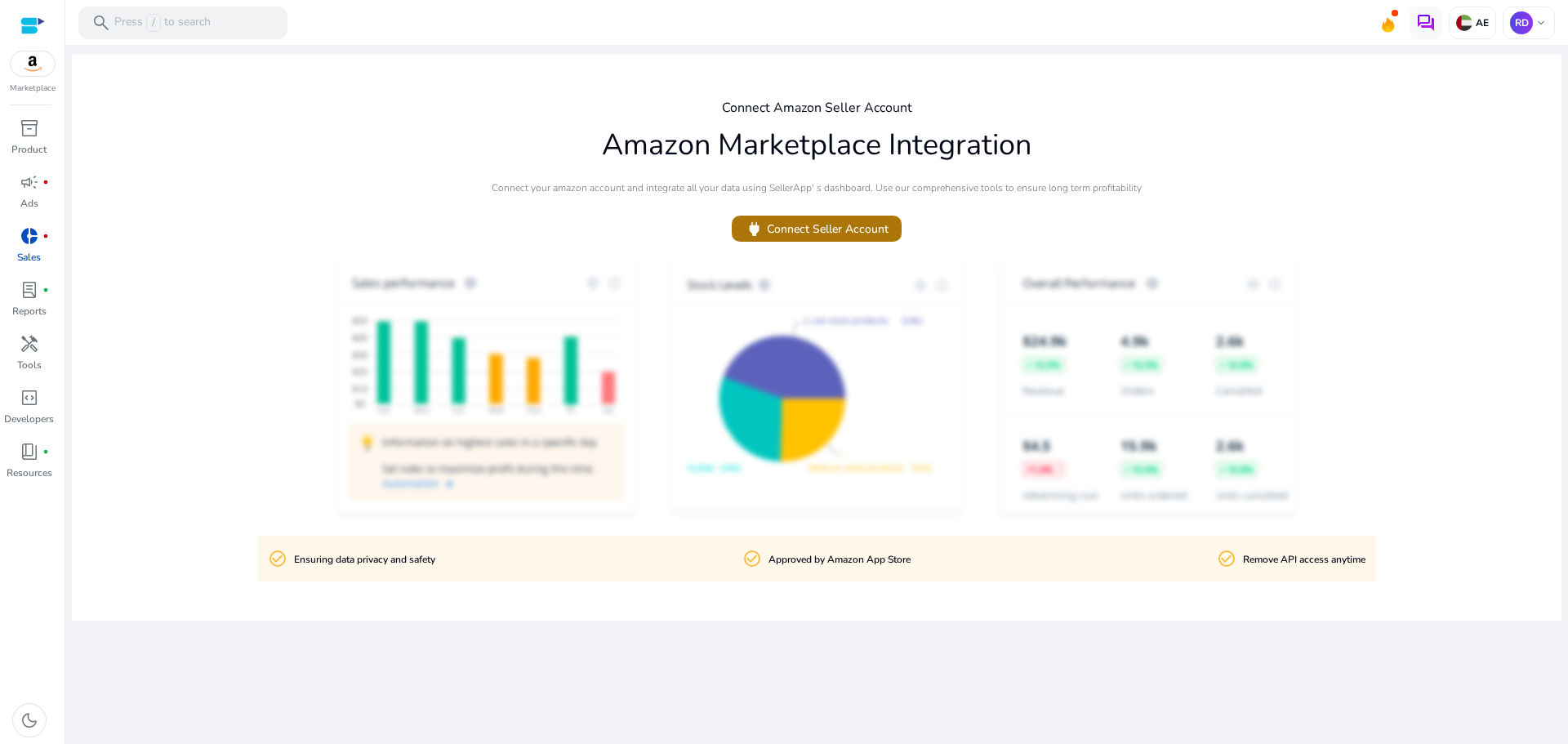
click at [781, 230] on span "power Connect Seller Account" at bounding box center [817, 229] width 143 height 19
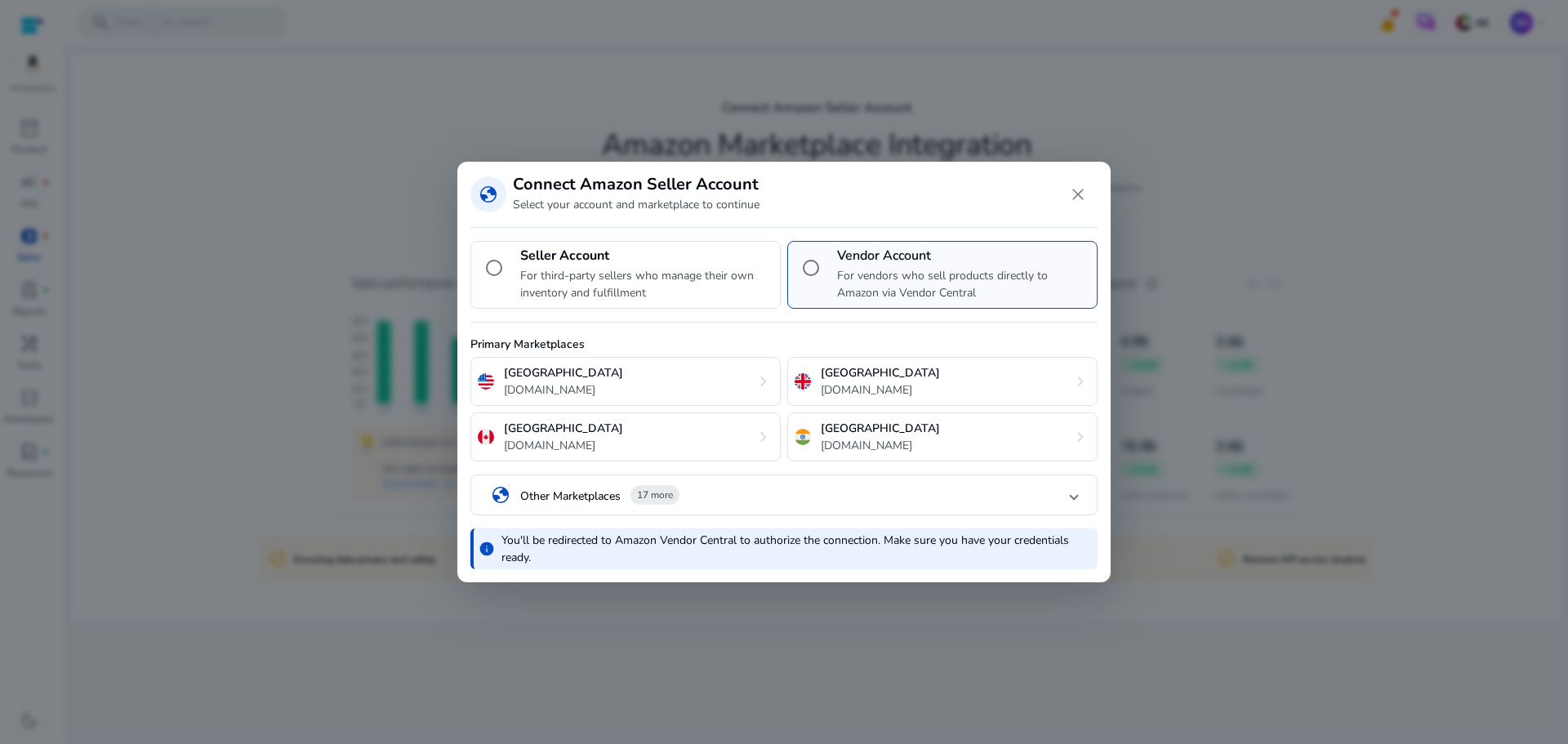
click at [1060, 492] on mat-panel-title "globe Other Marketplaces 17 more" at bounding box center [781, 496] width 580 height 28
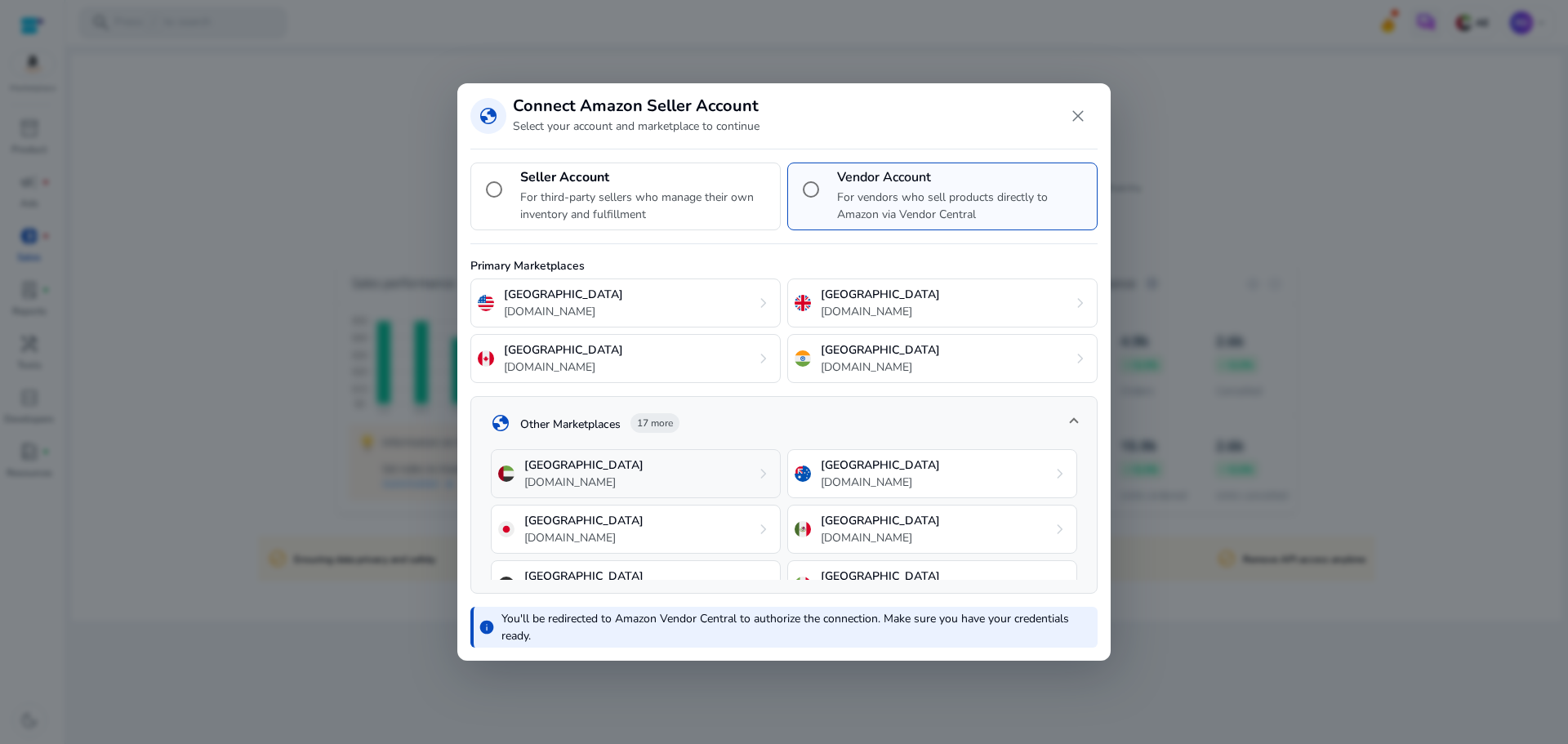
click at [676, 481] on div "United Arab Emirates amazon.ae chevron_right" at bounding box center [636, 473] width 290 height 49
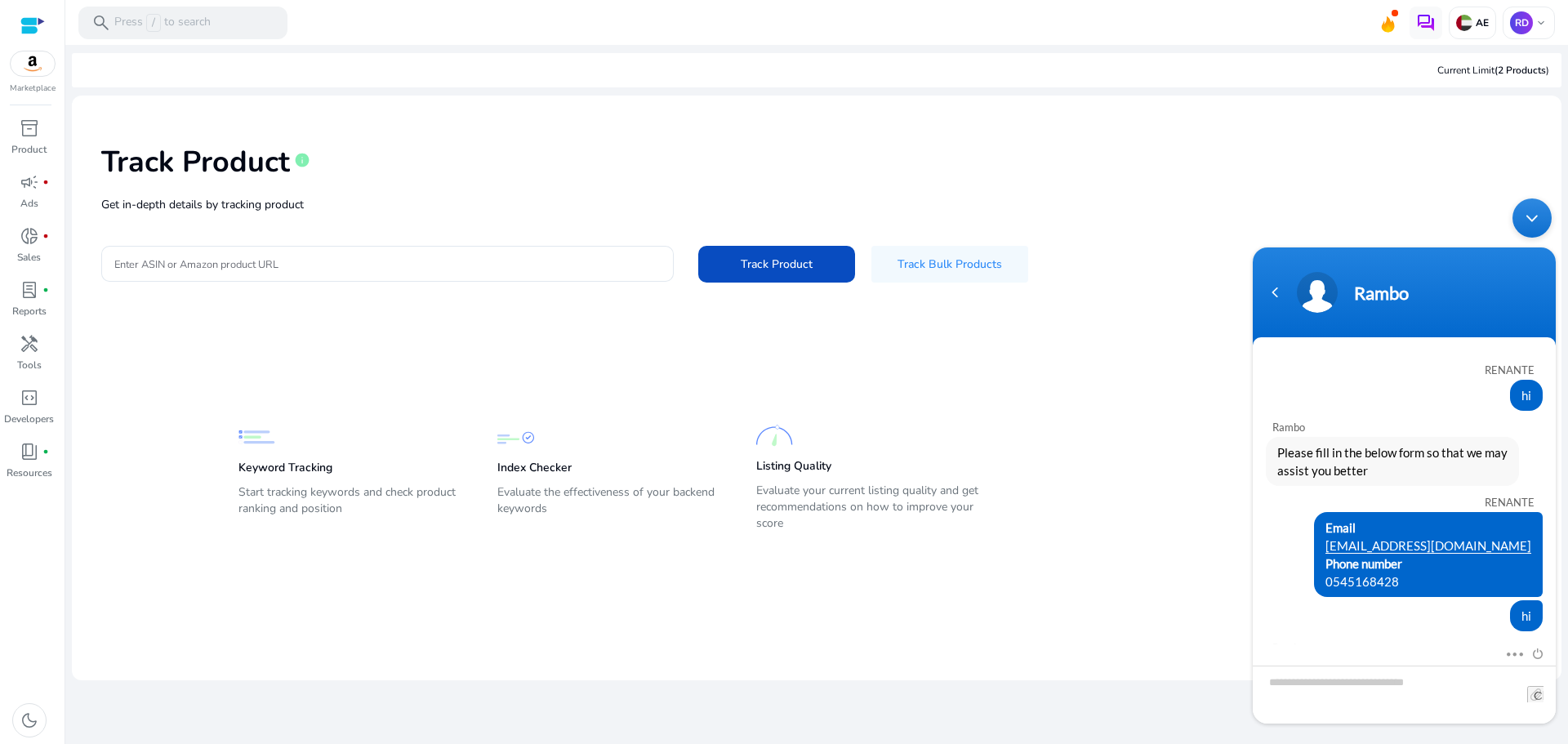
scroll to position [165, 0]
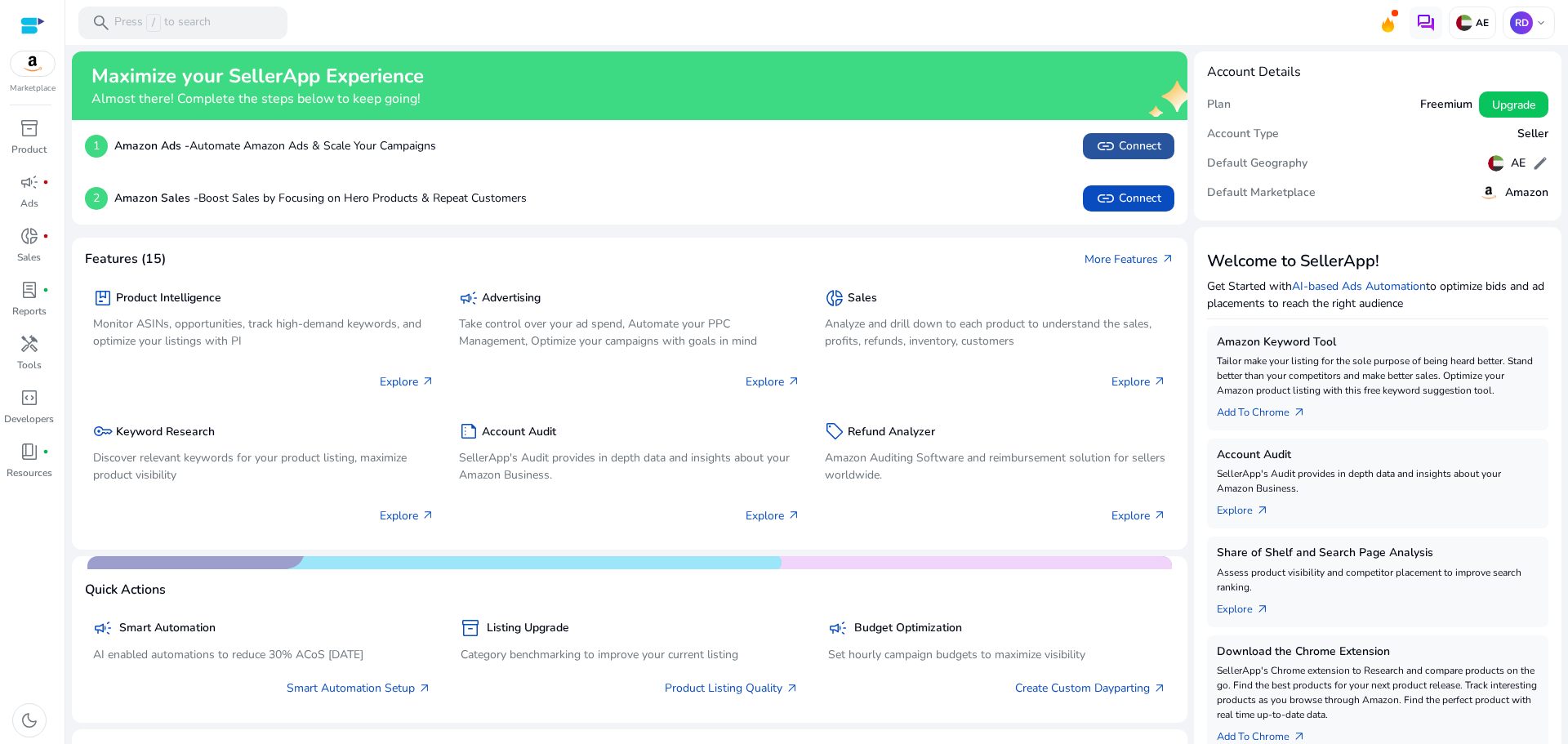
click at [1139, 149] on span "link Connect" at bounding box center [1128, 147] width 65 height 20
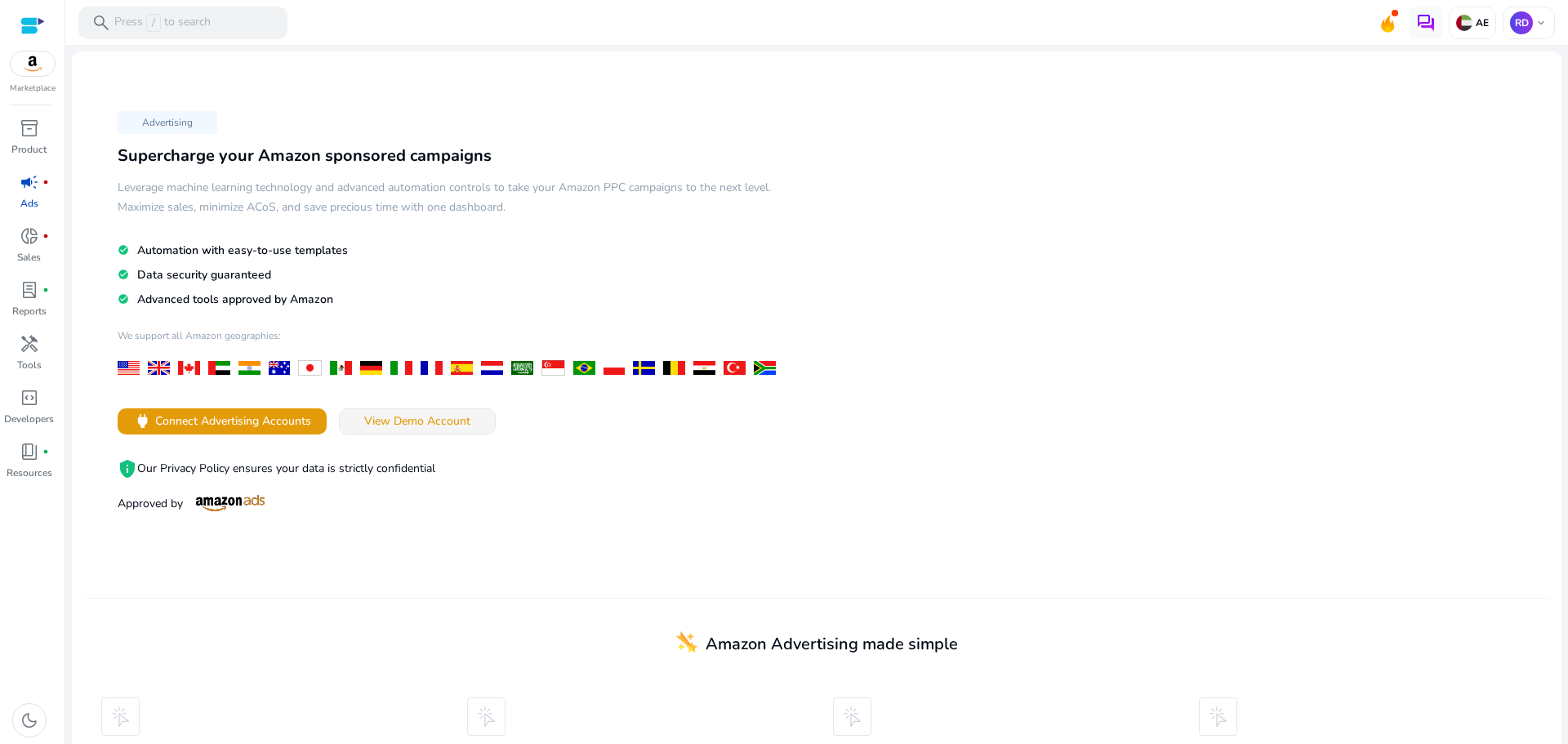
click at [398, 425] on span "View Demo Account" at bounding box center [417, 421] width 106 height 17
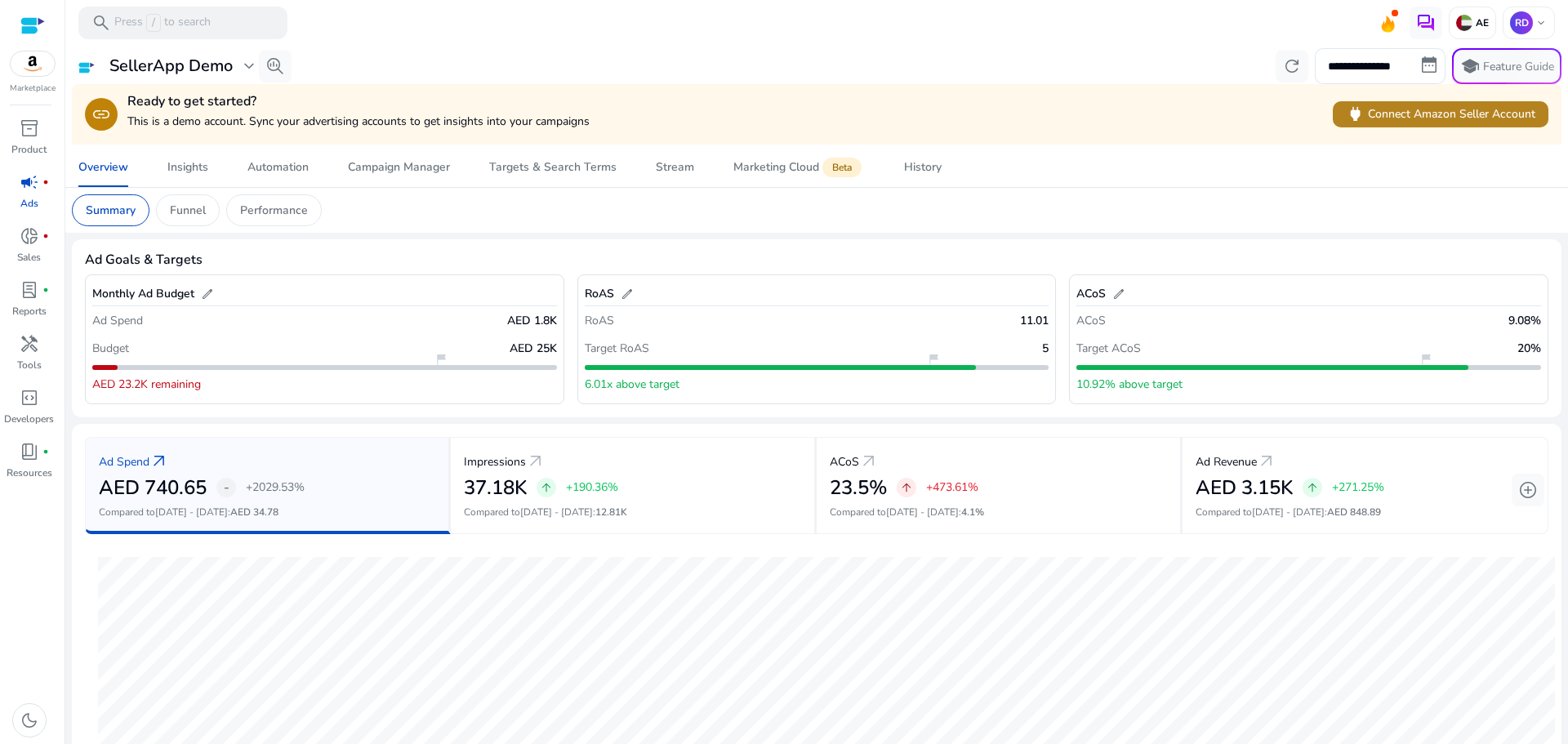
click at [1375, 115] on span "power Connect Amazon Seller Account" at bounding box center [1440, 114] width 190 height 19
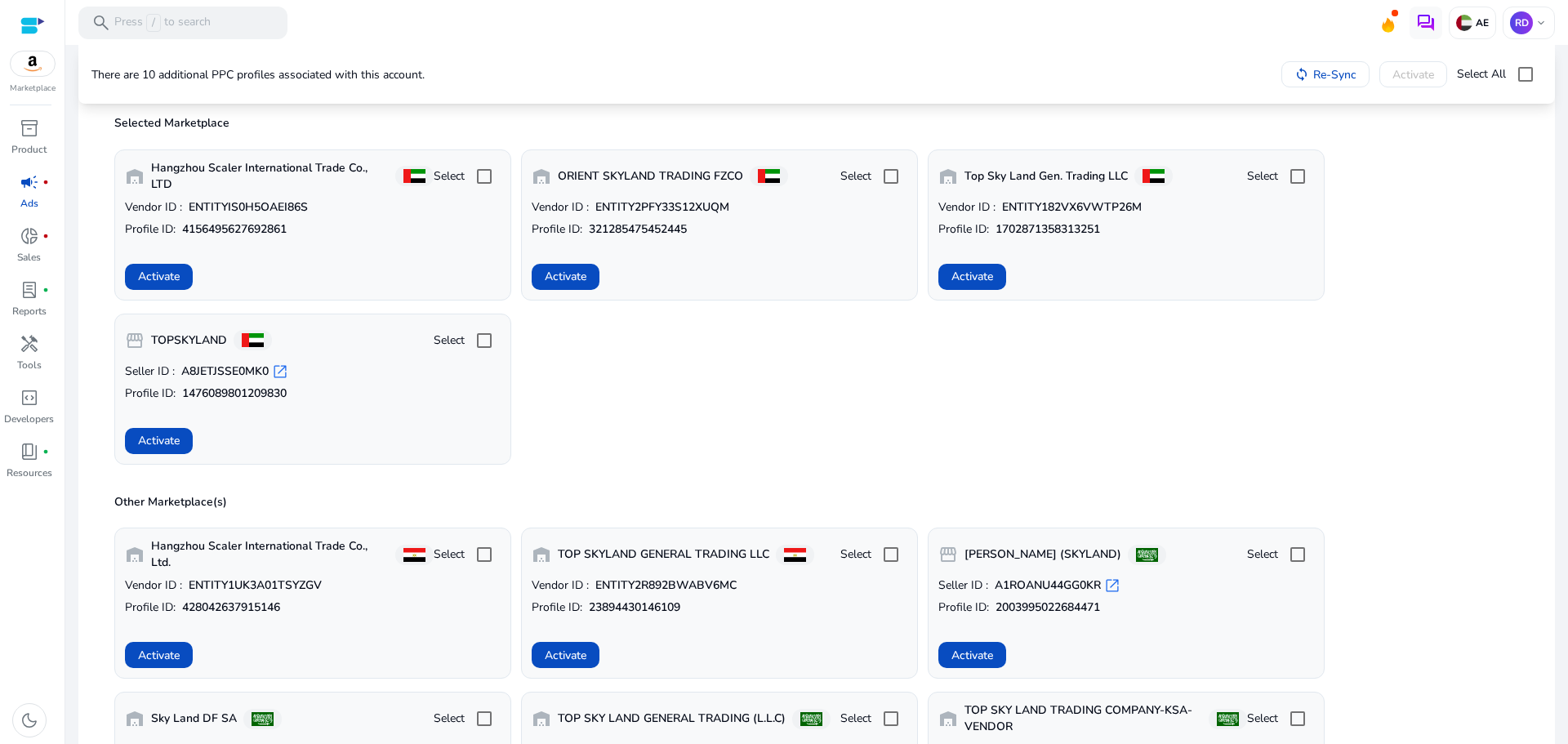
scroll to position [340, 0]
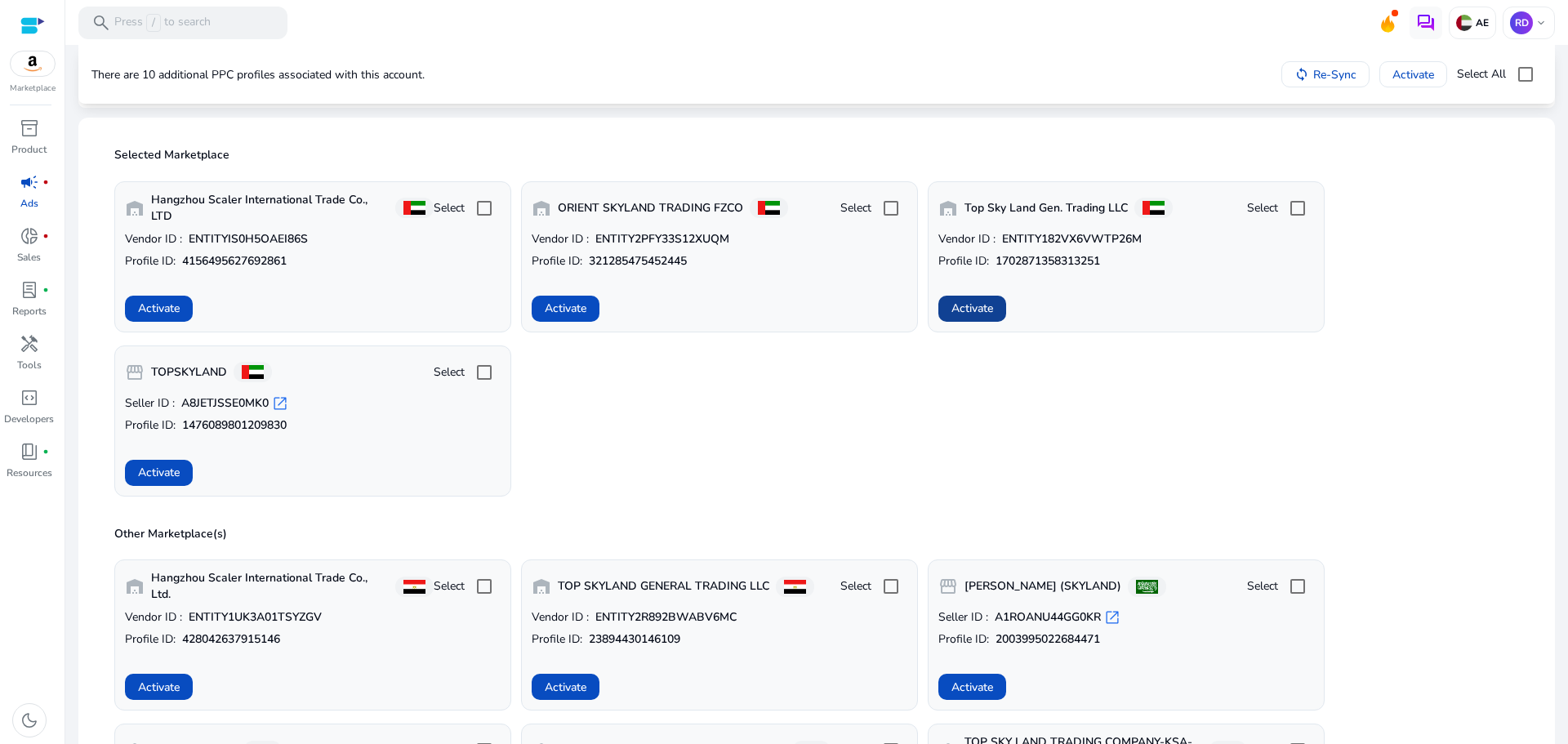
click at [967, 306] on span "Activate" at bounding box center [972, 308] width 42 height 17
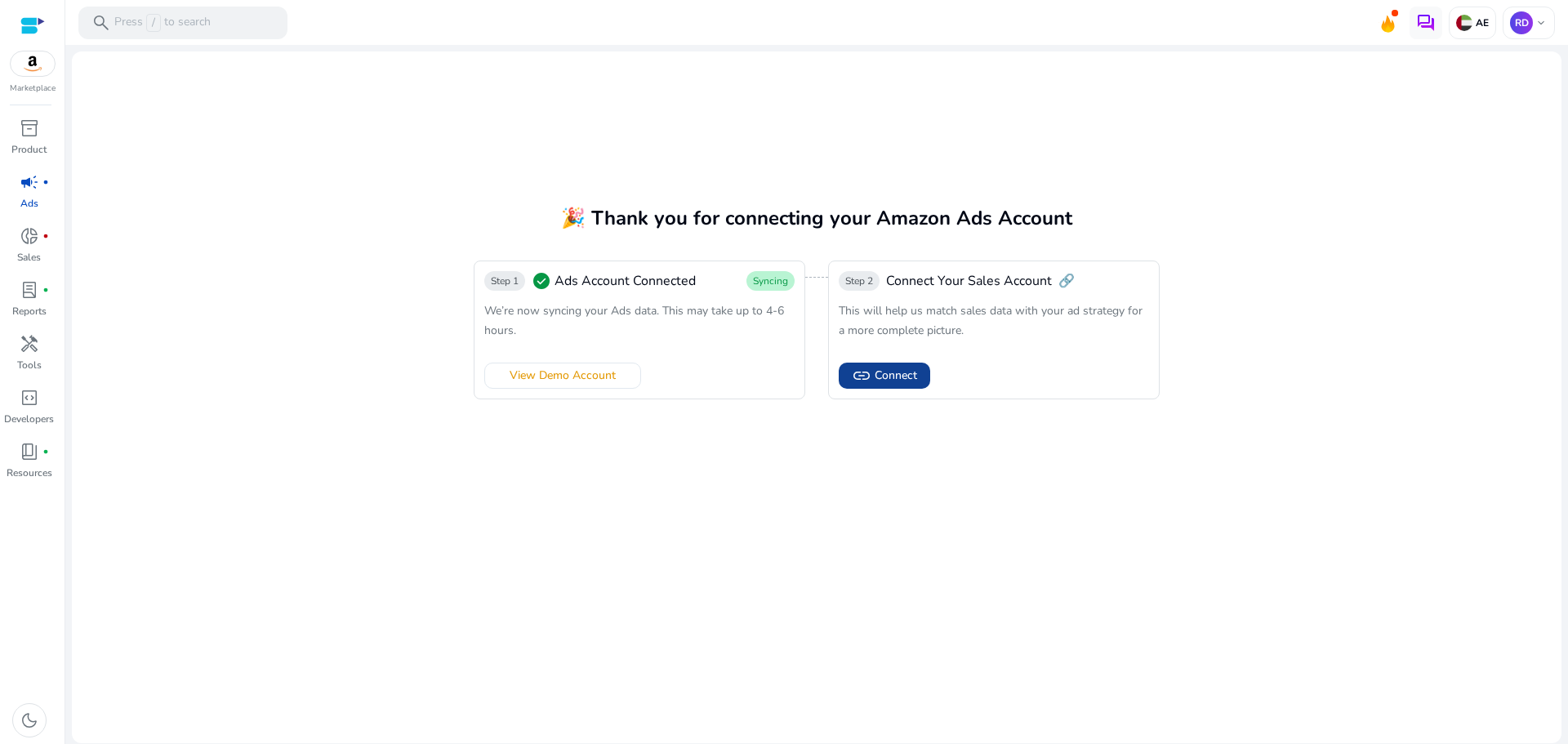
click at [882, 378] on span "Connect" at bounding box center [896, 375] width 43 height 17
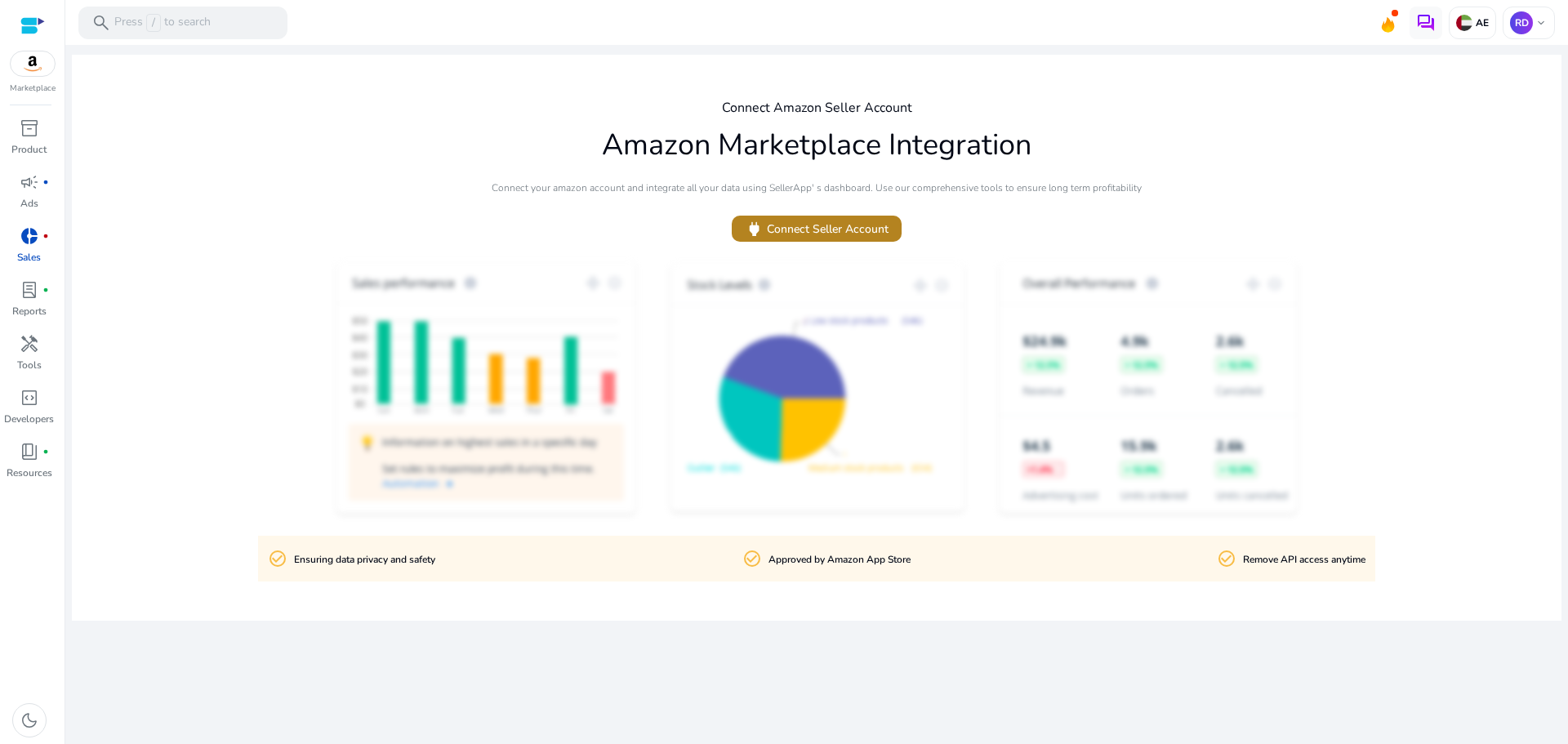
click at [799, 230] on span "power Connect Seller Account" at bounding box center [817, 229] width 143 height 19
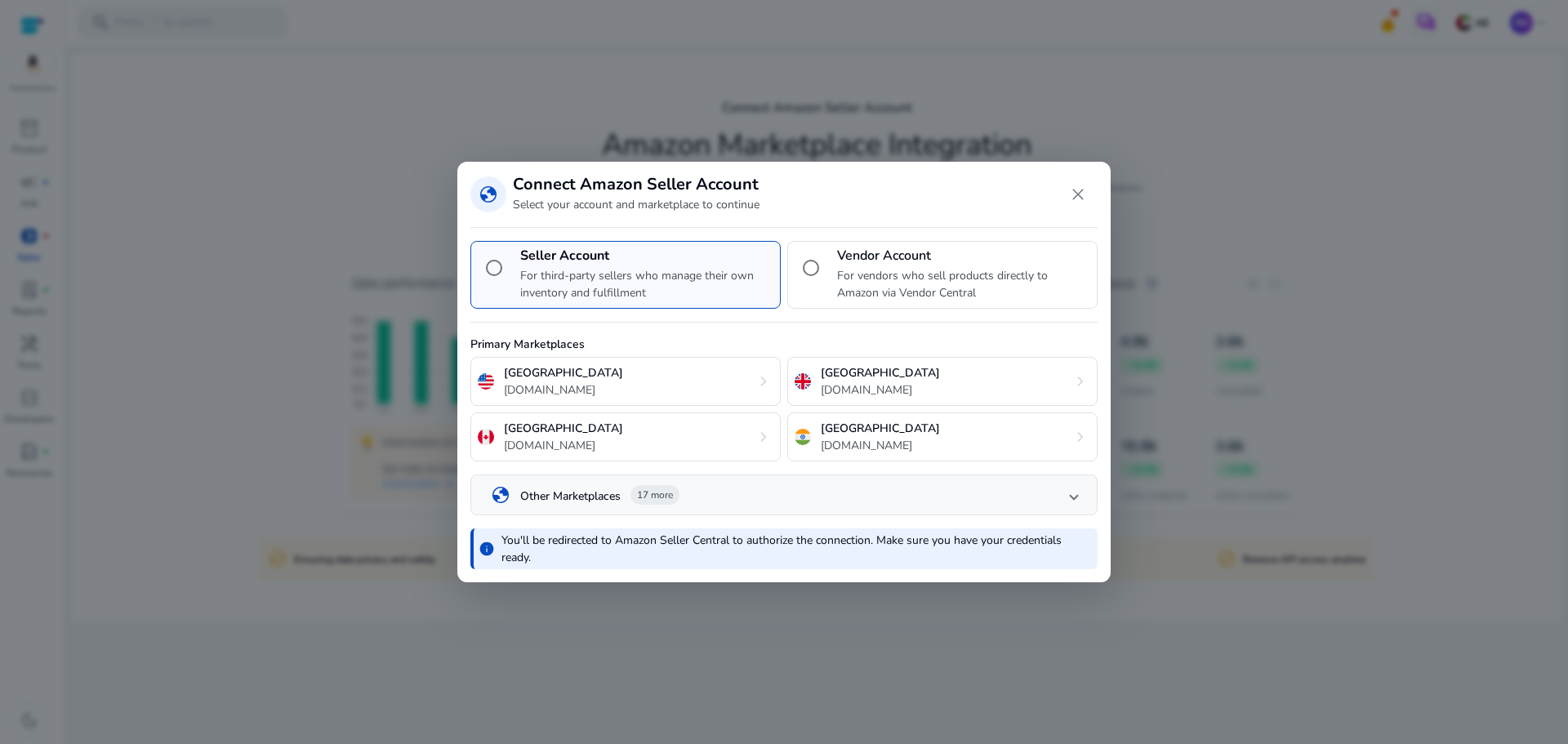
click at [866, 272] on p "For vendors who sell products directly to Amazon via Vendor Central" at bounding box center [963, 284] width 253 height 35
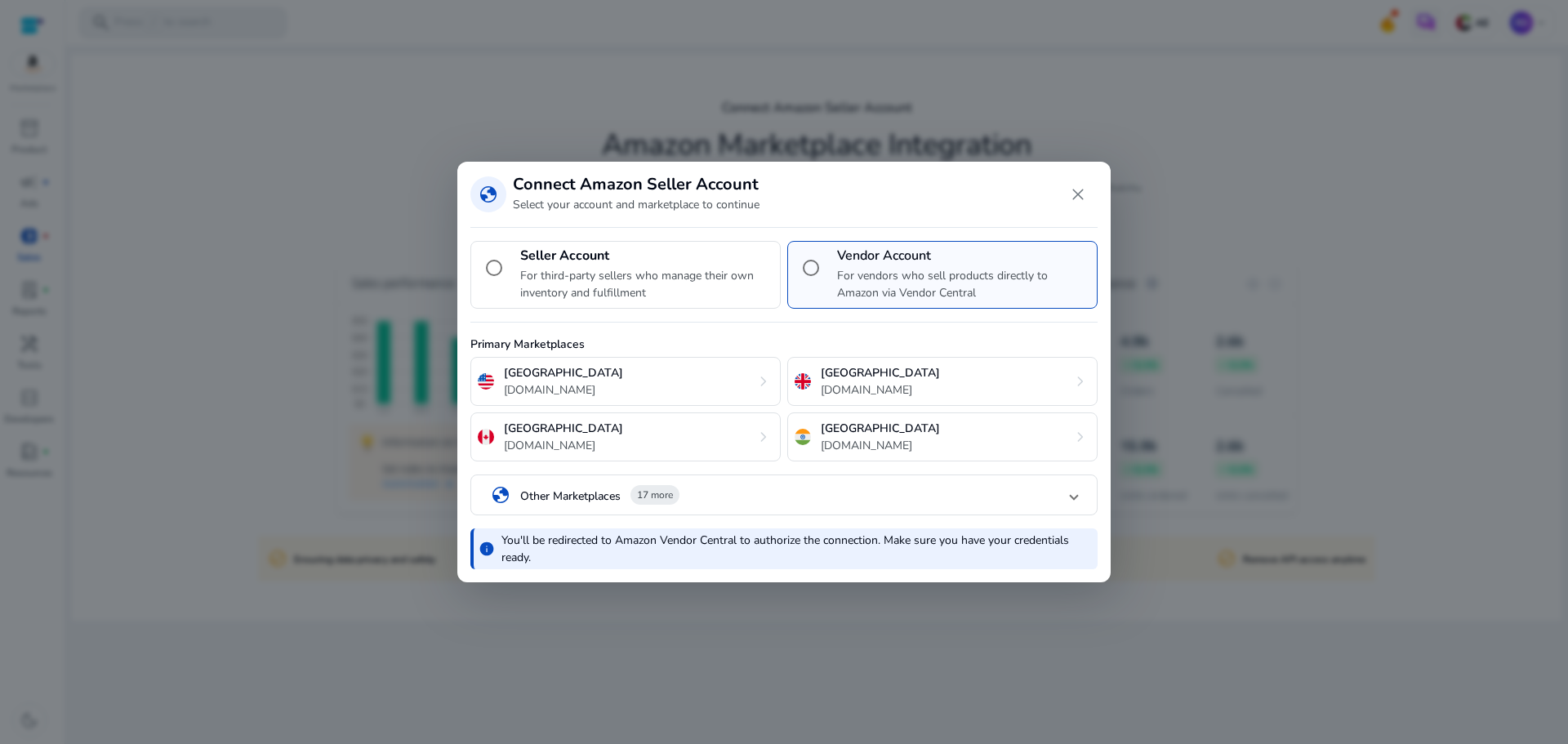
click at [957, 488] on mat-panel-title "globe Other Marketplaces 17 more" at bounding box center [781, 496] width 580 height 28
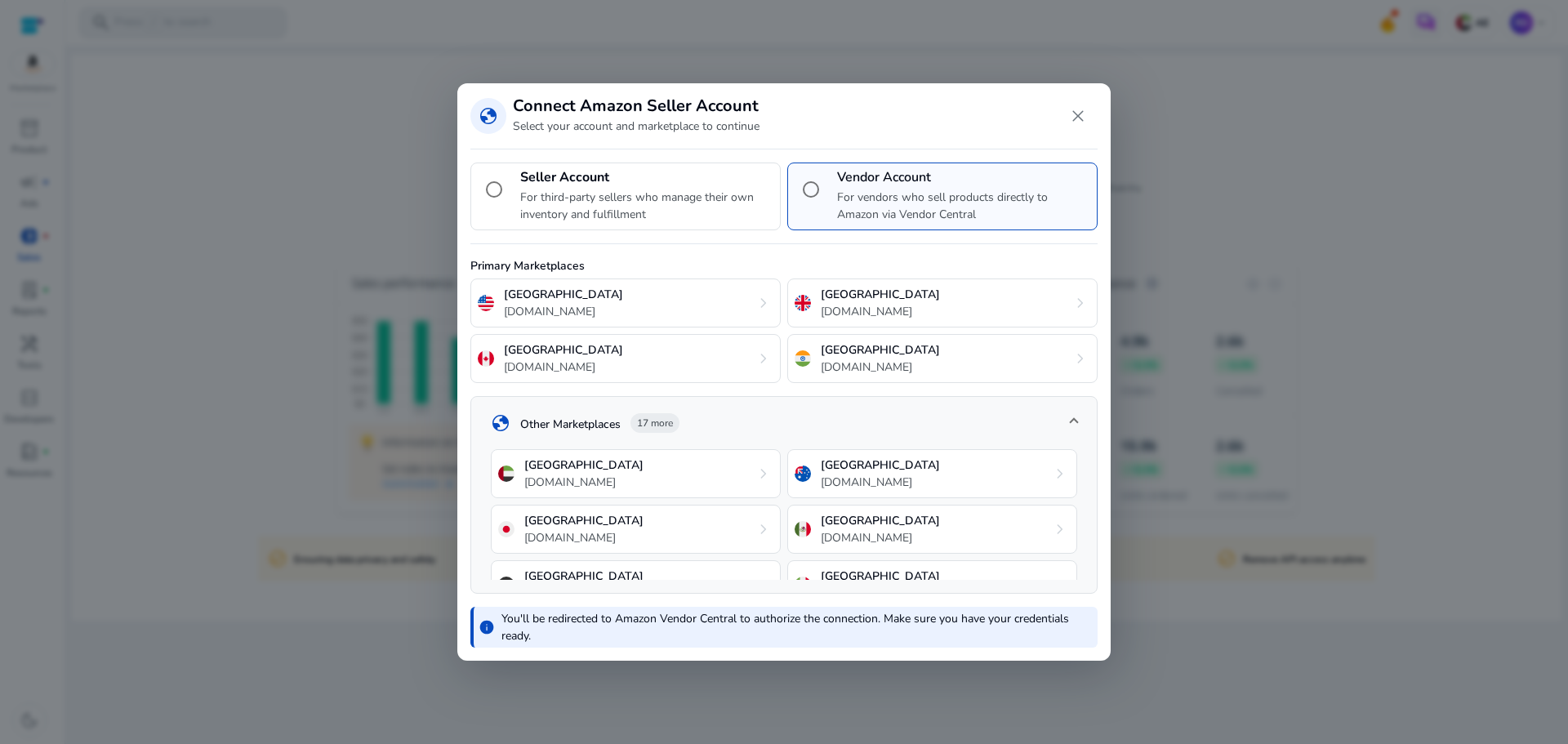
click at [694, 476] on div "[GEOGRAPHIC_DATA] [DOMAIN_NAME] chevron_right" at bounding box center [636, 473] width 290 height 49
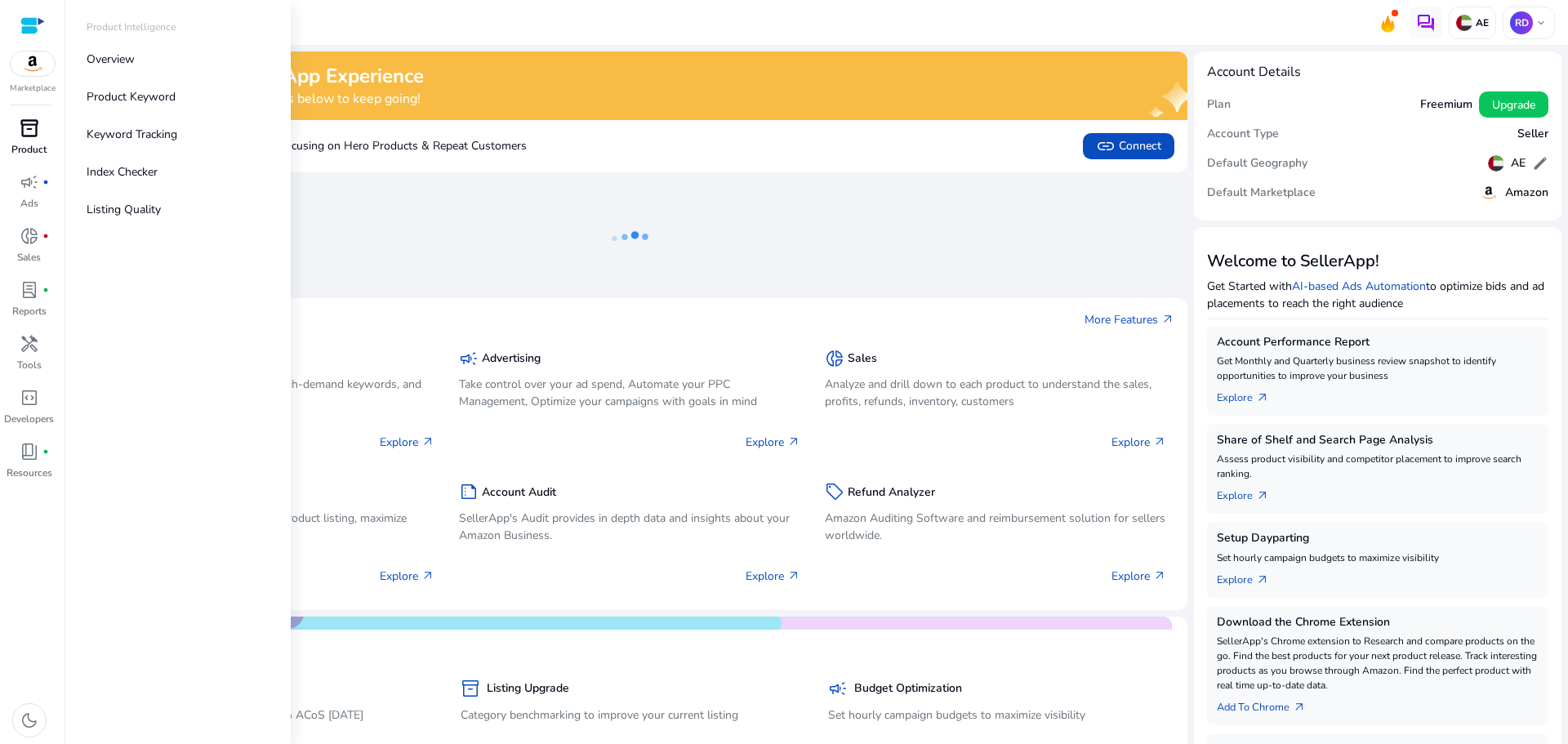
click at [28, 134] on span "inventory_2" at bounding box center [30, 129] width 20 height 20
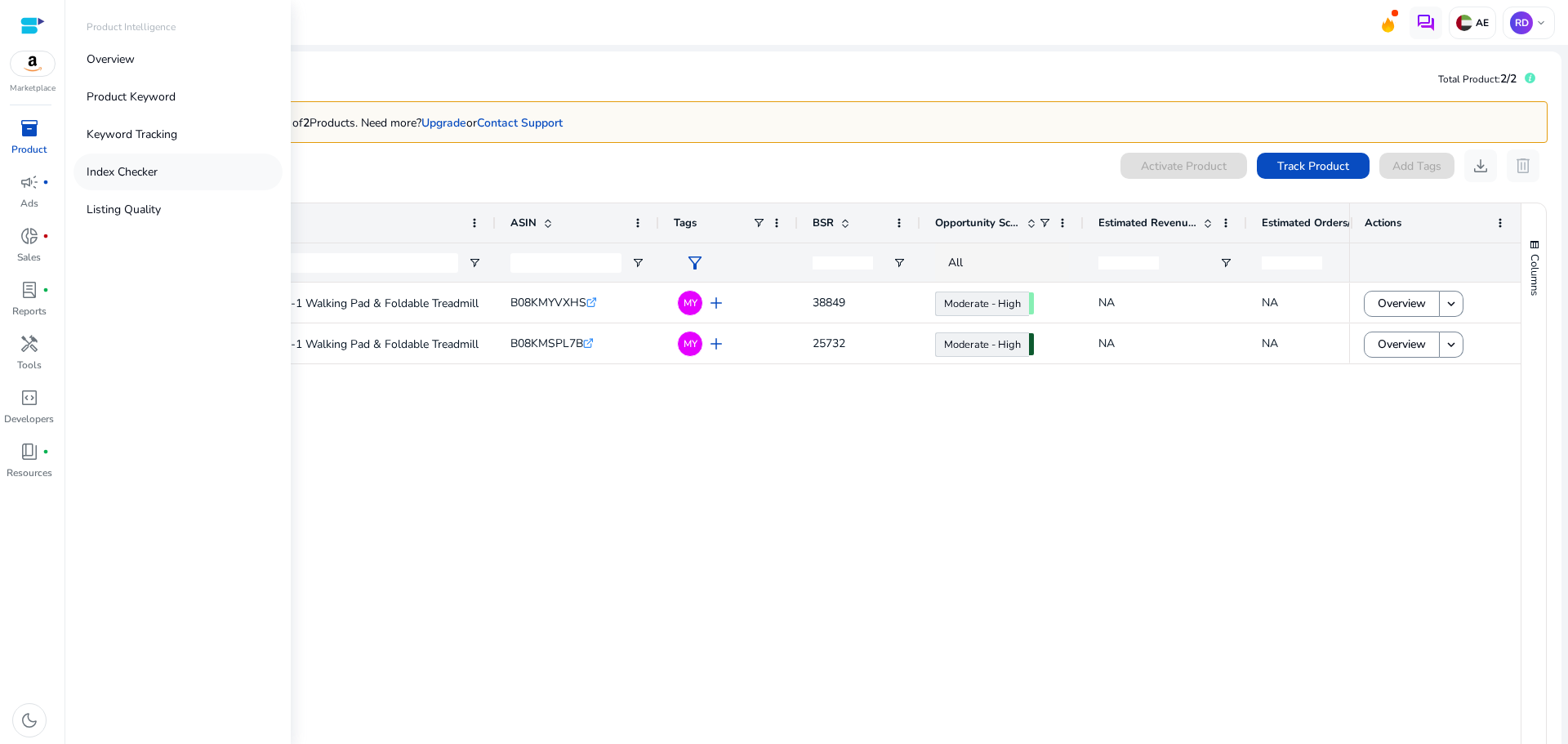
click at [121, 171] on p "Index Checker" at bounding box center [122, 171] width 71 height 17
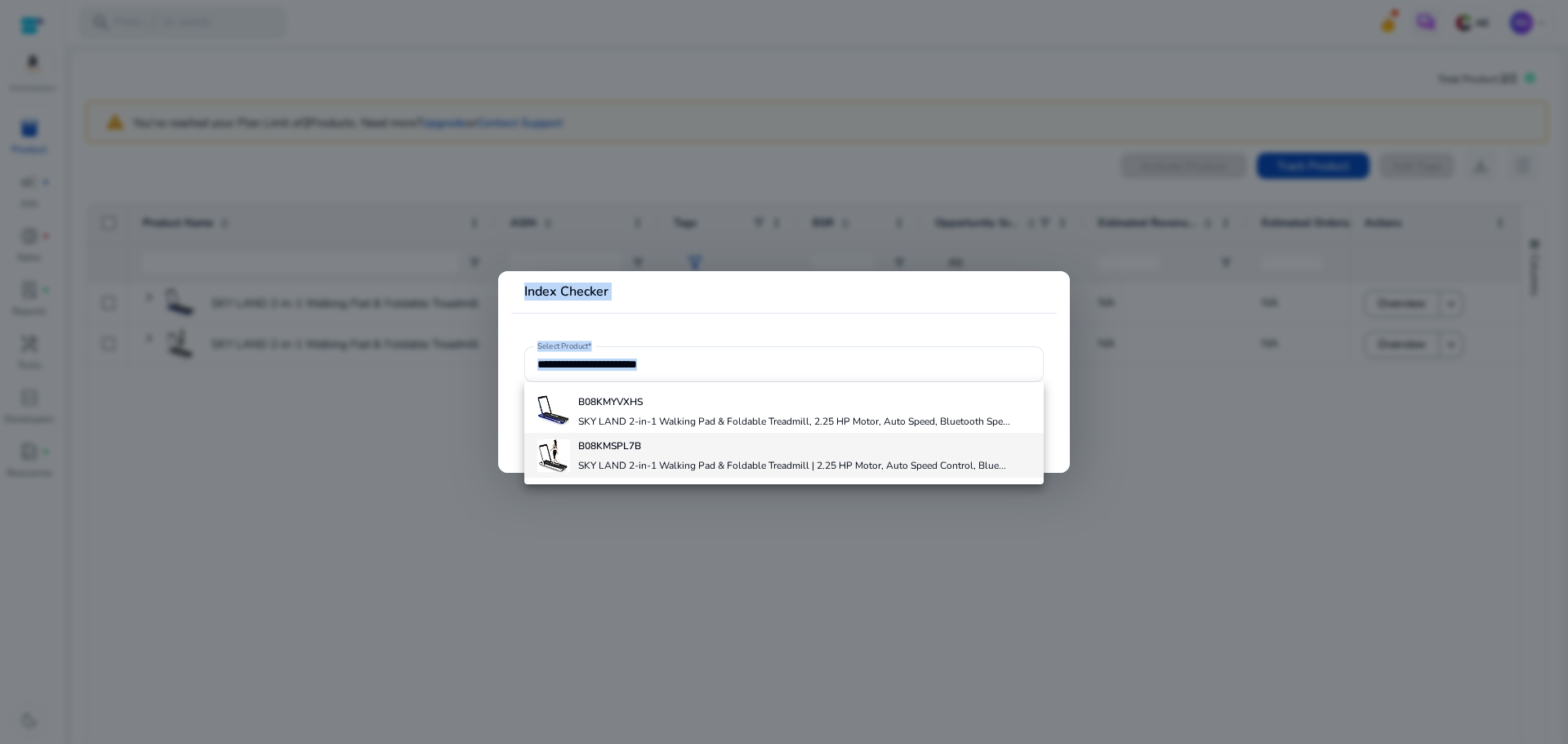
drag, startPoint x: 402, startPoint y: 461, endPoint x: 615, endPoint y: 442, distance: 213.8
click at [615, 442] on div "Index Checker Select Product* B08KMYVXHS SKY LAND 2-in-1 Walking Pad & Foldable…" at bounding box center [784, 372] width 1568 height 744
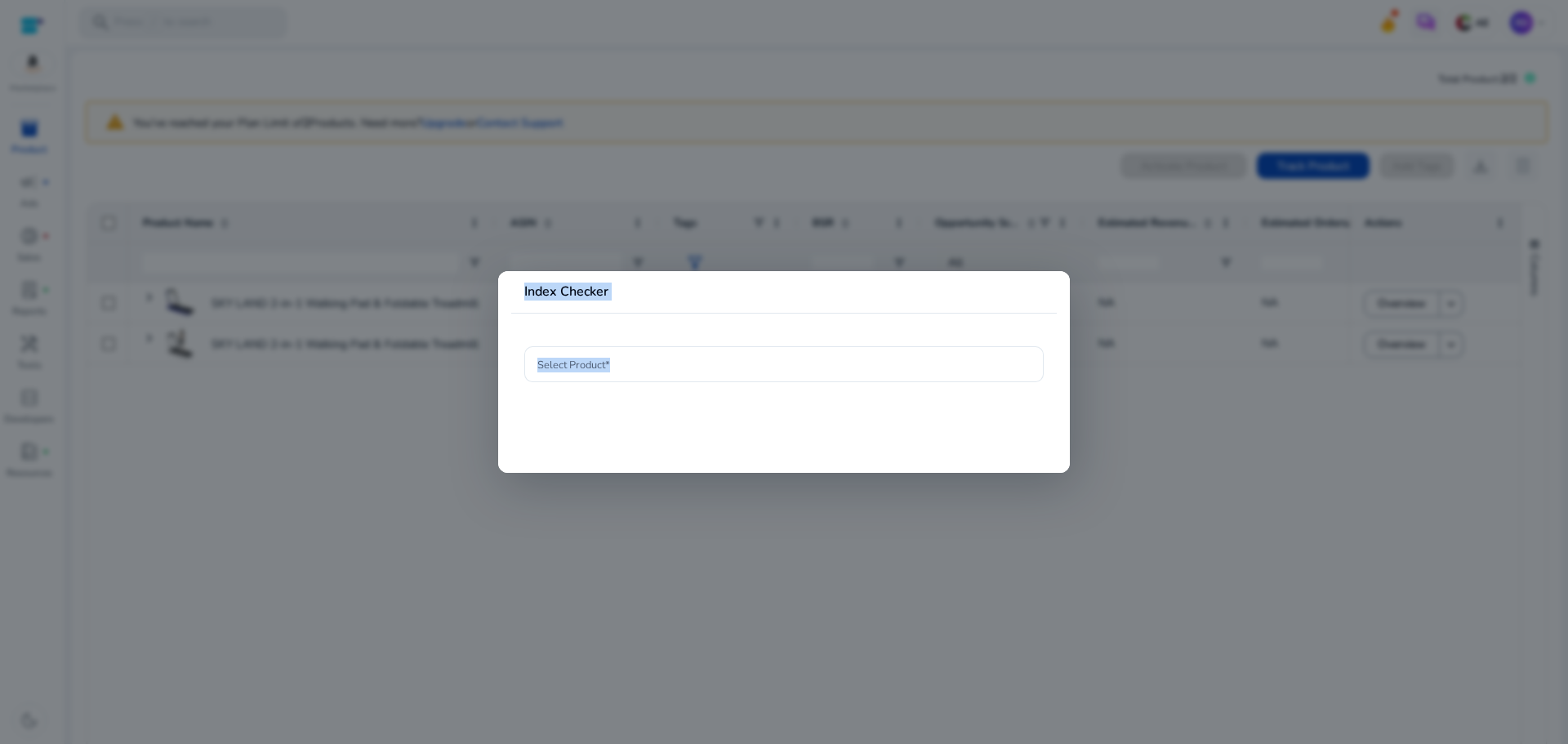
click at [367, 433] on div at bounding box center [784, 372] width 1568 height 744
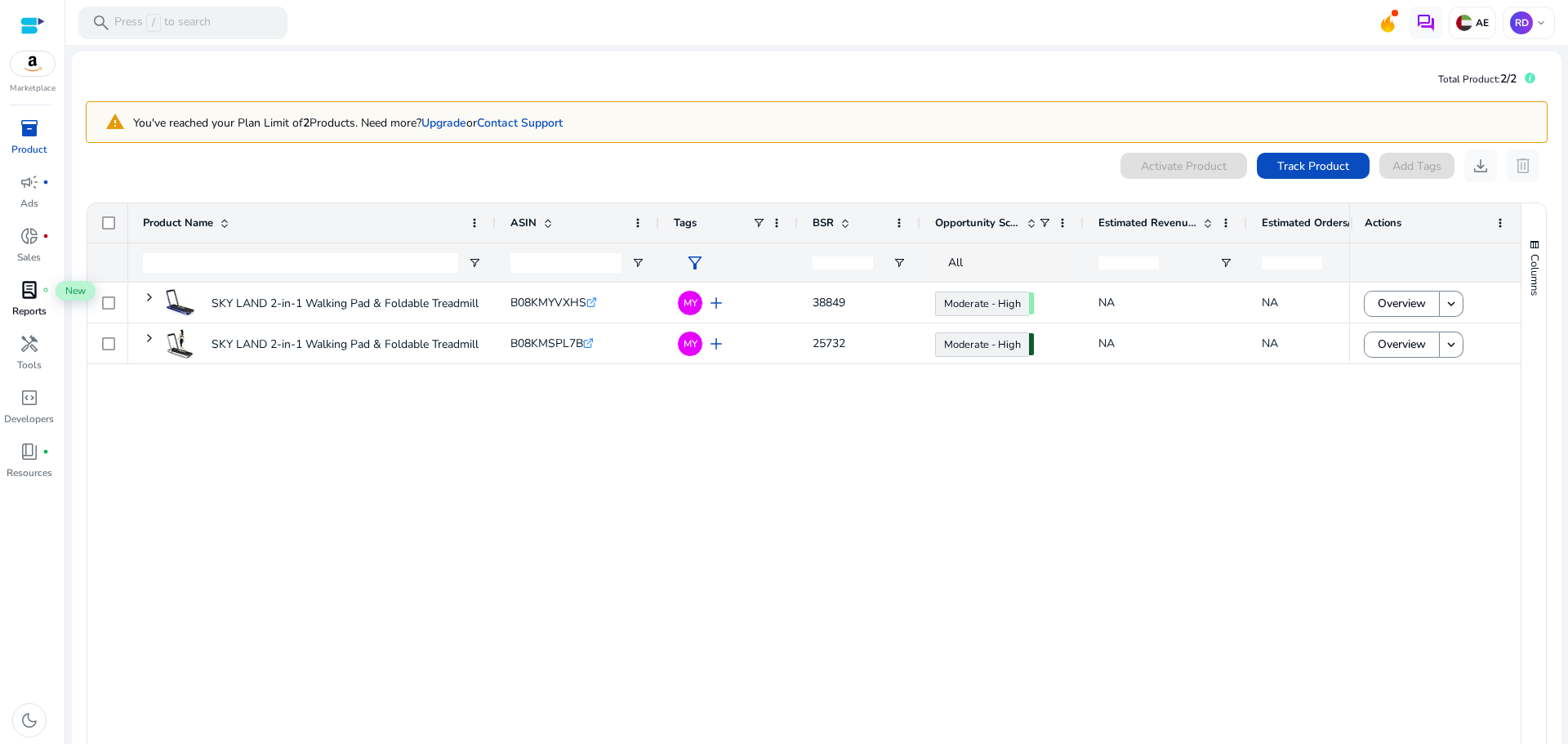
click at [32, 292] on span "lab_profile" at bounding box center [30, 290] width 20 height 20
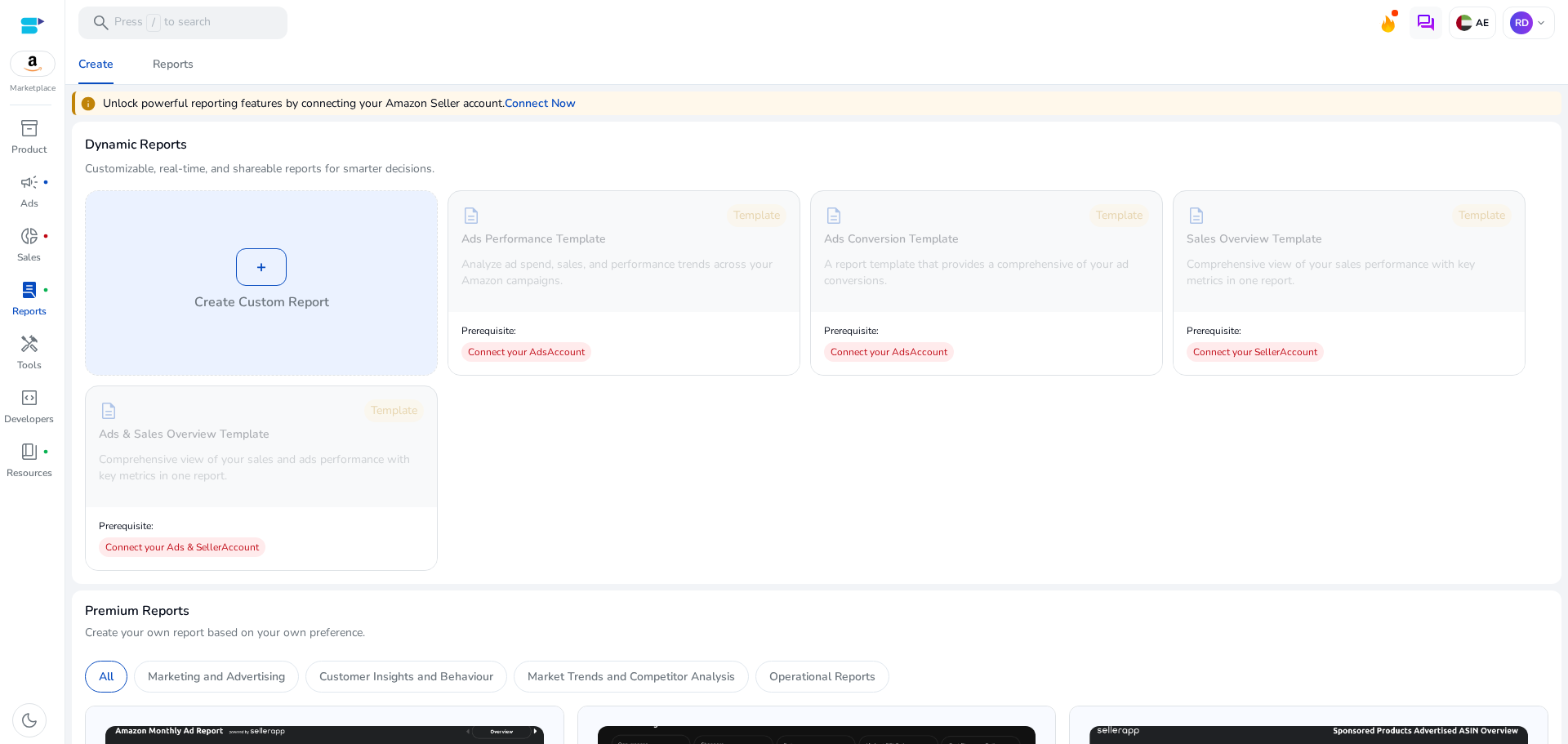
drag, startPoint x: 260, startPoint y: 267, endPoint x: 246, endPoint y: 260, distance: 15.7
click at [246, 260] on div "+" at bounding box center [260, 267] width 50 height 38
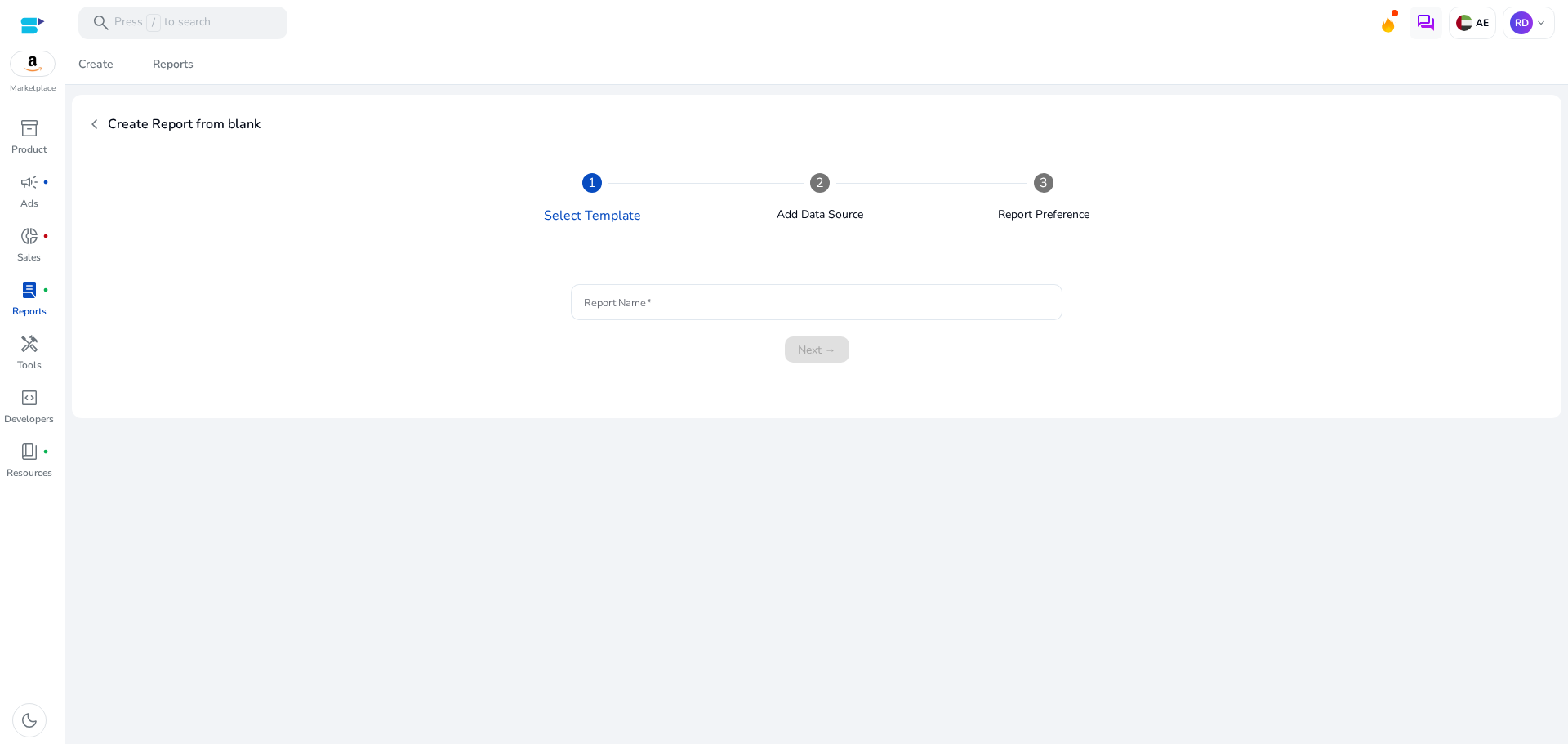
click at [93, 119] on span "chevron_left" at bounding box center [95, 124] width 20 height 20
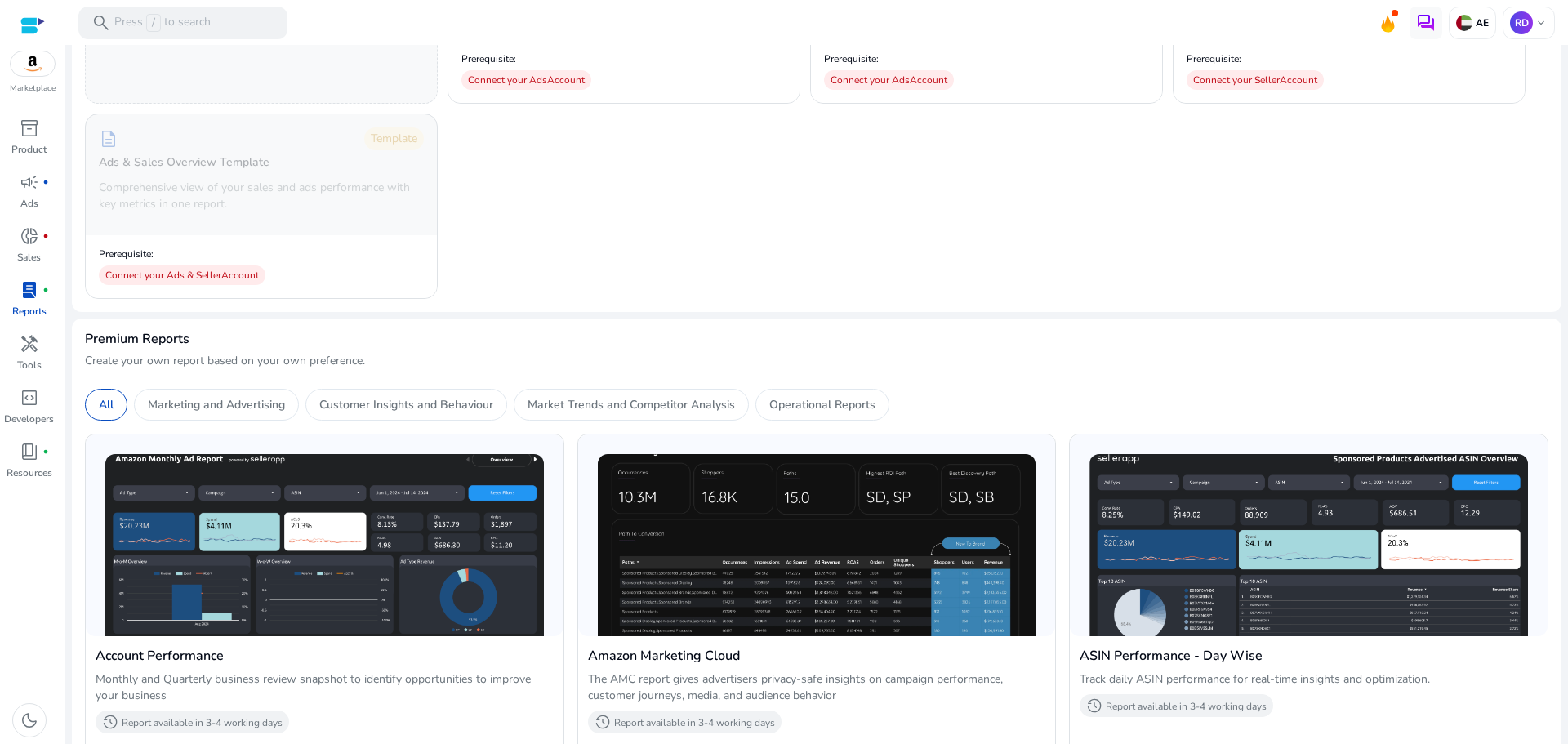
scroll to position [326, 0]
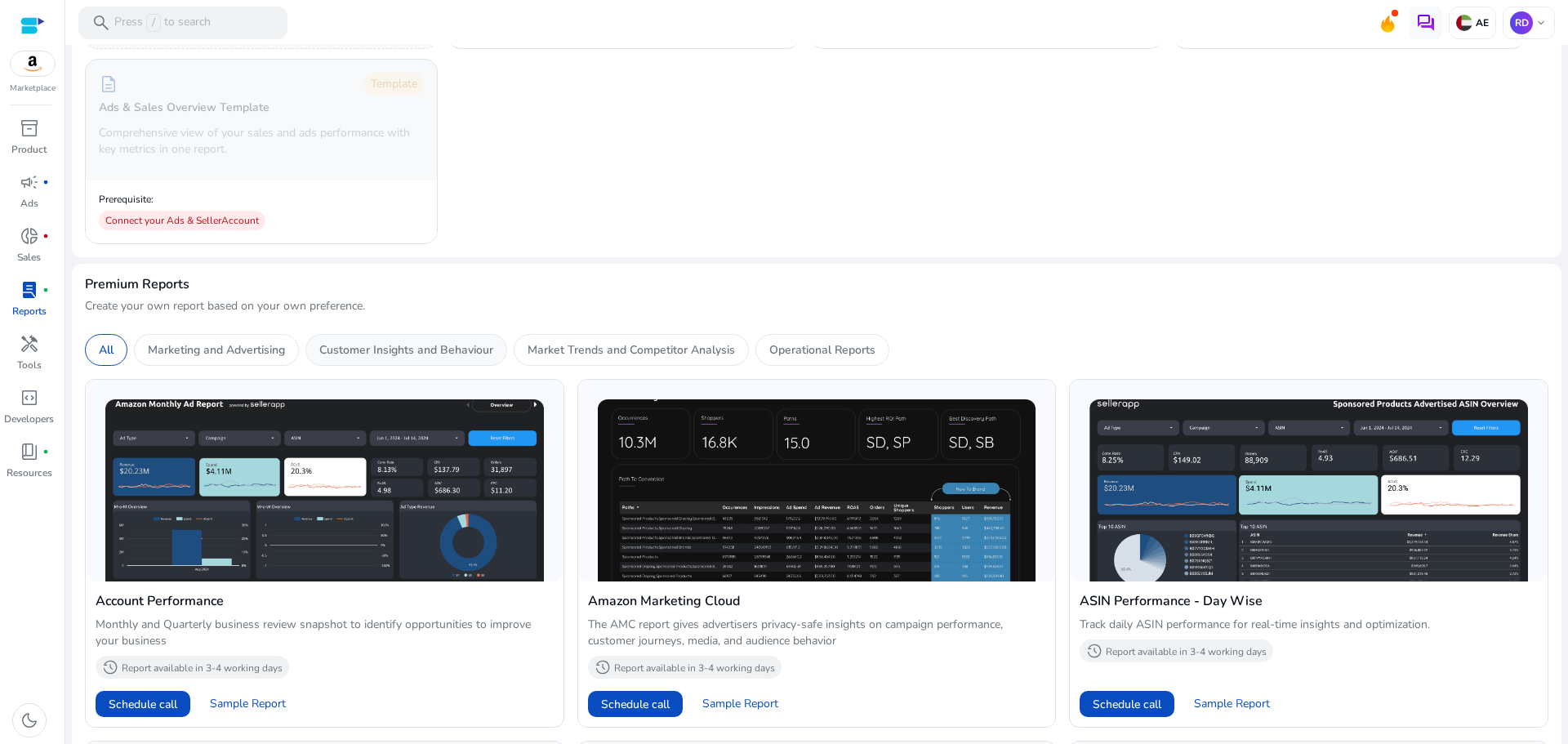
click at [383, 352] on p "Customer Insights and Behaviour" at bounding box center [406, 349] width 174 height 17
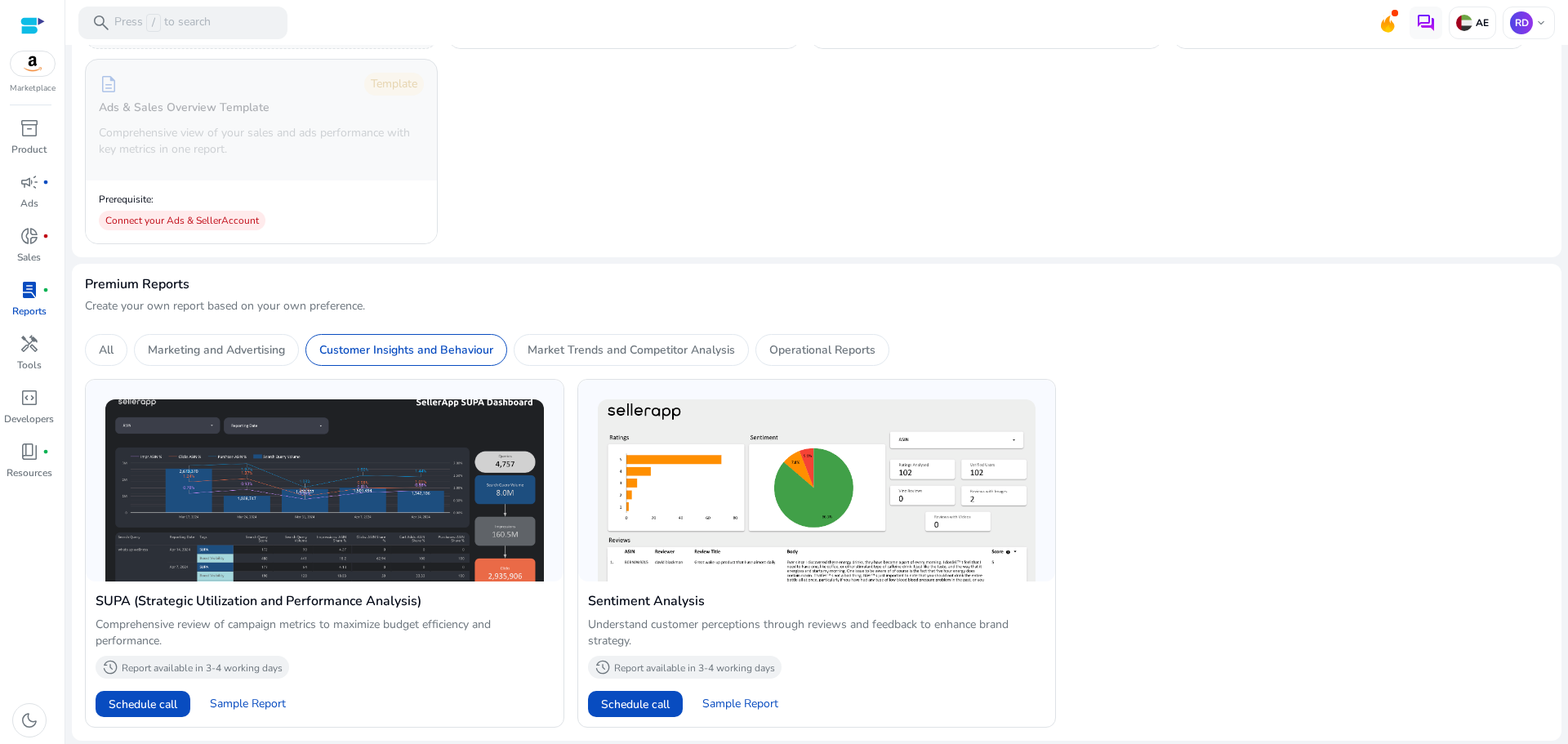
scroll to position [329, 0]
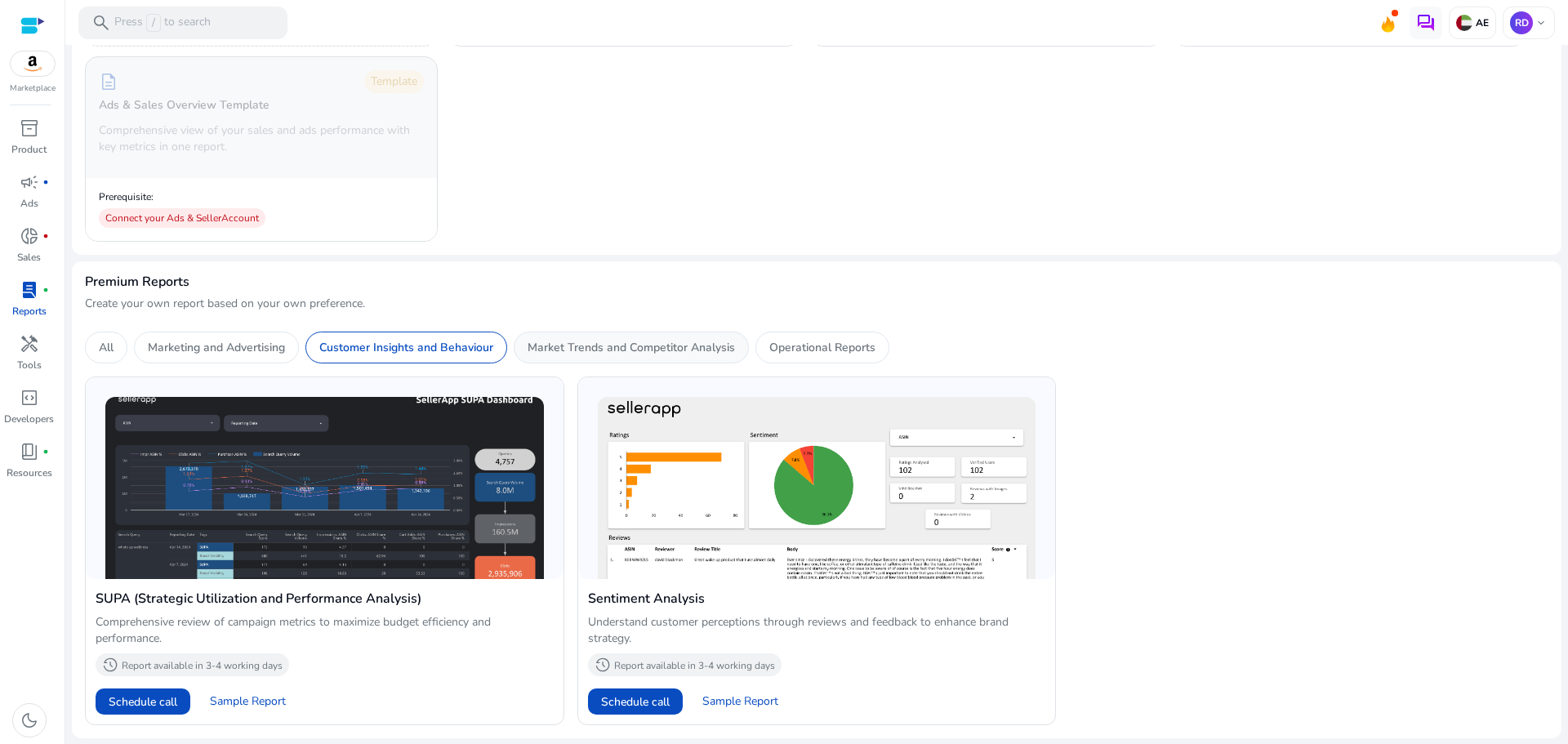
click at [569, 349] on p "Market Trends and Competitor Analysis" at bounding box center [631, 347] width 208 height 17
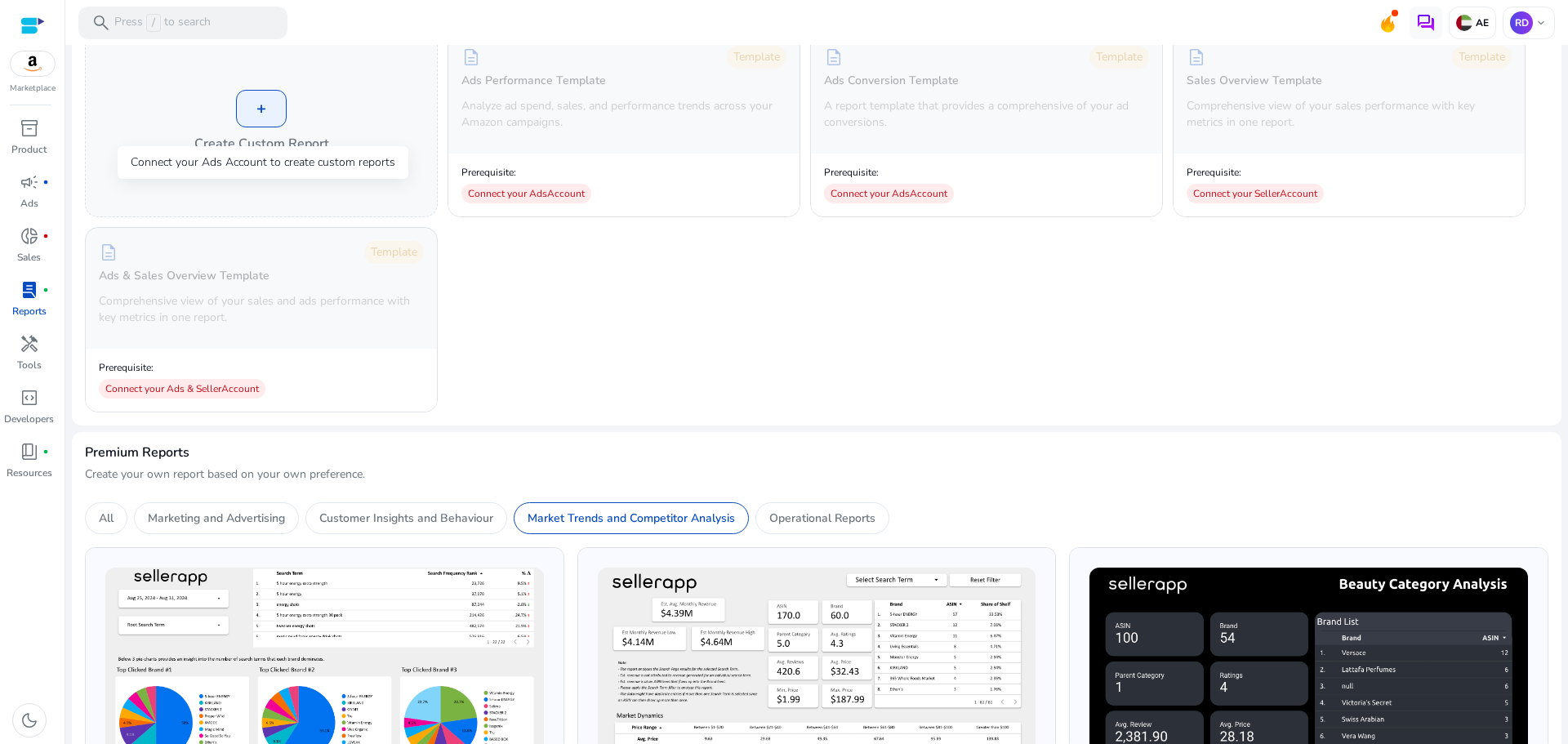
scroll to position [0, 0]
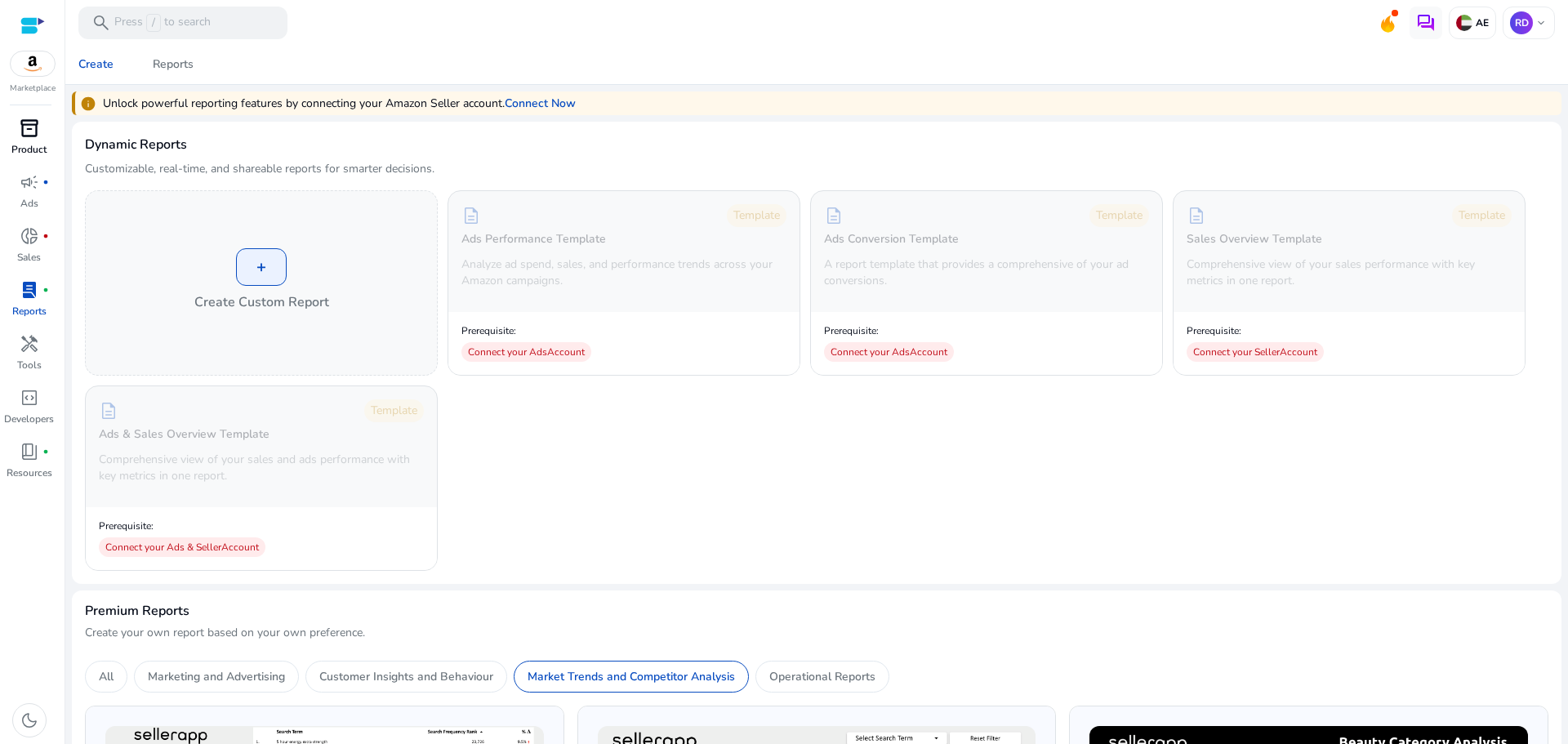
click at [39, 131] on span "inventory_2" at bounding box center [30, 129] width 20 height 20
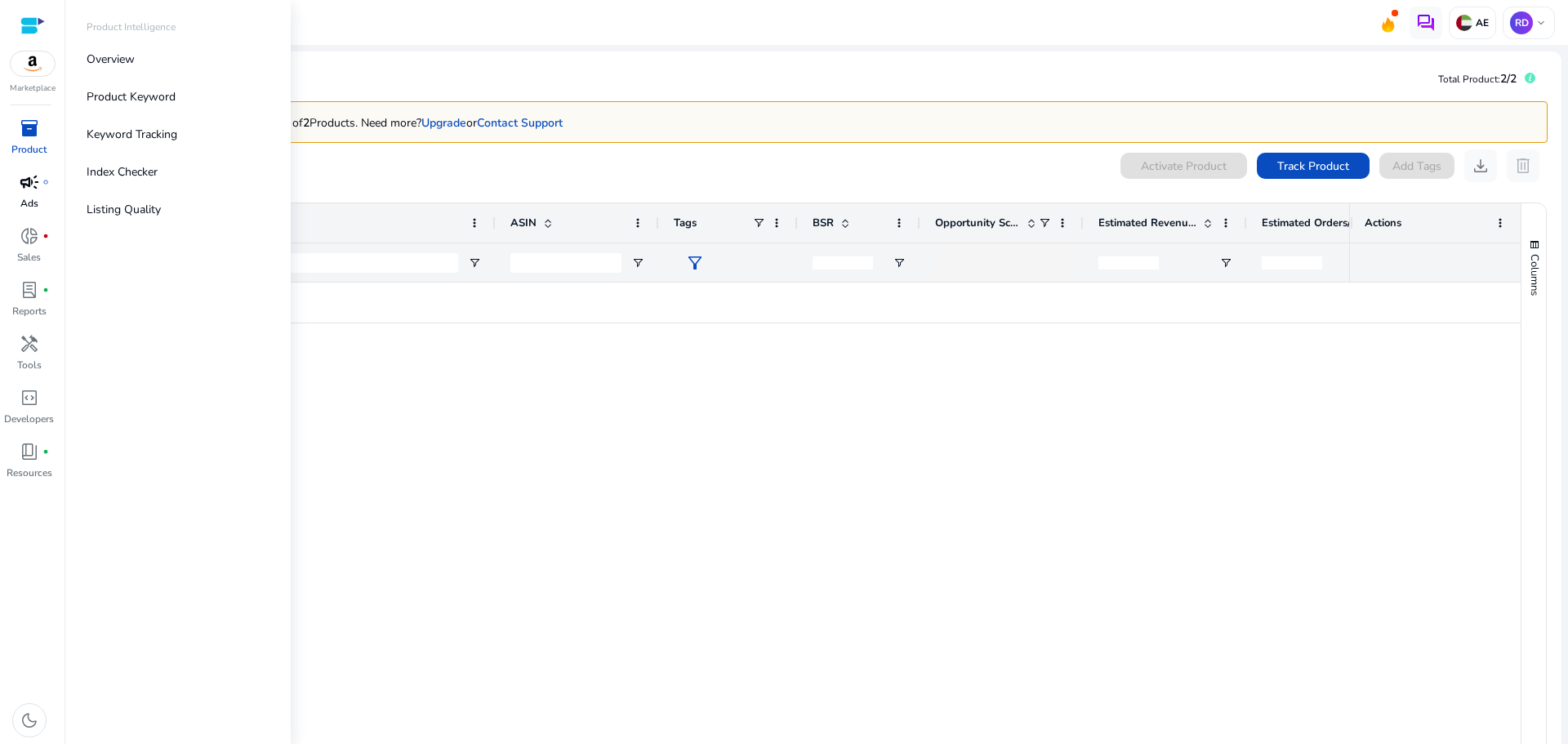
click at [38, 188] on span "campaign" at bounding box center [30, 182] width 20 height 20
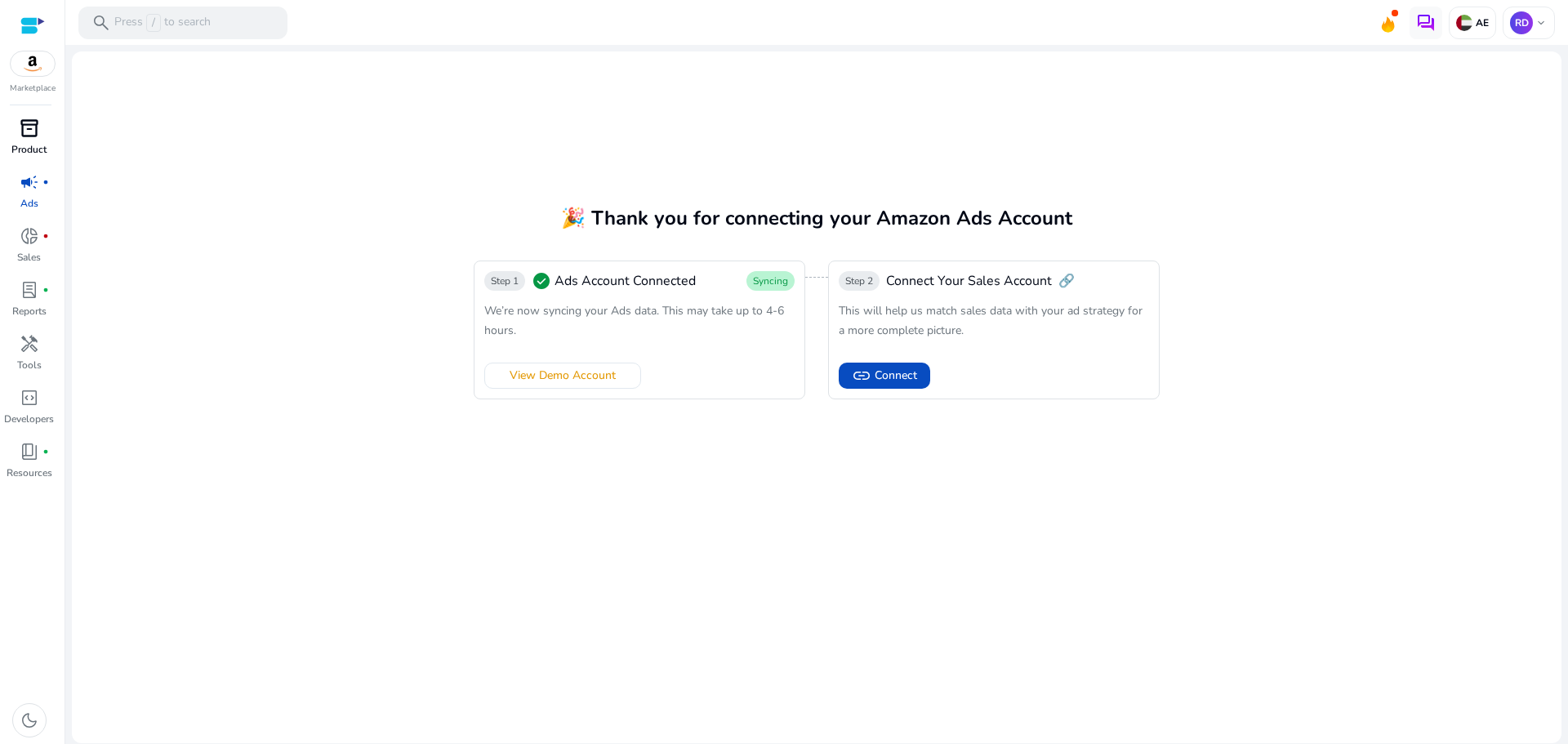
click at [27, 138] on span "inventory_2" at bounding box center [30, 129] width 20 height 20
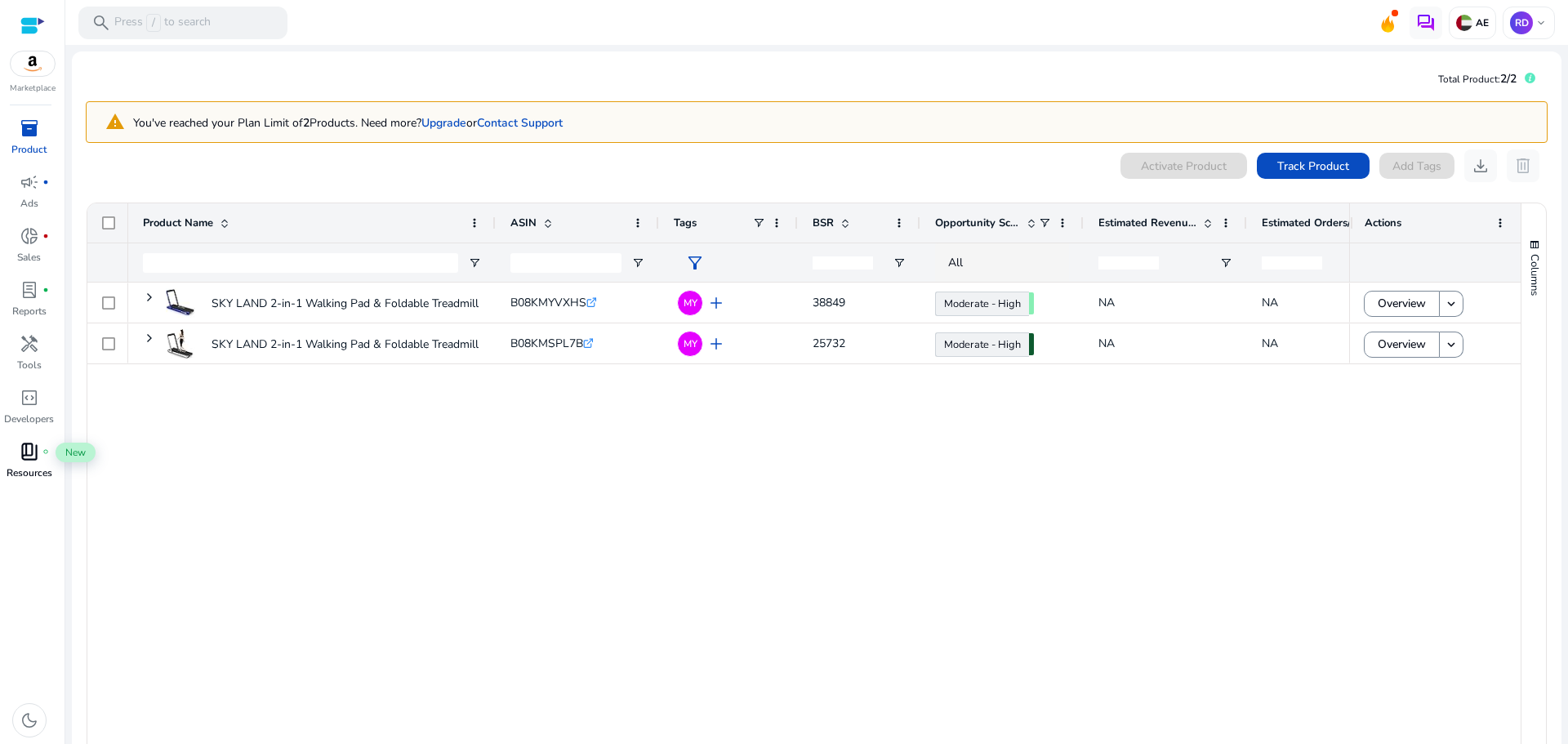
click at [29, 452] on span "book_4" at bounding box center [30, 452] width 20 height 20
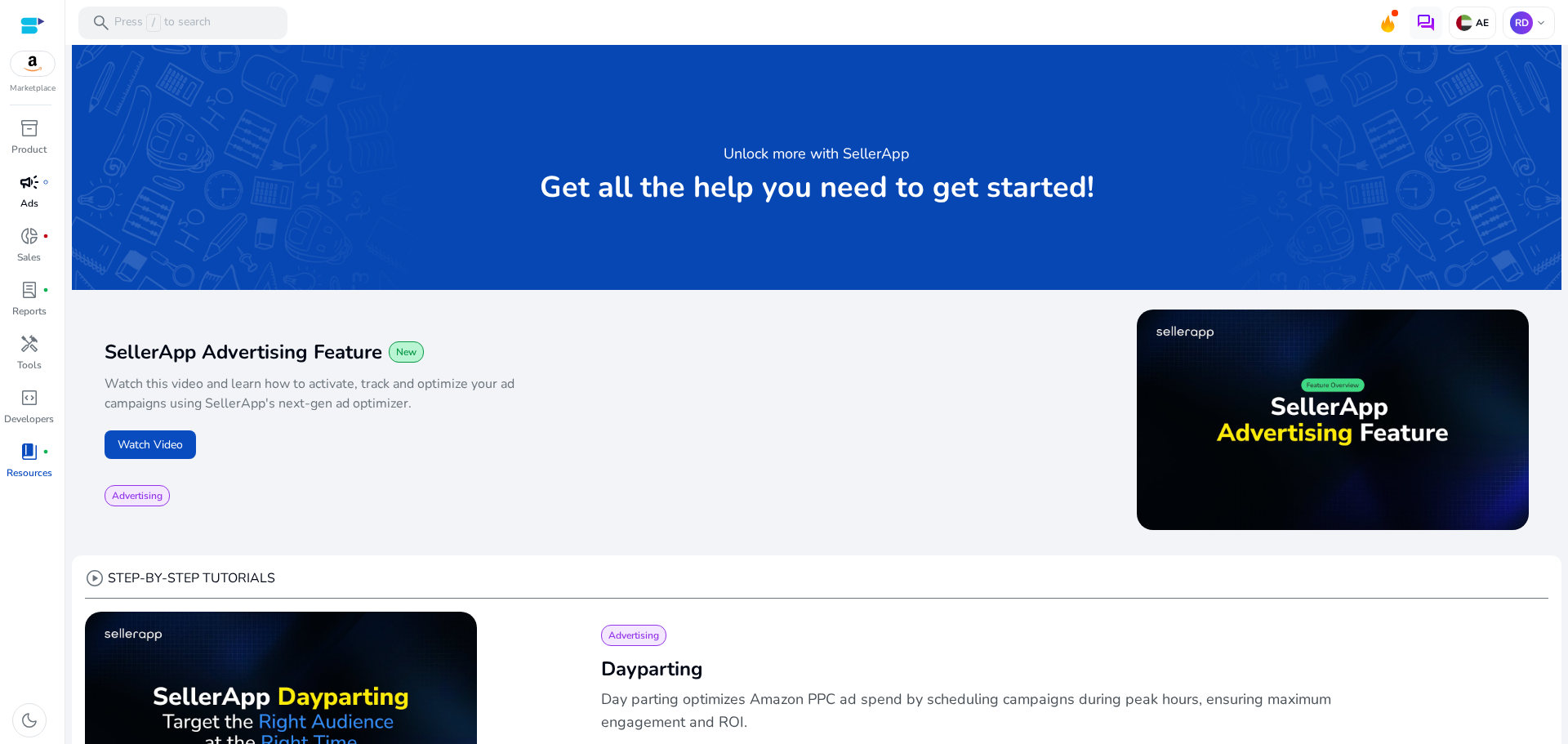
click at [34, 195] on link "campaign fiber_manual_record Ads" at bounding box center [29, 195] width 58 height 54
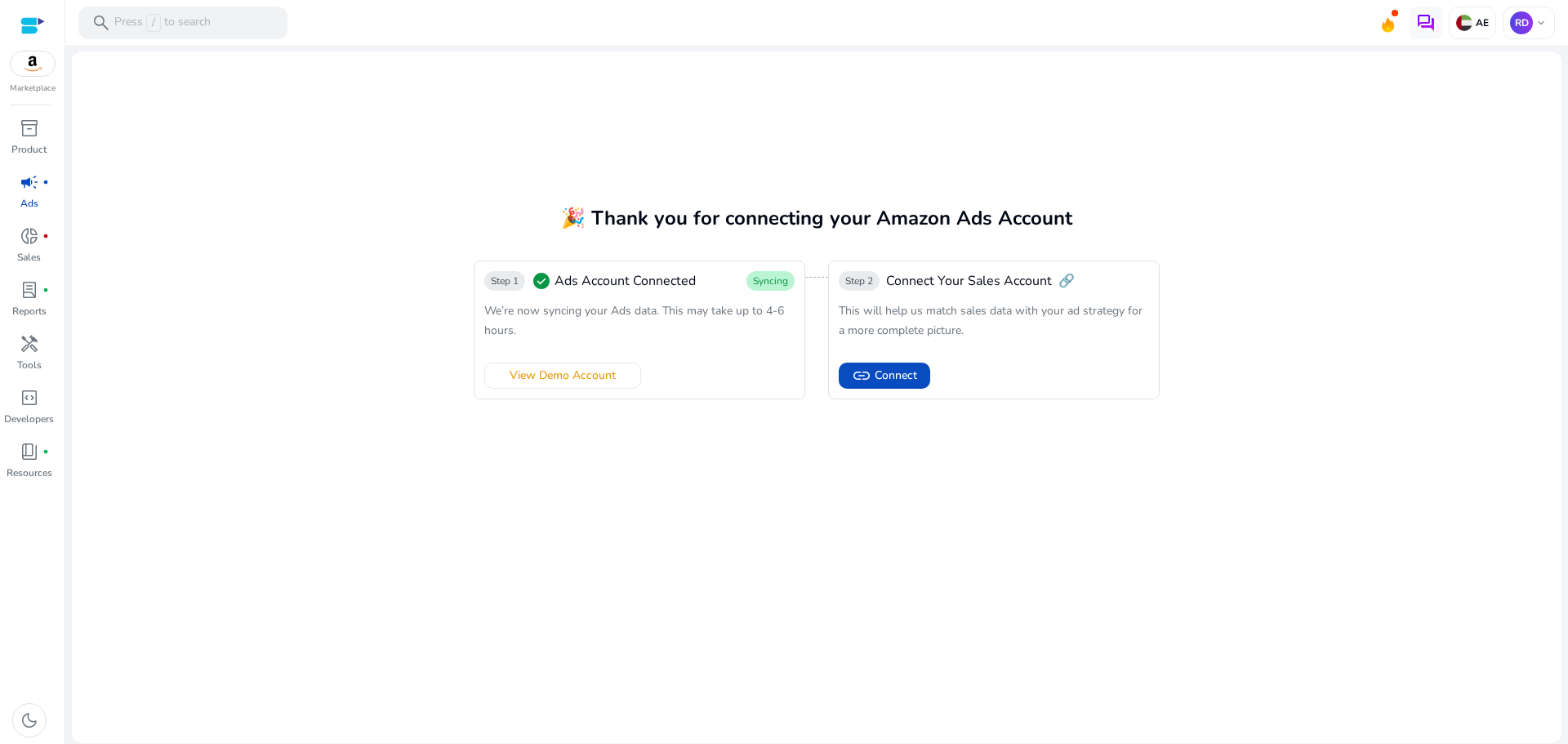
click at [24, 67] on img at bounding box center [33, 63] width 44 height 25
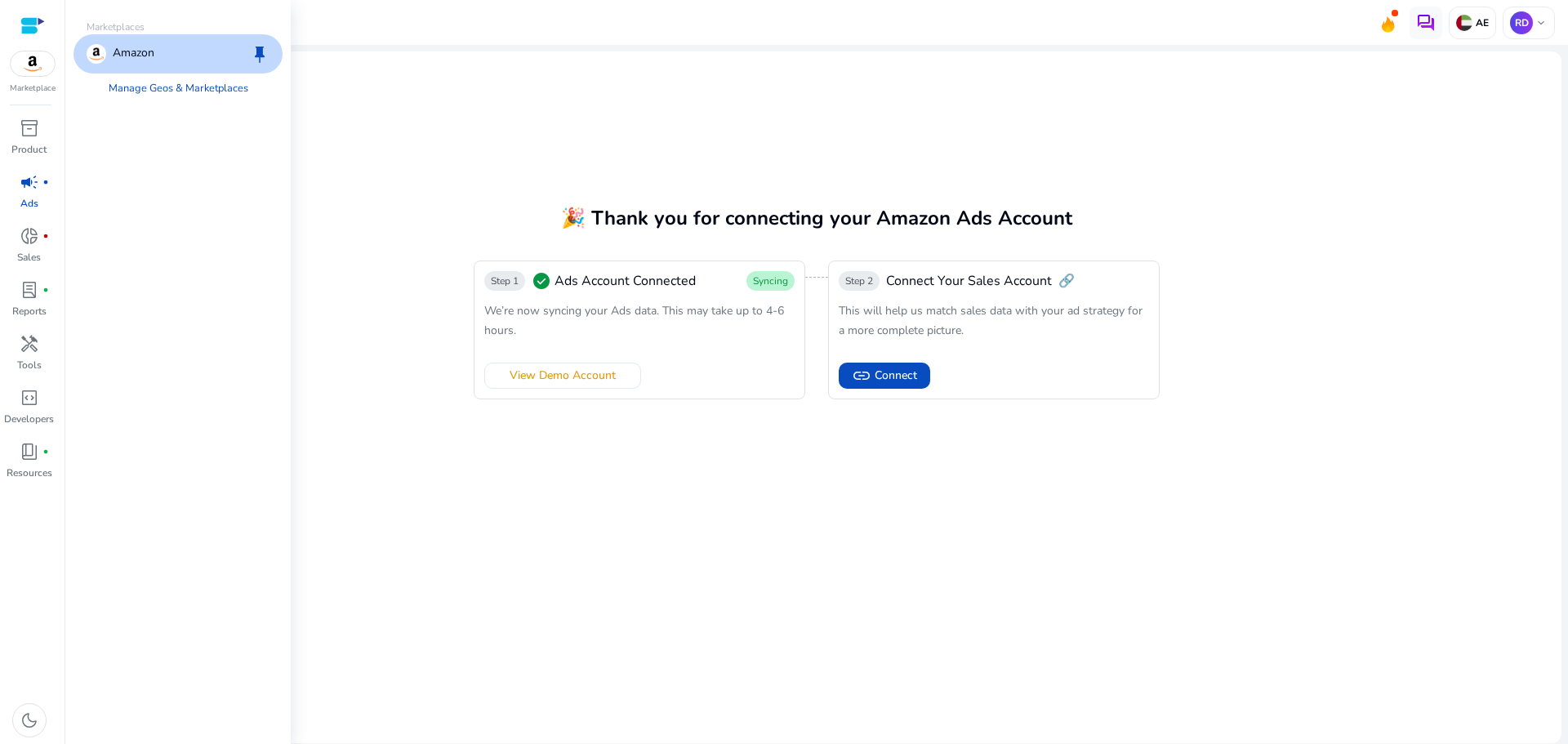
click at [32, 63] on img at bounding box center [33, 63] width 44 height 25
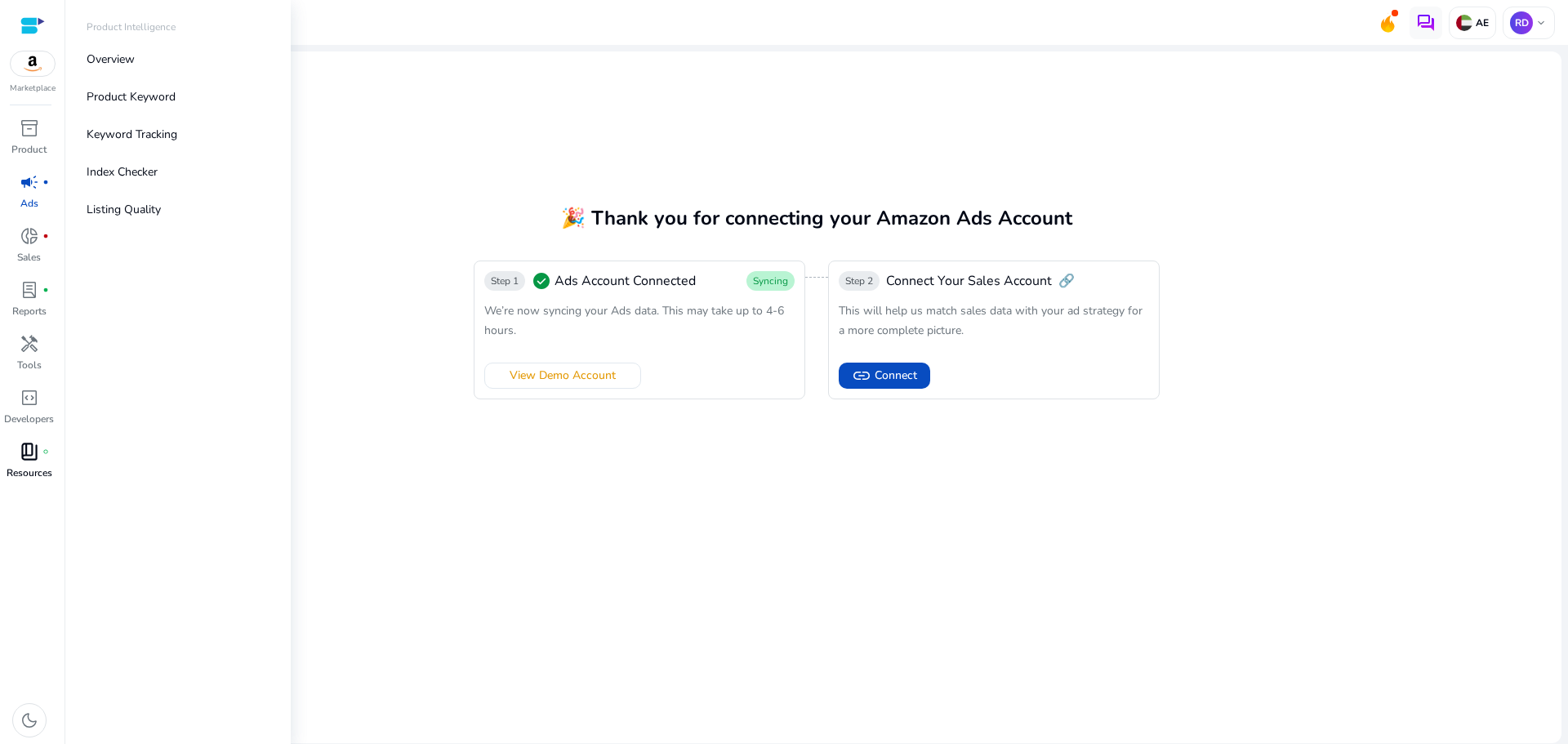
click at [21, 456] on span "book_4" at bounding box center [30, 452] width 20 height 20
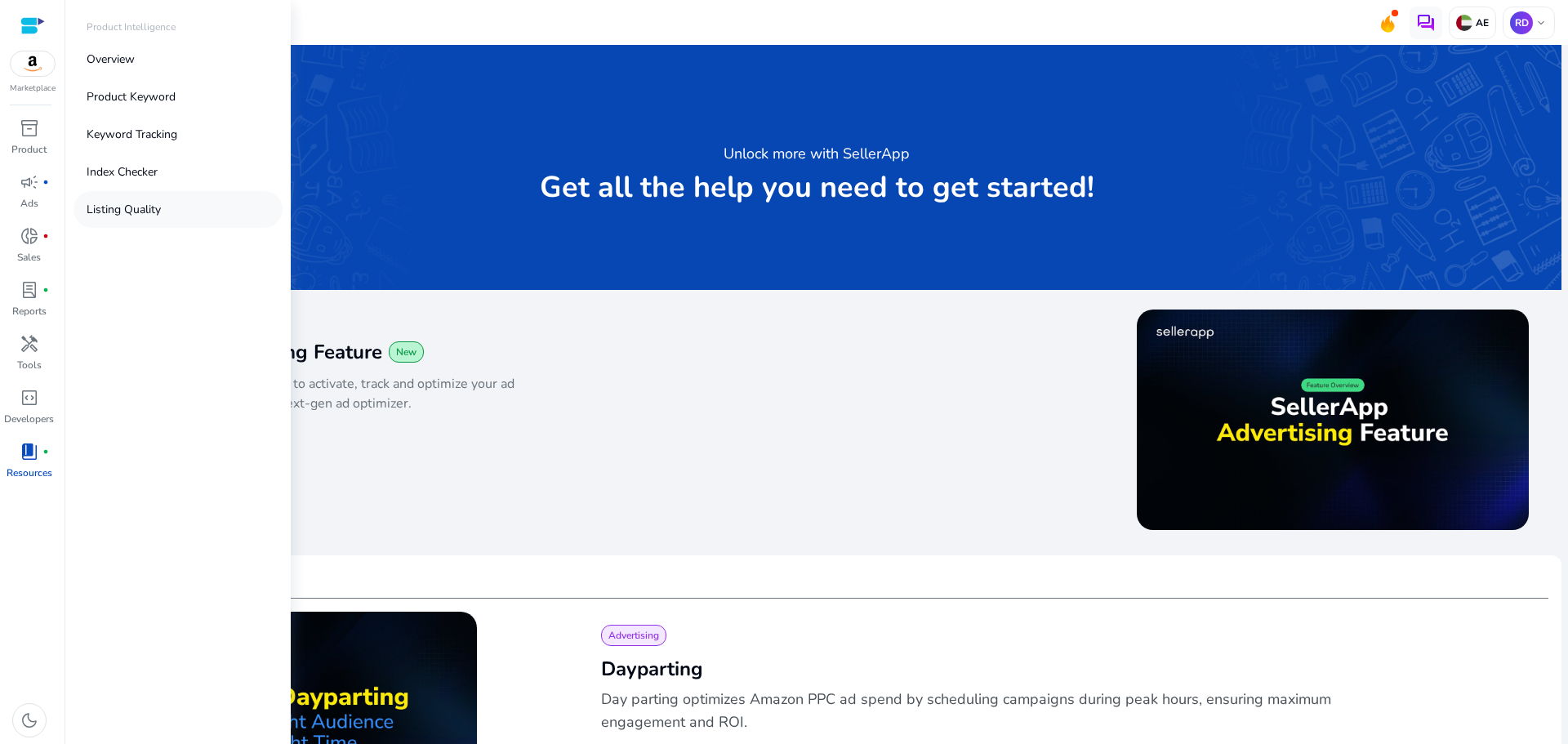
click at [129, 212] on p "Listing Quality" at bounding box center [124, 209] width 74 height 17
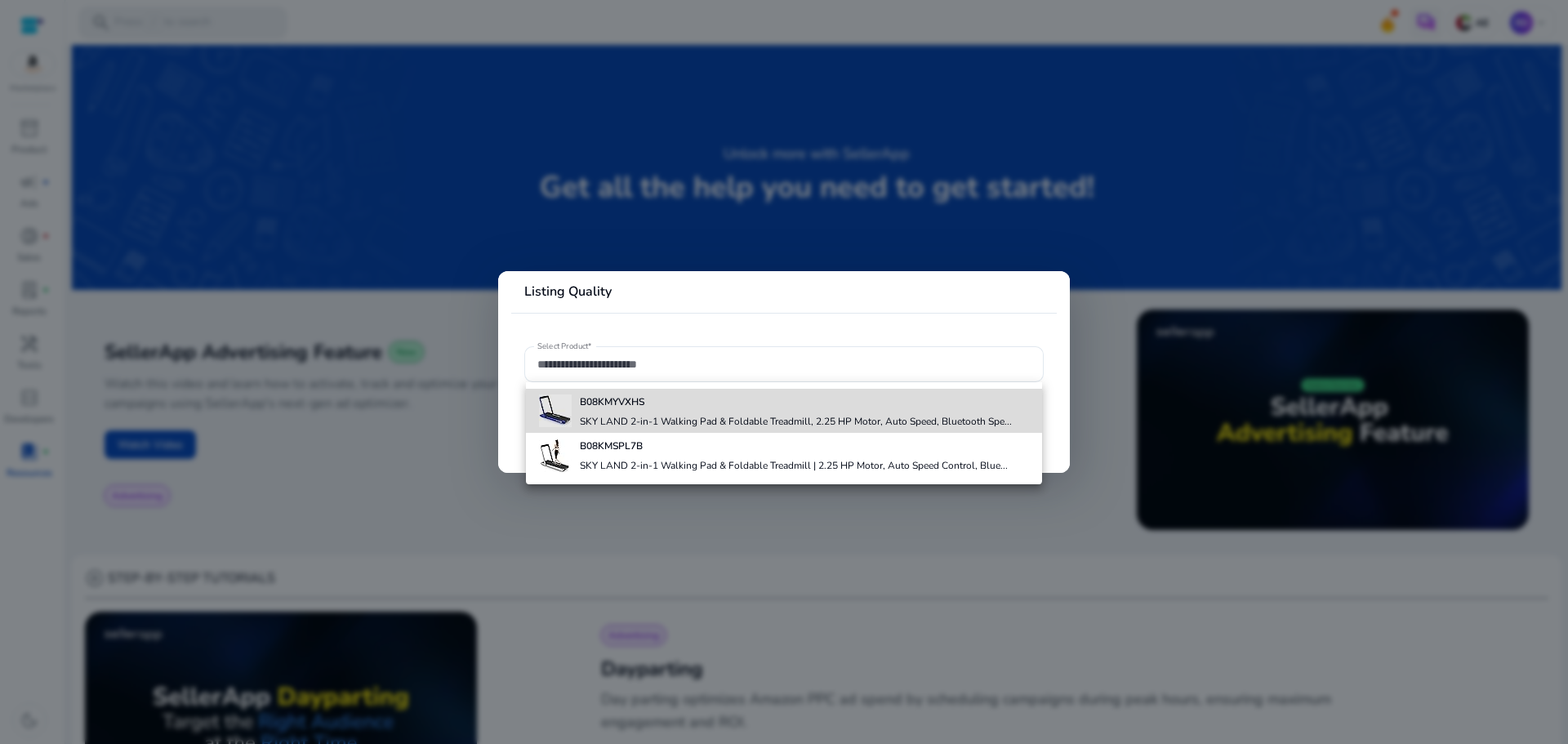
click at [598, 396] on b "B08KMYVXHS" at bounding box center [612, 402] width 64 height 13
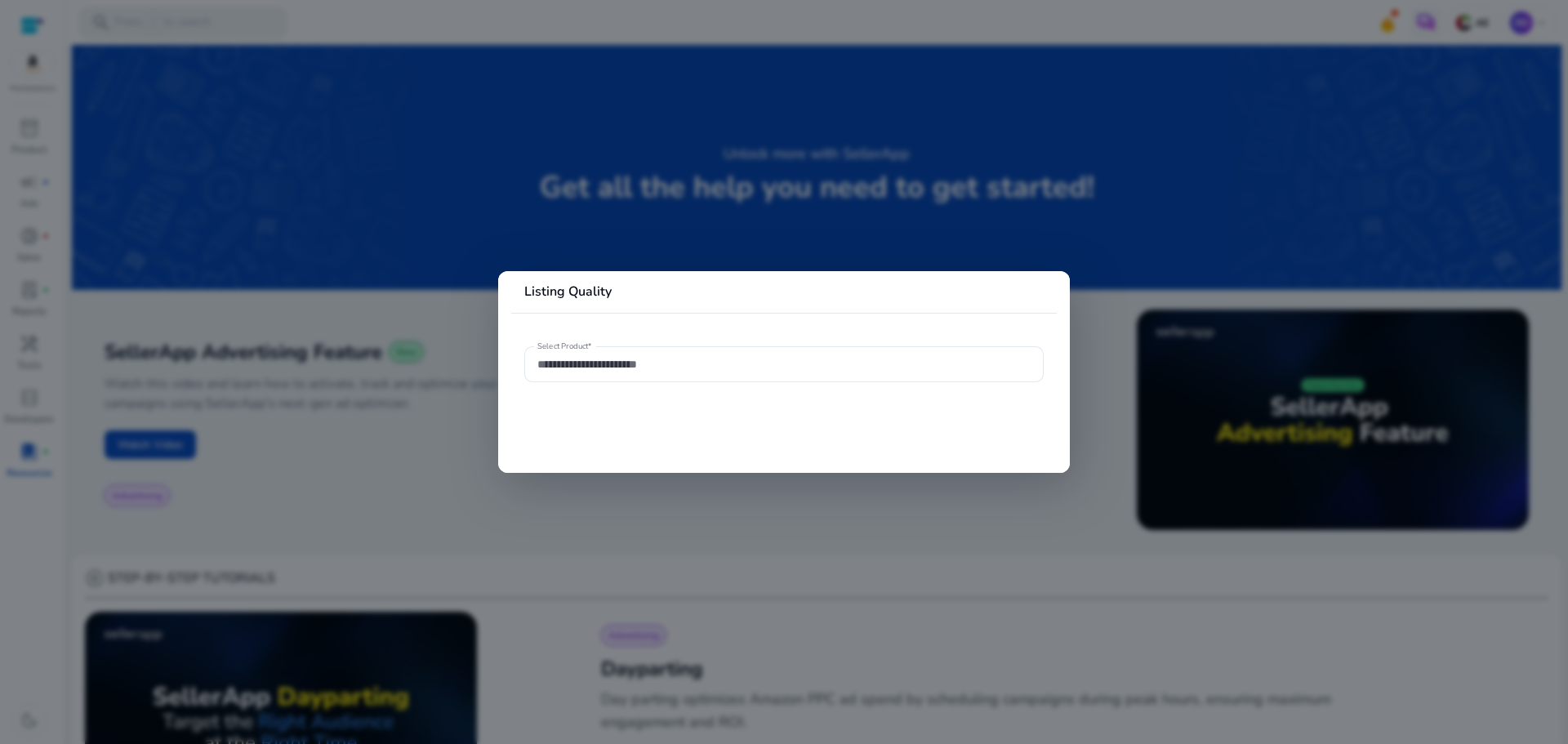
type input "**********"
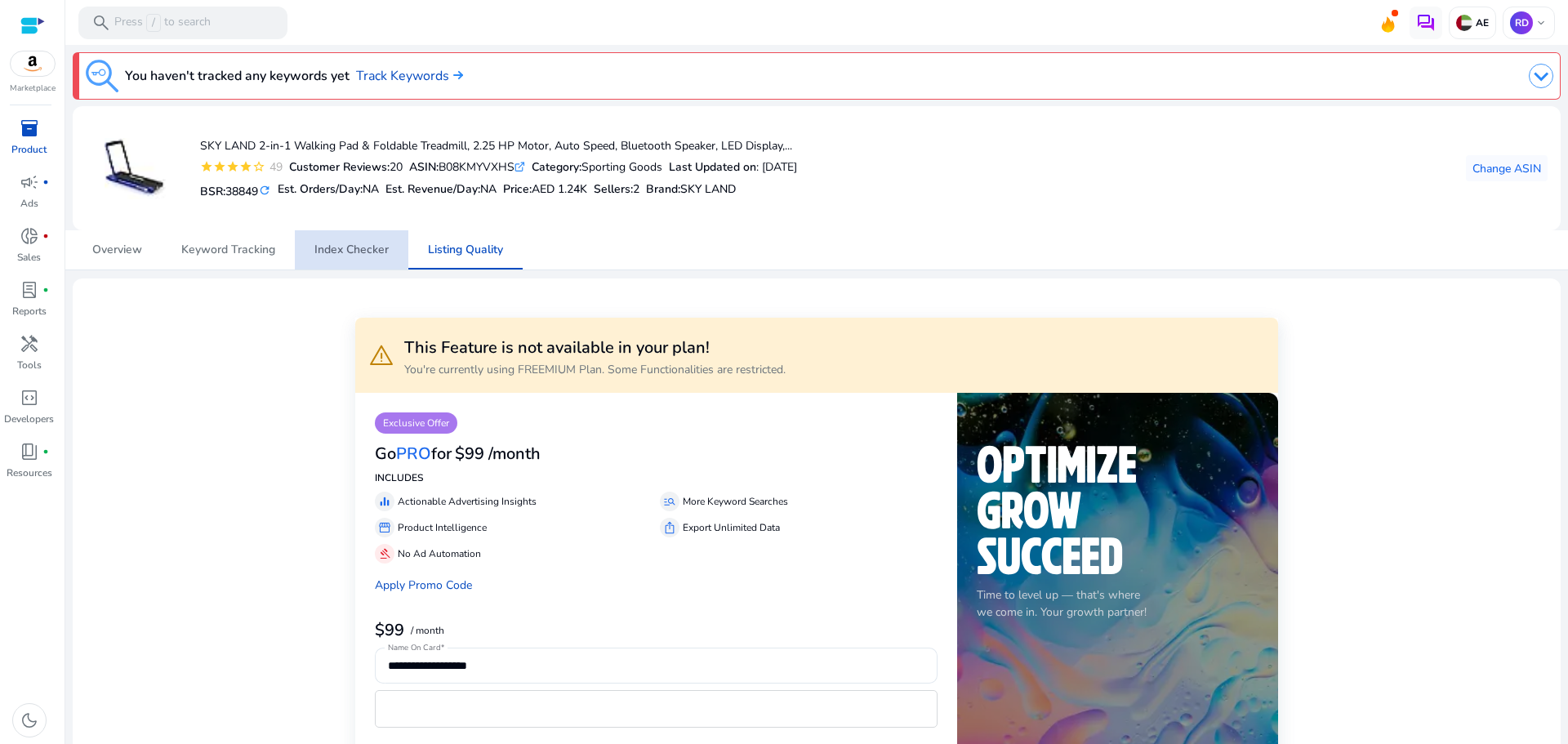
click at [349, 241] on span "Index Checker" at bounding box center [352, 250] width 74 height 40
click at [236, 258] on span "Keyword Tracking" at bounding box center [228, 250] width 94 height 40
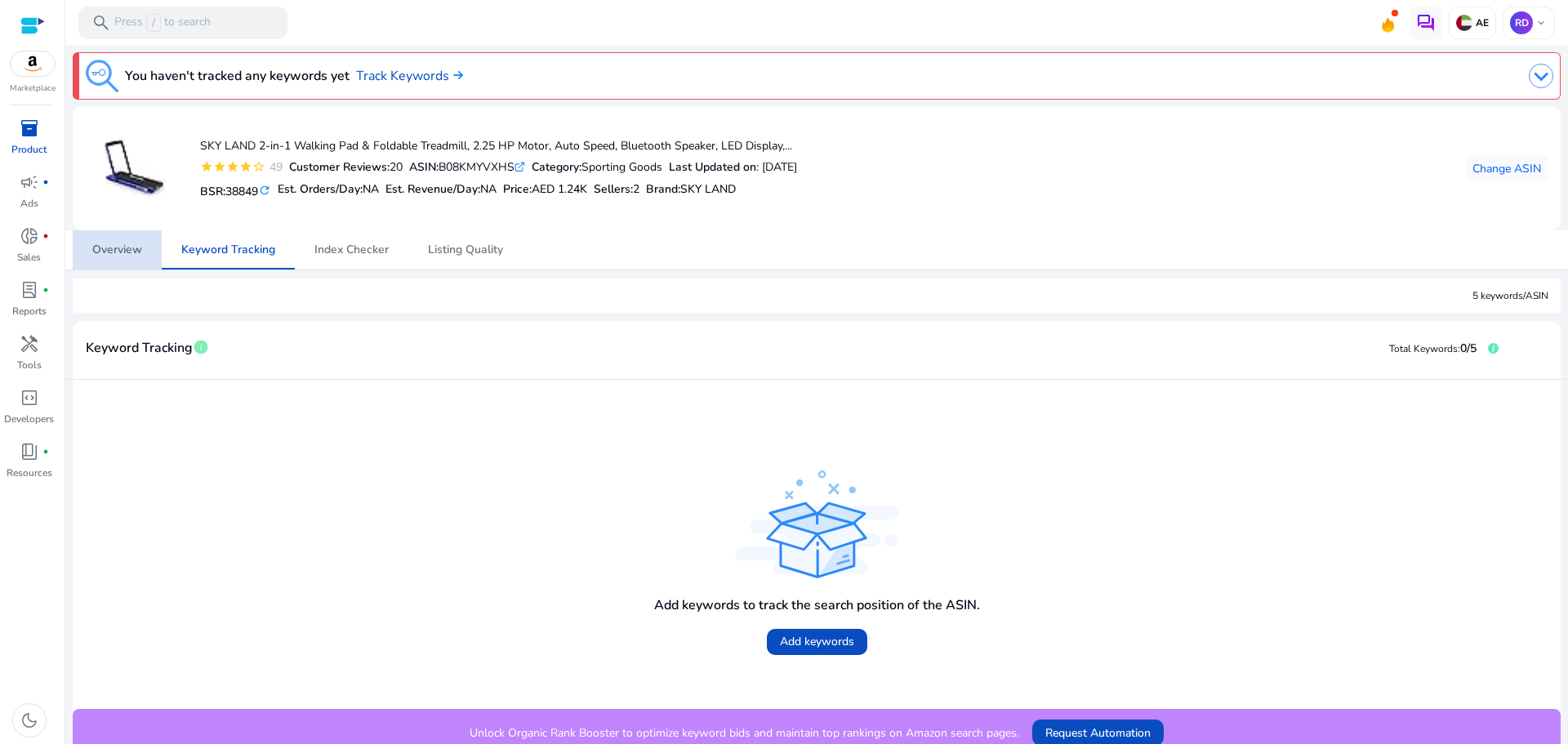
click at [94, 232] on span "Overview" at bounding box center [117, 250] width 49 height 40
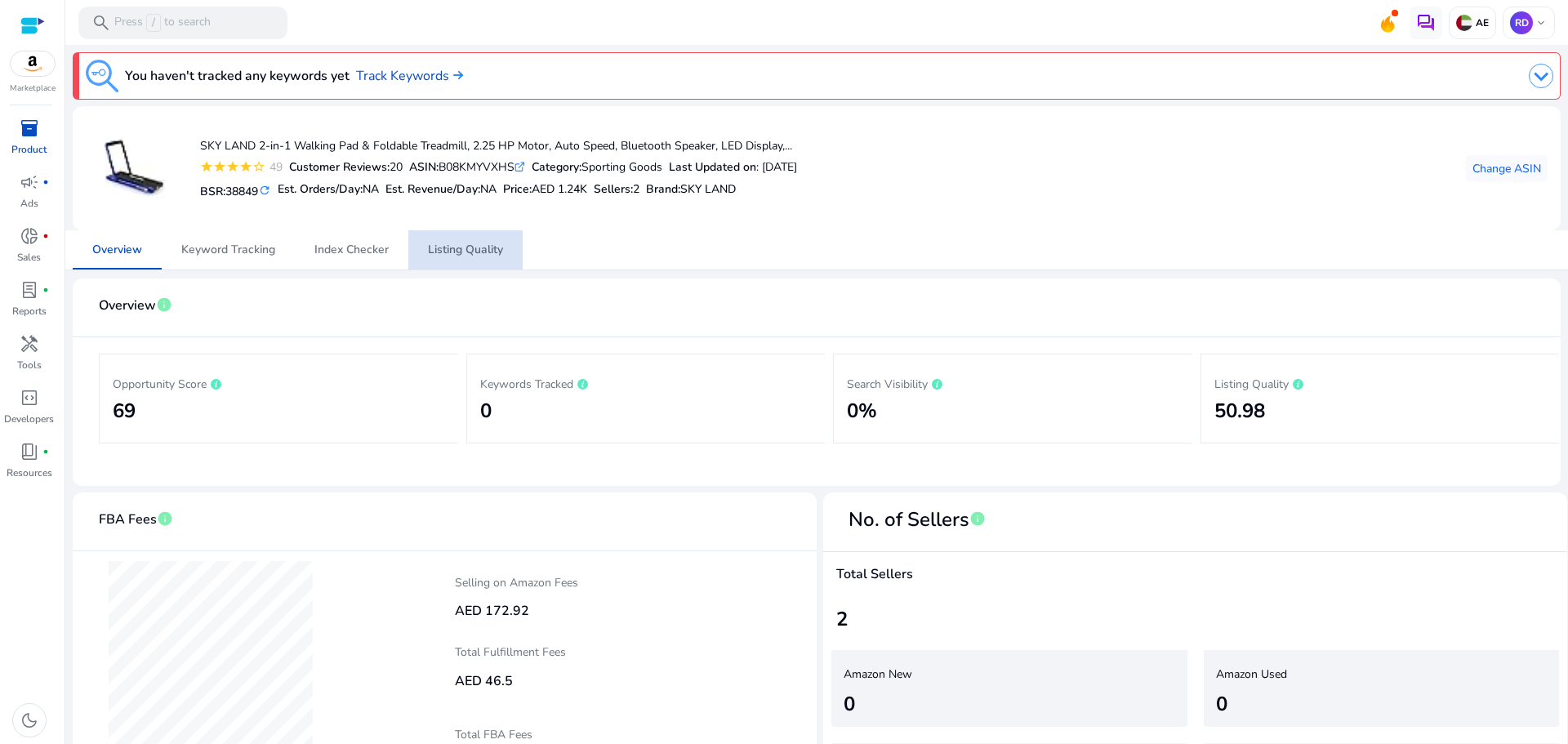
click at [439, 260] on span "Listing Quality" at bounding box center [465, 250] width 75 height 40
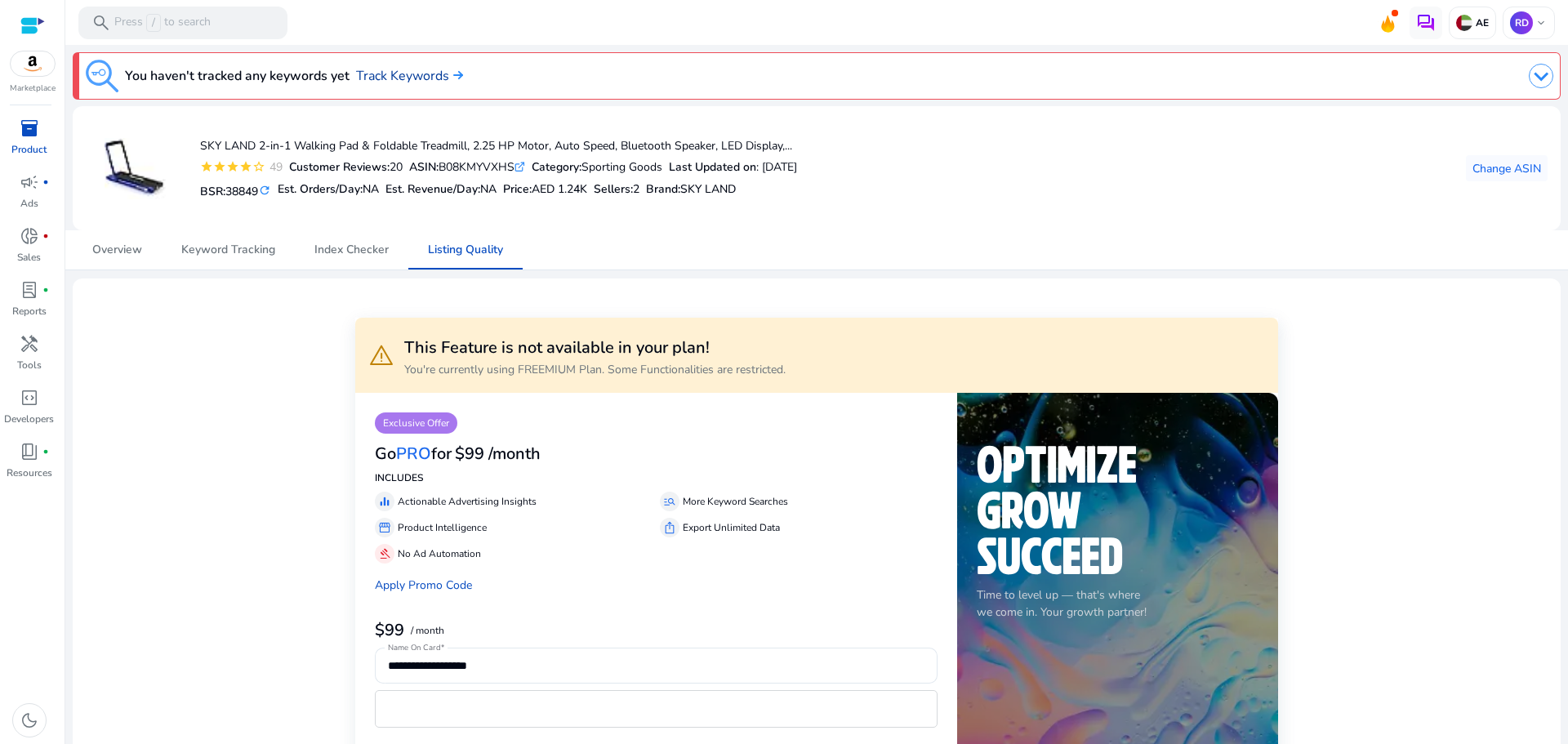
click at [442, 82] on link "Track Keywords" at bounding box center [410, 76] width 107 height 20
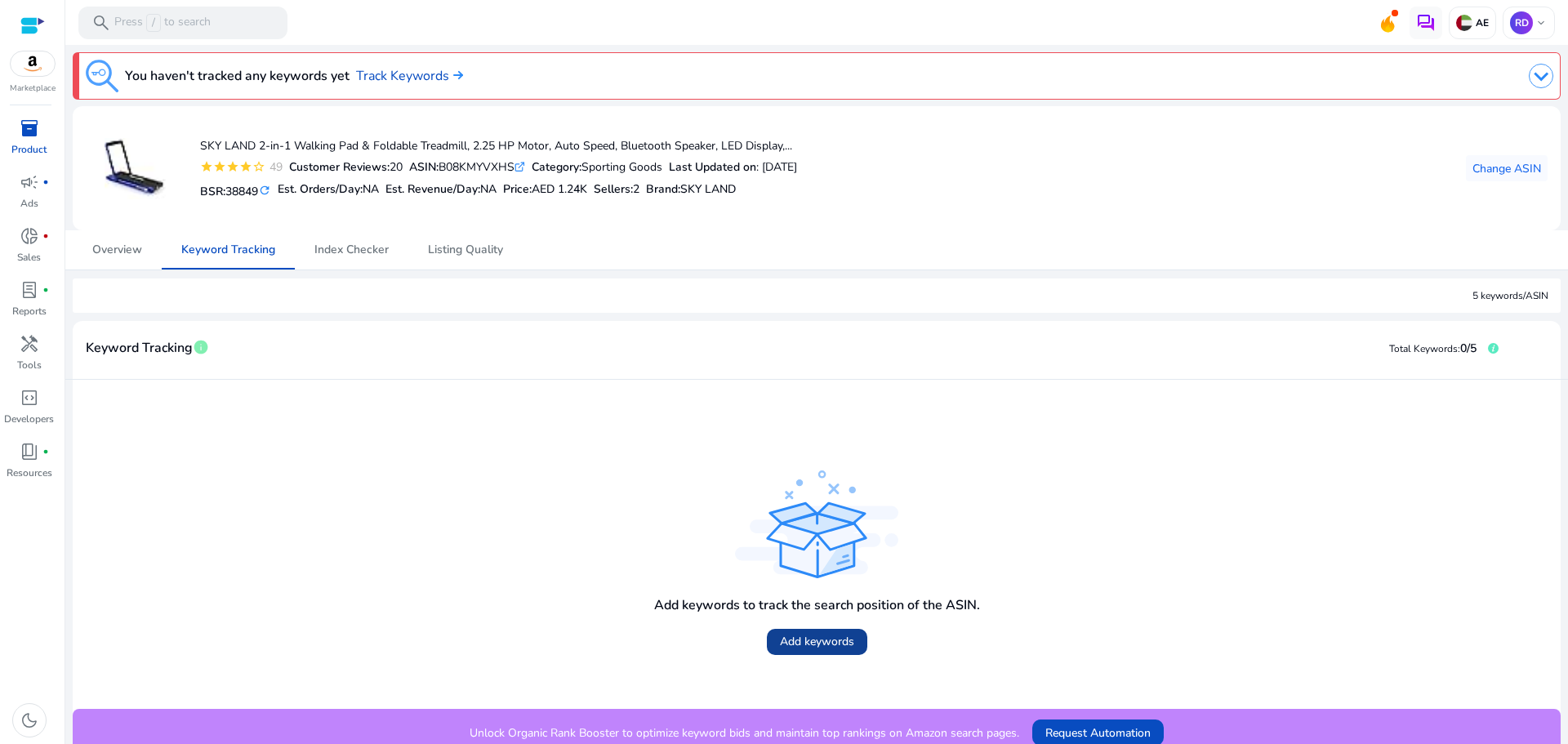
scroll to position [13, 0]
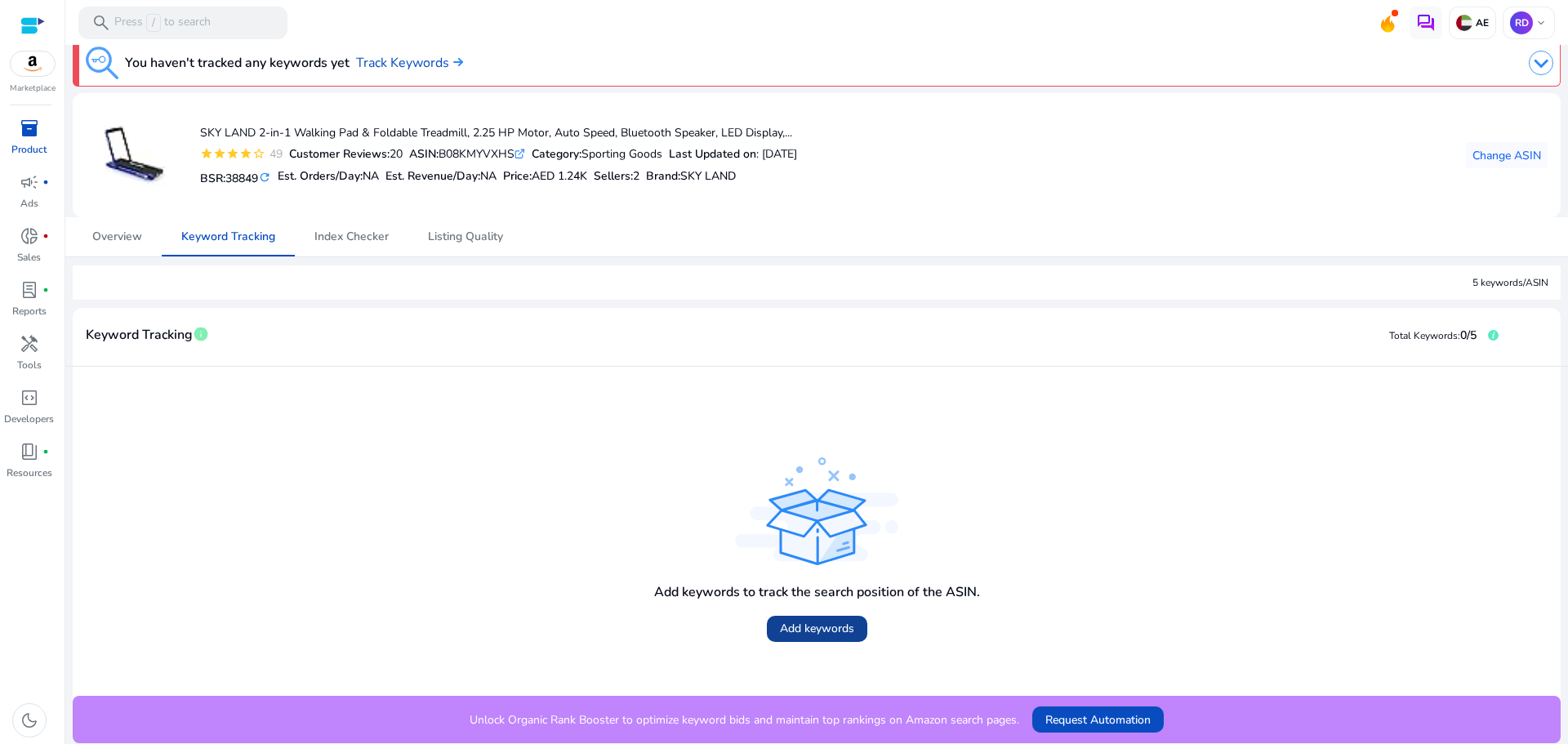
click at [824, 642] on link "Add keywords" at bounding box center [817, 629] width 101 height 26
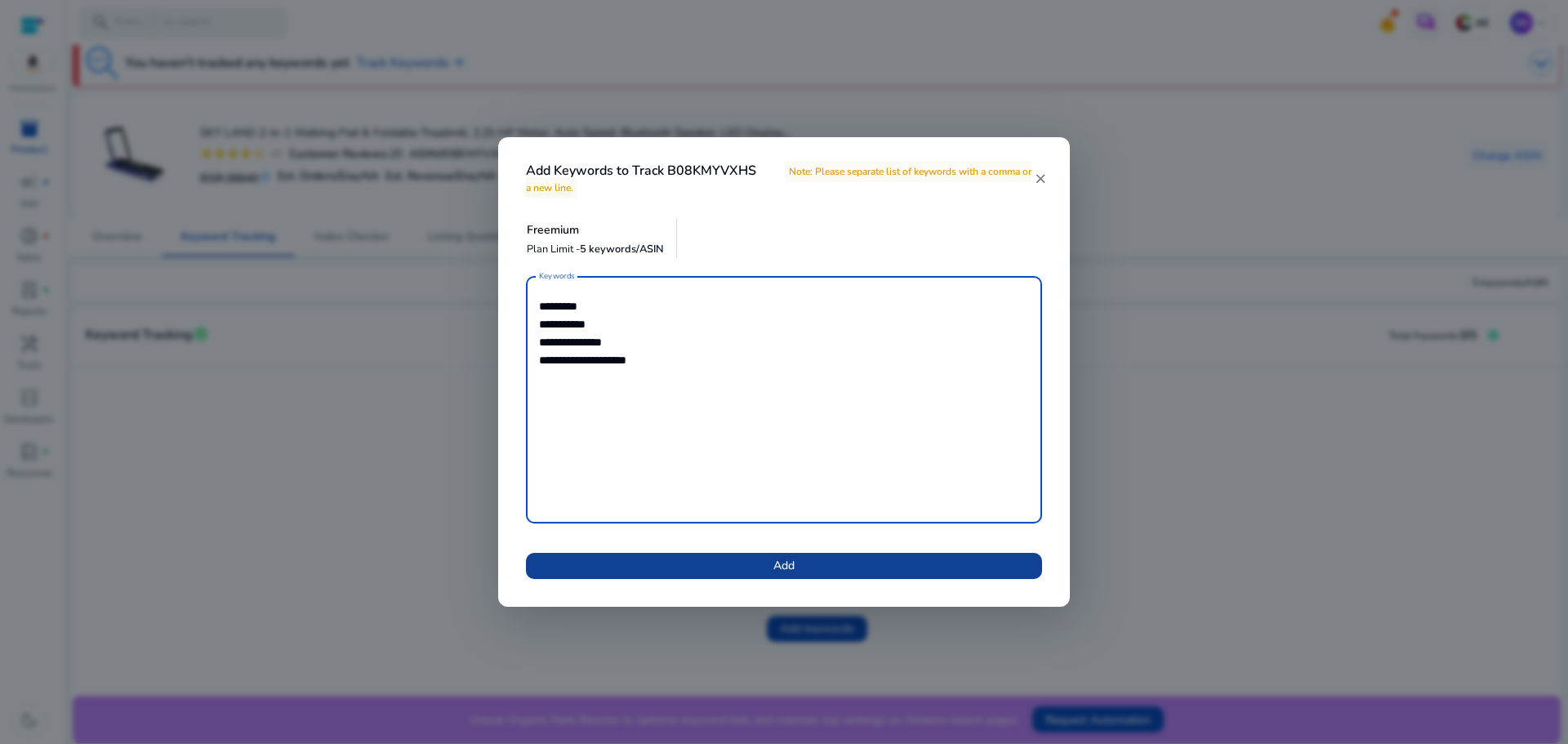
type textarea "**********"
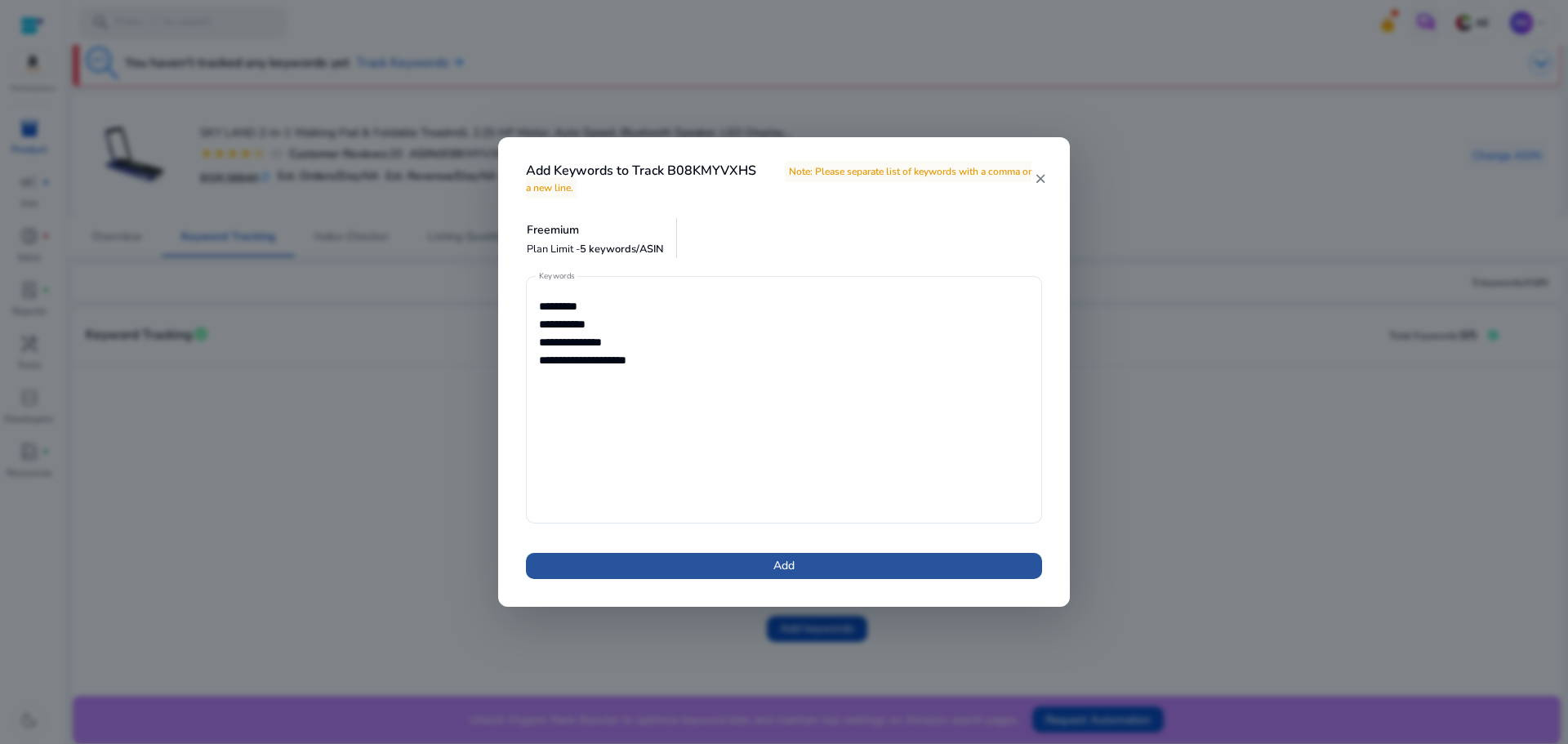
click at [718, 566] on span at bounding box center [784, 566] width 516 height 40
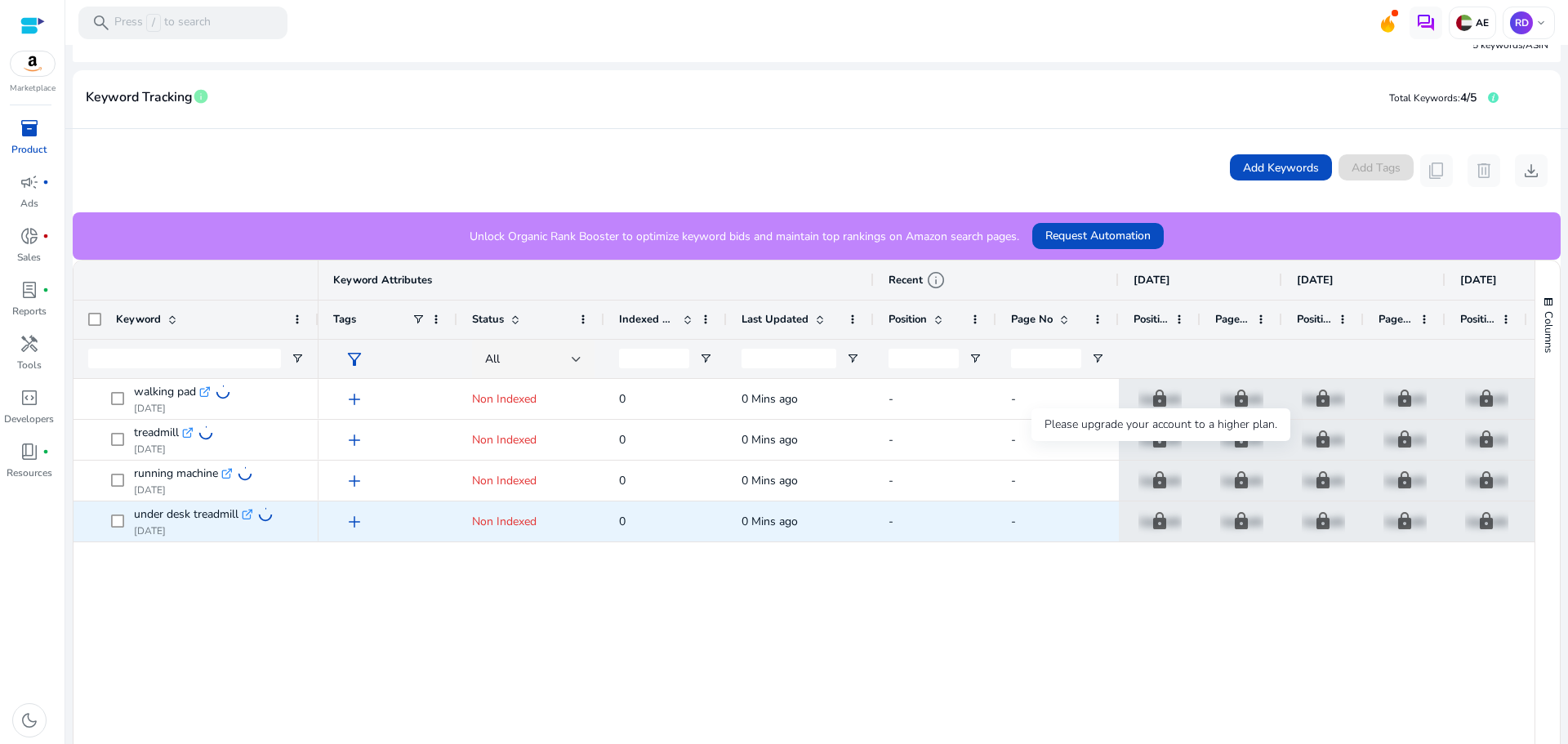
scroll to position [226, 0]
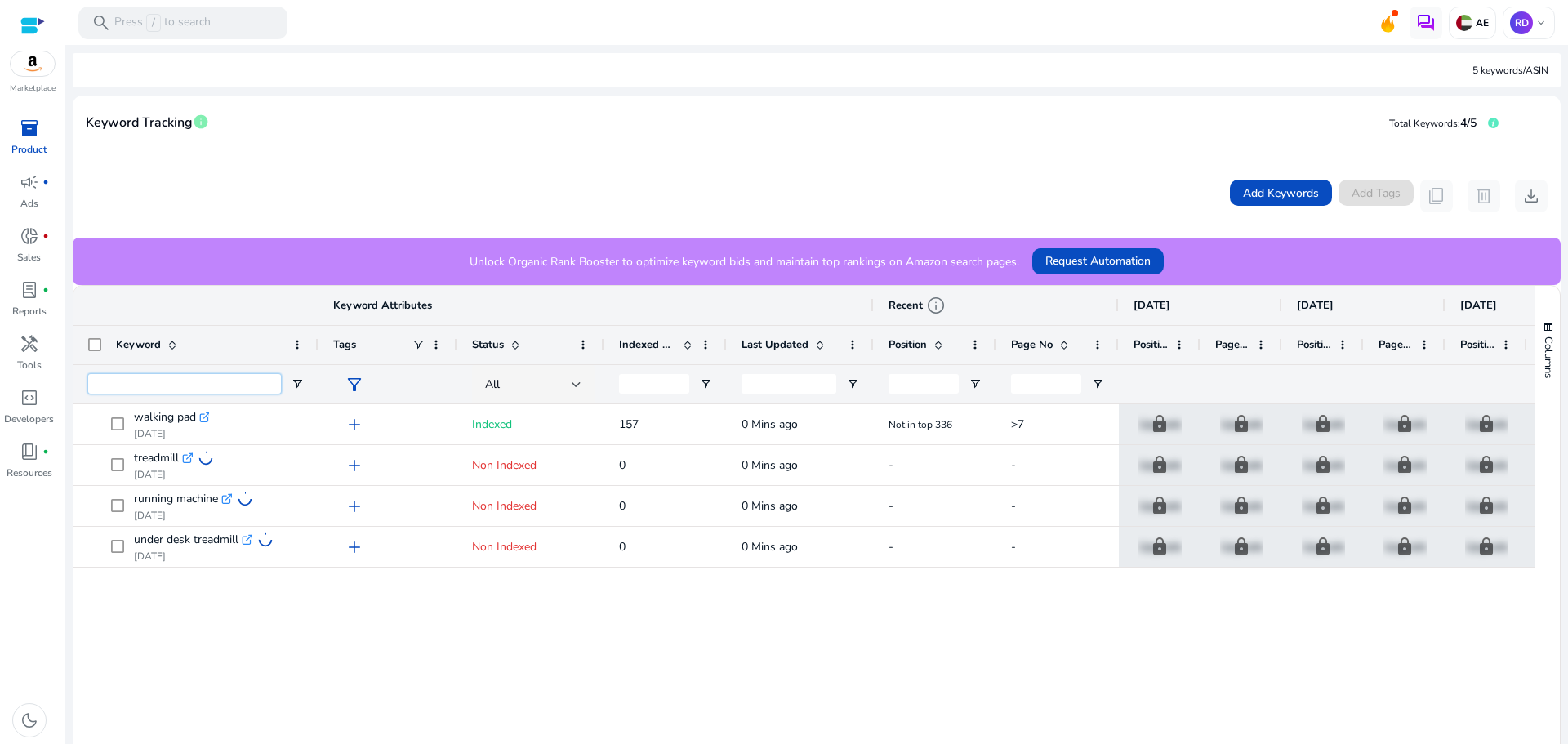
click at [220, 386] on input "Keyword Filter Input" at bounding box center [185, 384] width 193 height 20
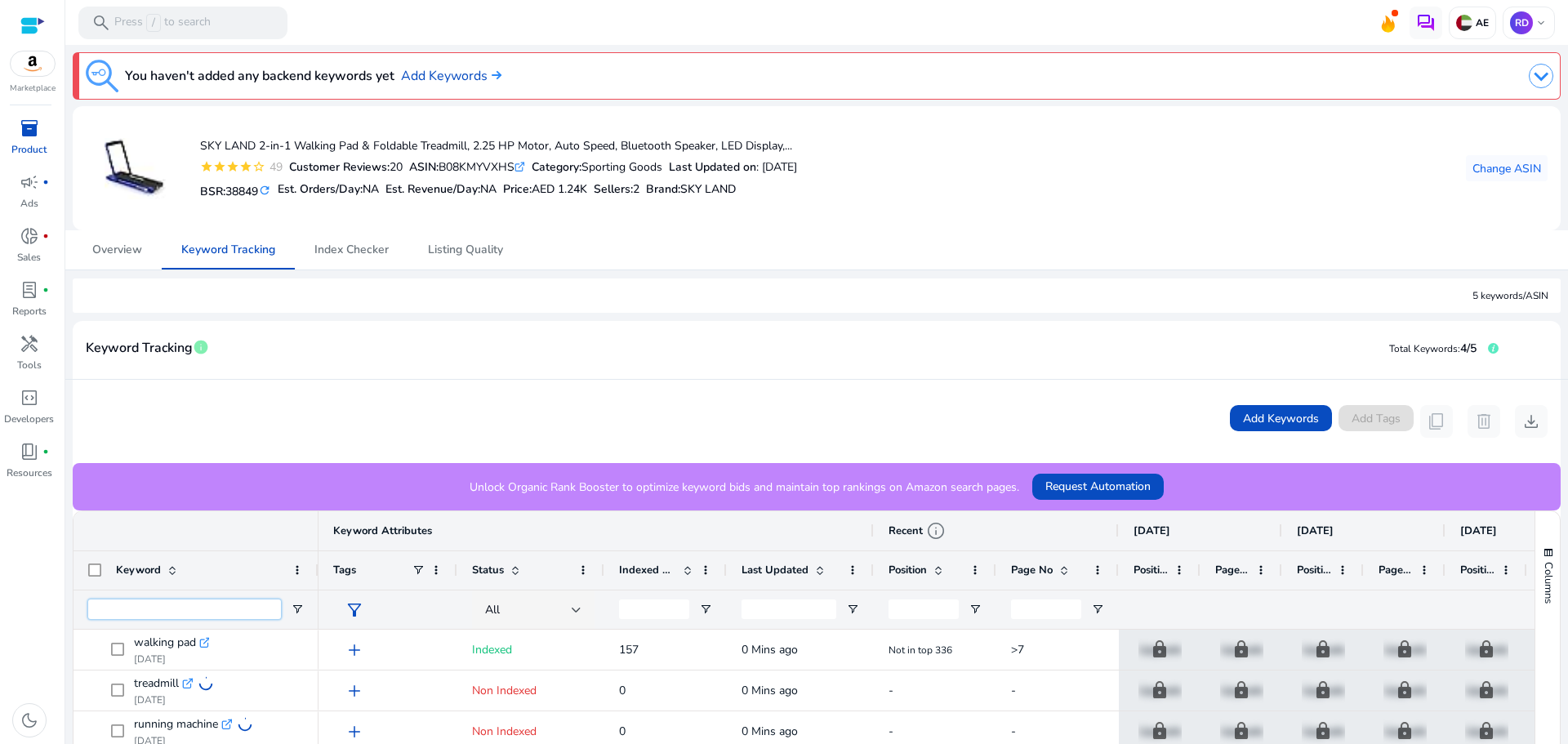
scroll to position [326, 0]
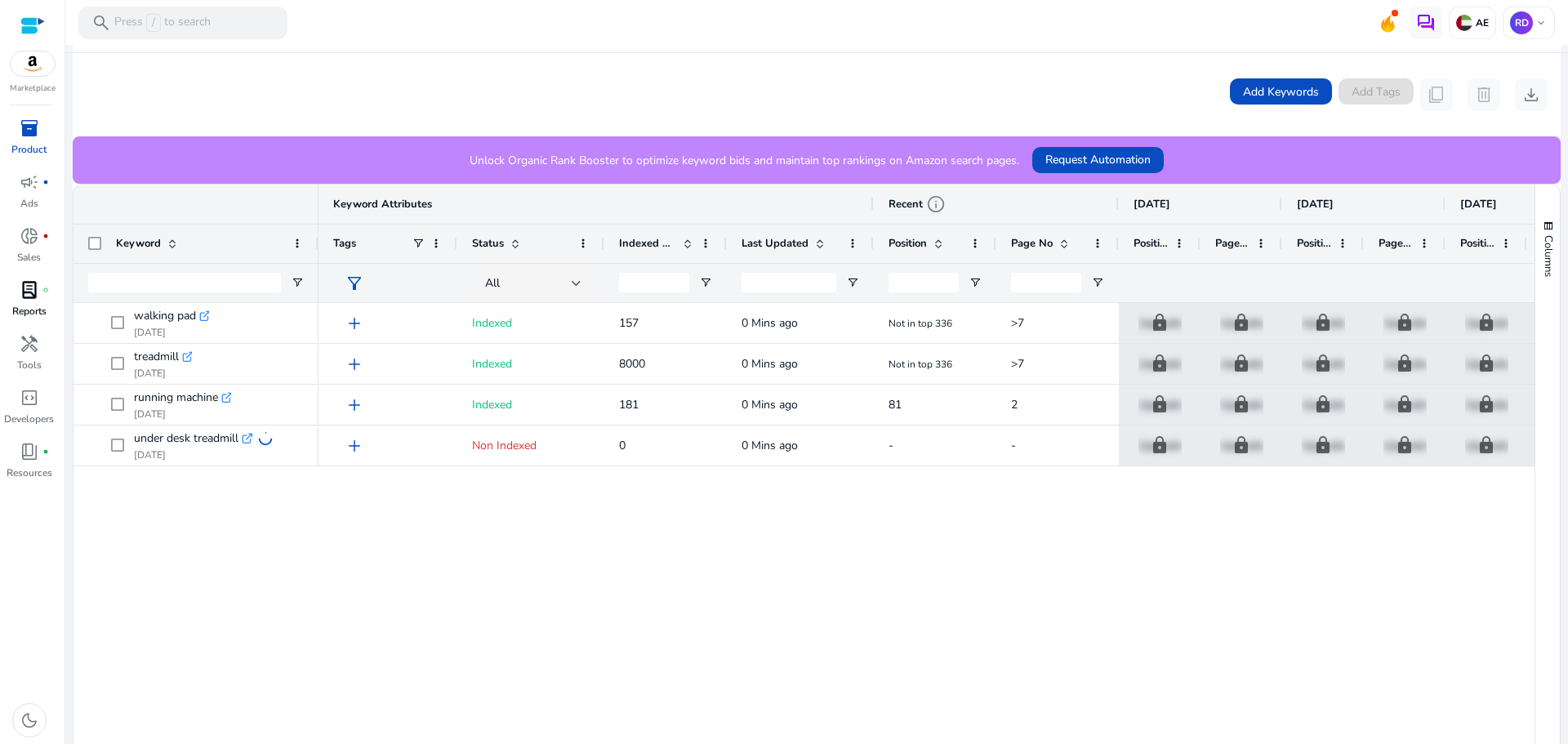
click at [22, 304] on p "Reports" at bounding box center [30, 311] width 35 height 15
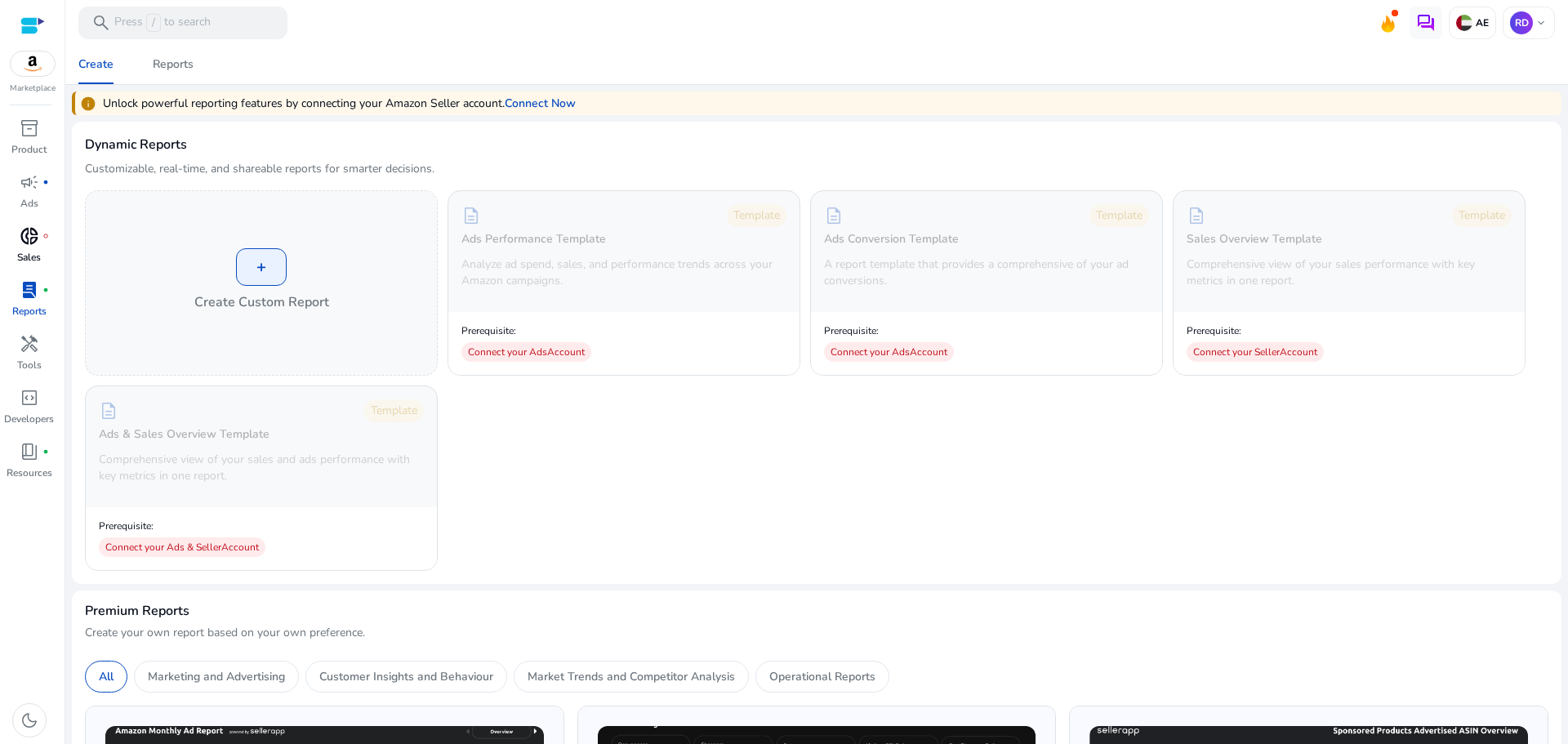
click at [28, 243] on span "donut_small" at bounding box center [30, 236] width 20 height 20
